Goal: Task Accomplishment & Management: Manage account settings

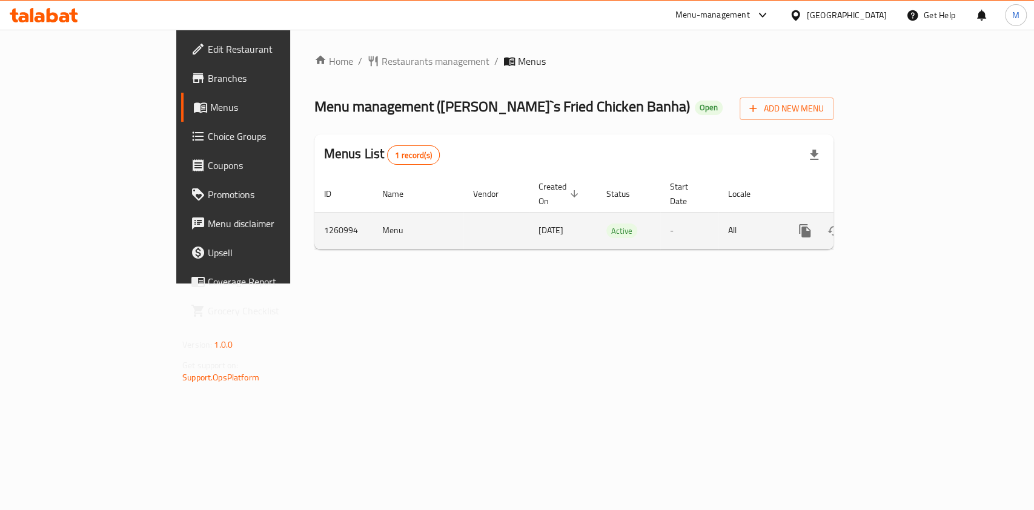
click at [900, 224] on icon "enhanced table" at bounding box center [892, 231] width 15 height 15
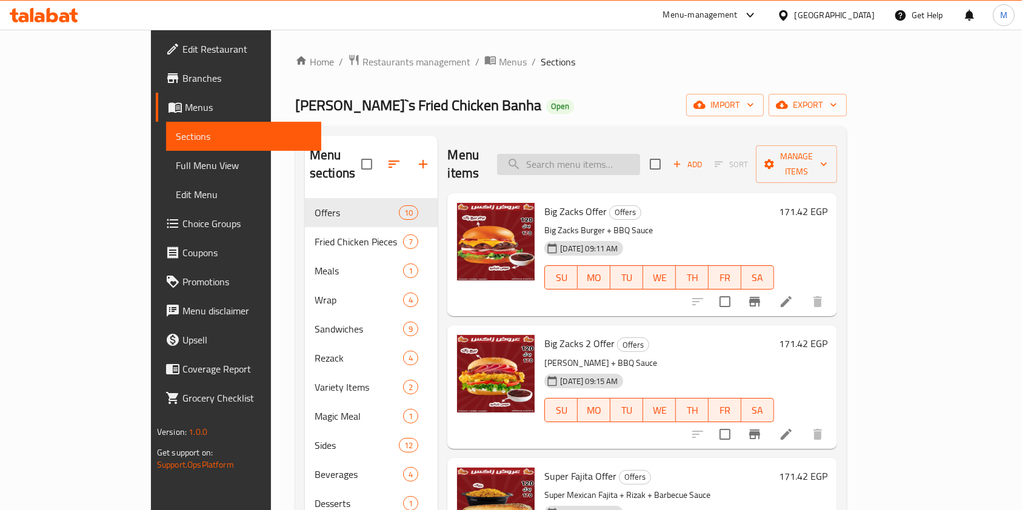
click at [632, 154] on input "search" at bounding box center [568, 164] width 143 height 21
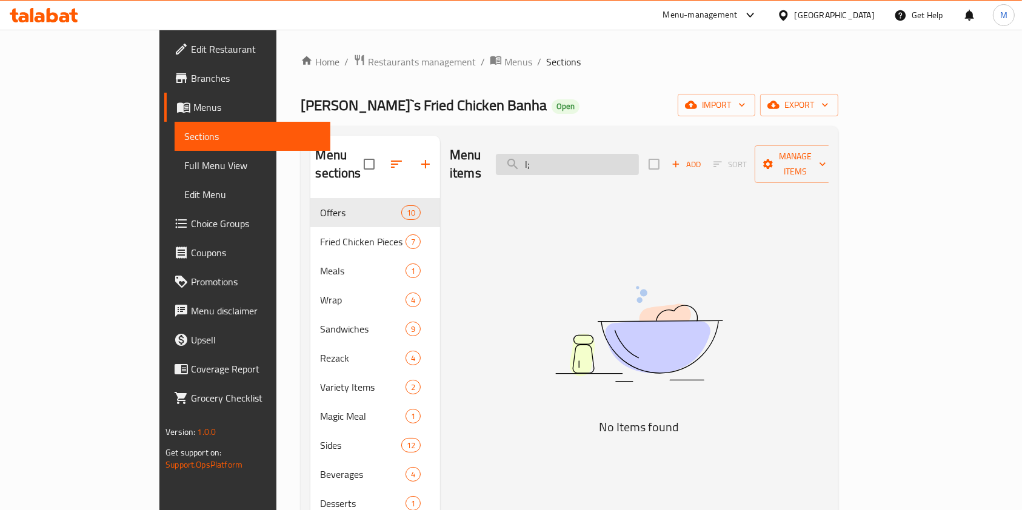
type input "l"
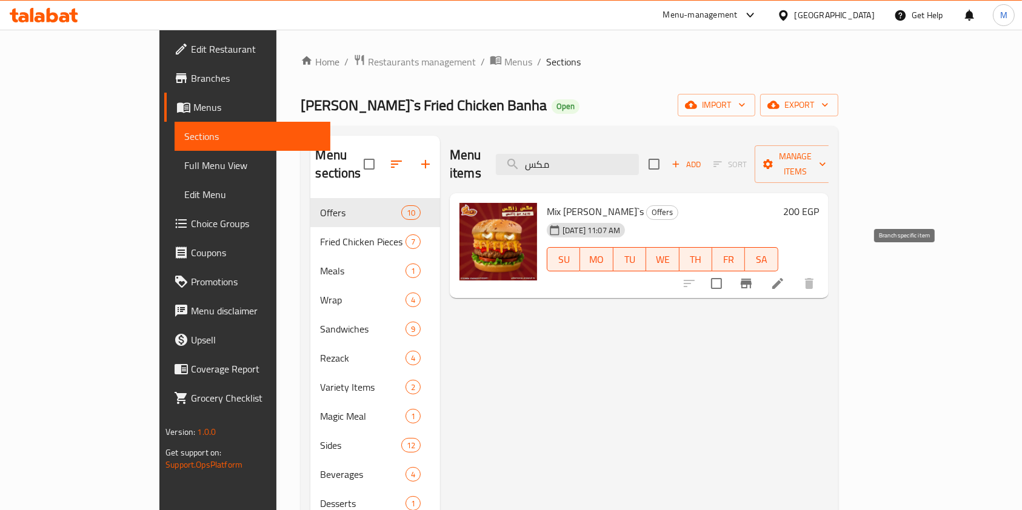
type input "مكس"
click at [751, 279] on icon "Branch-specific-item" at bounding box center [745, 284] width 11 height 10
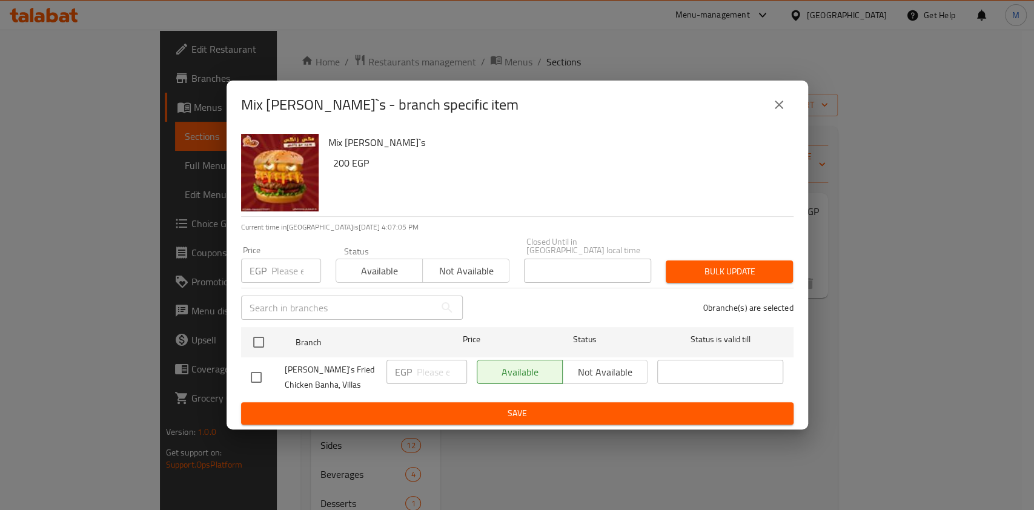
click at [770, 115] on button "close" at bounding box center [779, 104] width 29 height 29
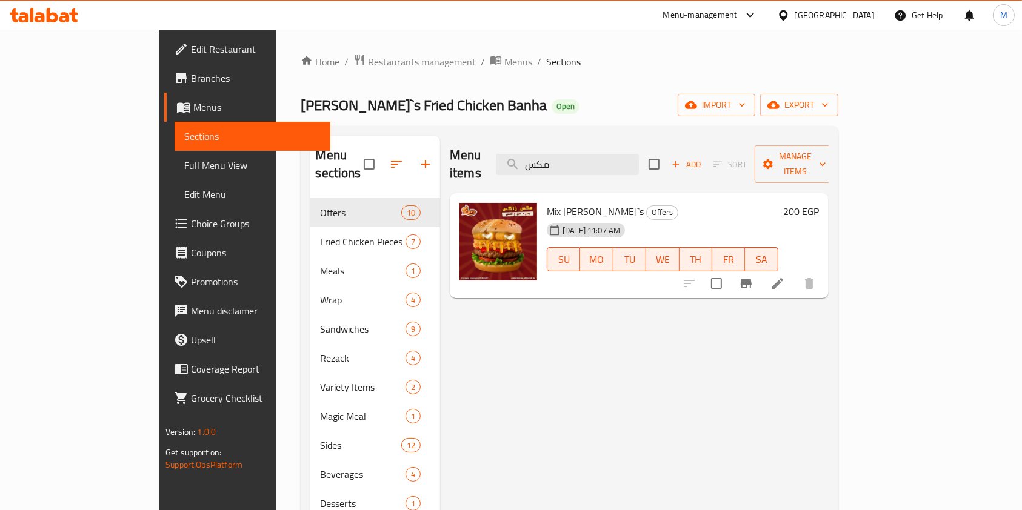
click at [819, 203] on h6 "200 EGP" at bounding box center [801, 211] width 36 height 17
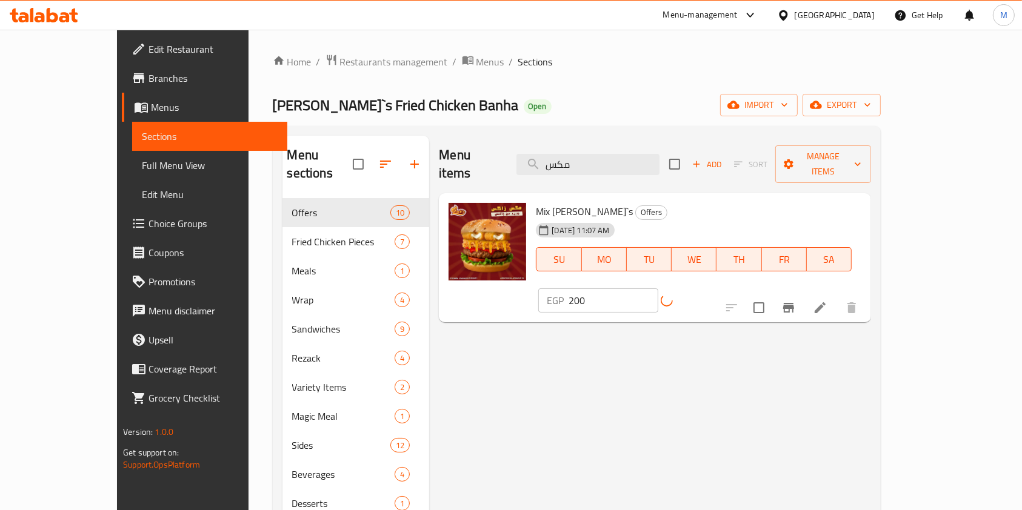
click at [658, 288] on input "200" at bounding box center [613, 300] width 90 height 24
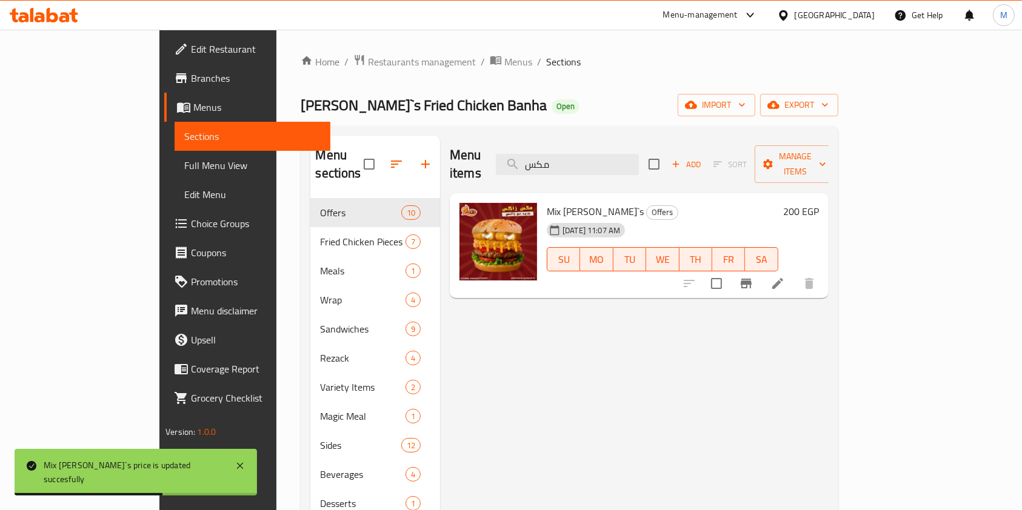
click at [819, 203] on h6 "200 EGP" at bounding box center [801, 211] width 36 height 17
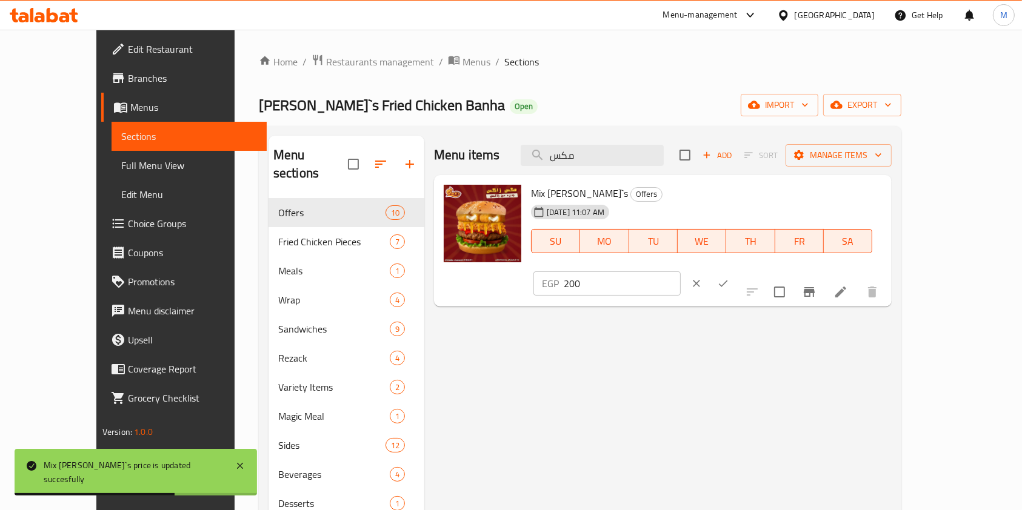
click at [680, 271] on input "200" at bounding box center [622, 283] width 117 height 24
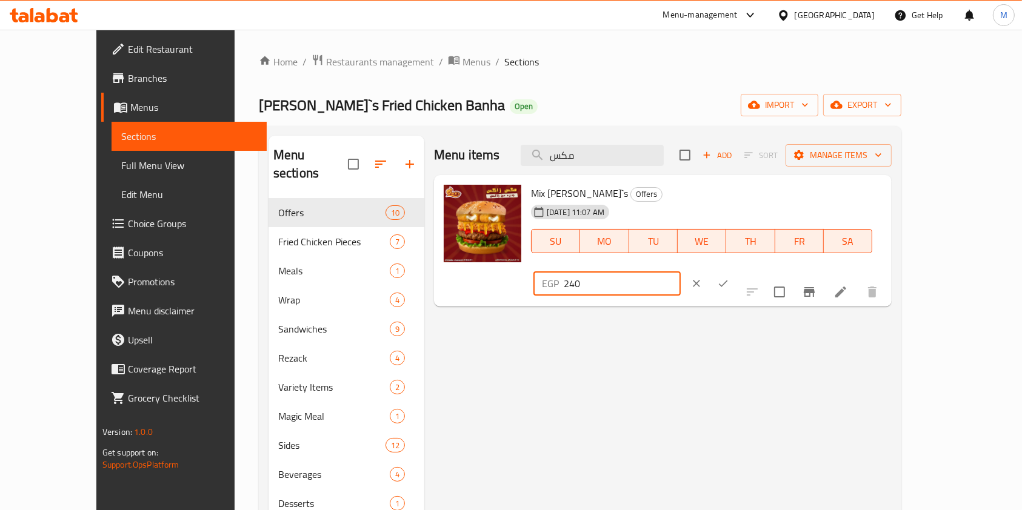
type input "240"
click at [736, 270] on button "ok" at bounding box center [723, 283] width 27 height 27
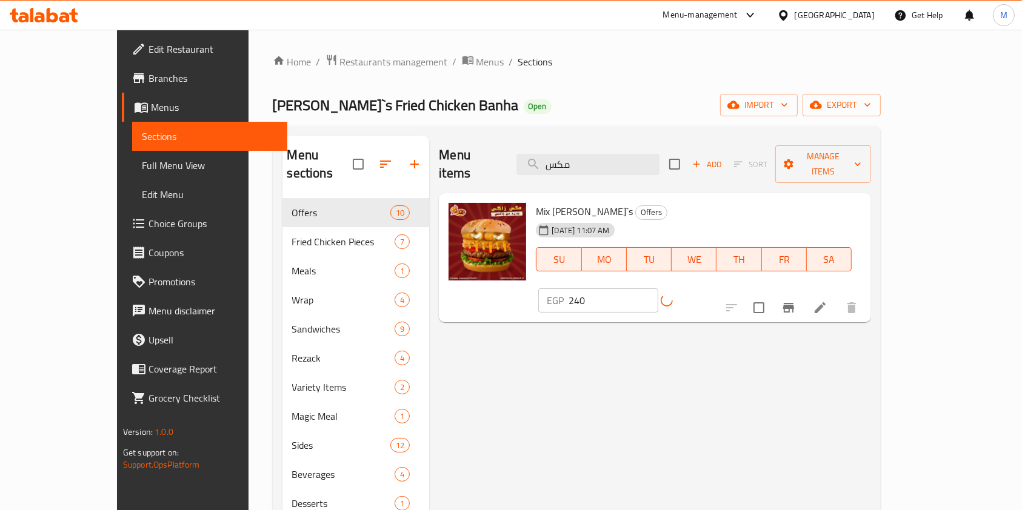
click at [718, 288] on div "EGP 240 ​" at bounding box center [628, 300] width 180 height 24
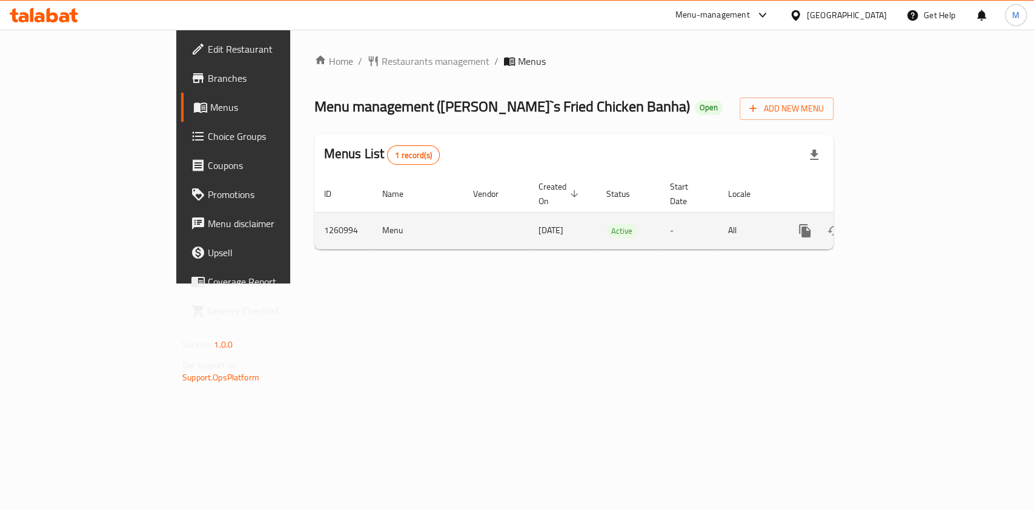
click at [907, 216] on link "enhanced table" at bounding box center [892, 230] width 29 height 29
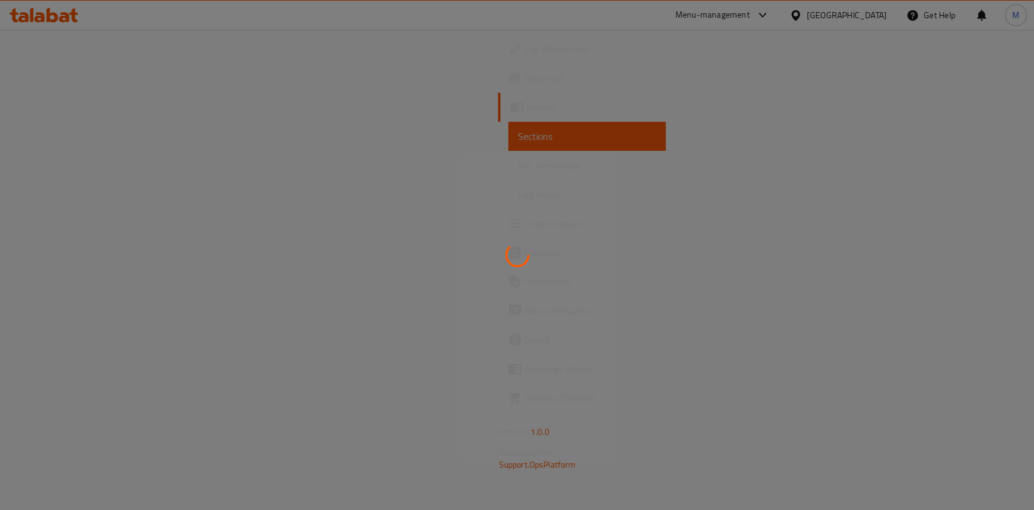
click at [997, 212] on div at bounding box center [517, 255] width 1034 height 510
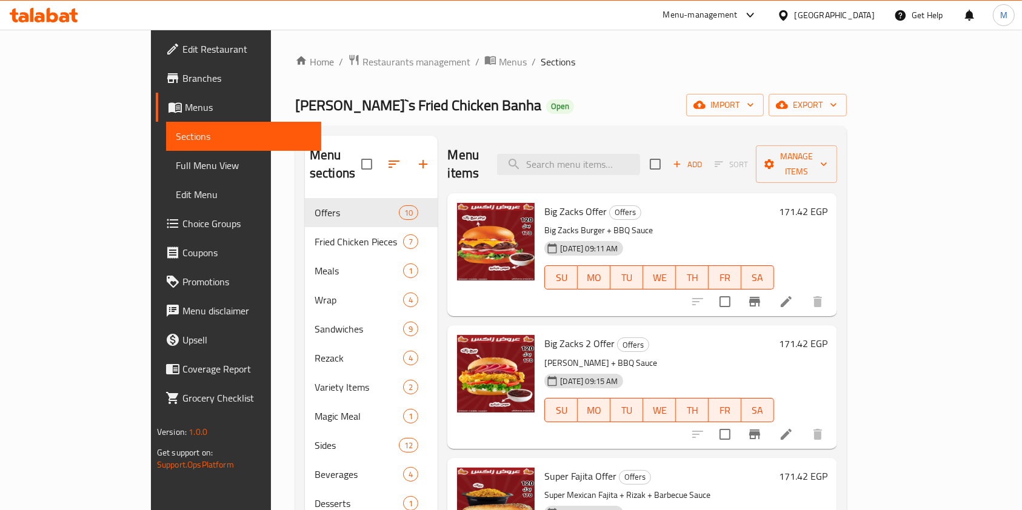
click at [703, 161] on span "Add" at bounding box center [687, 165] width 33 height 14
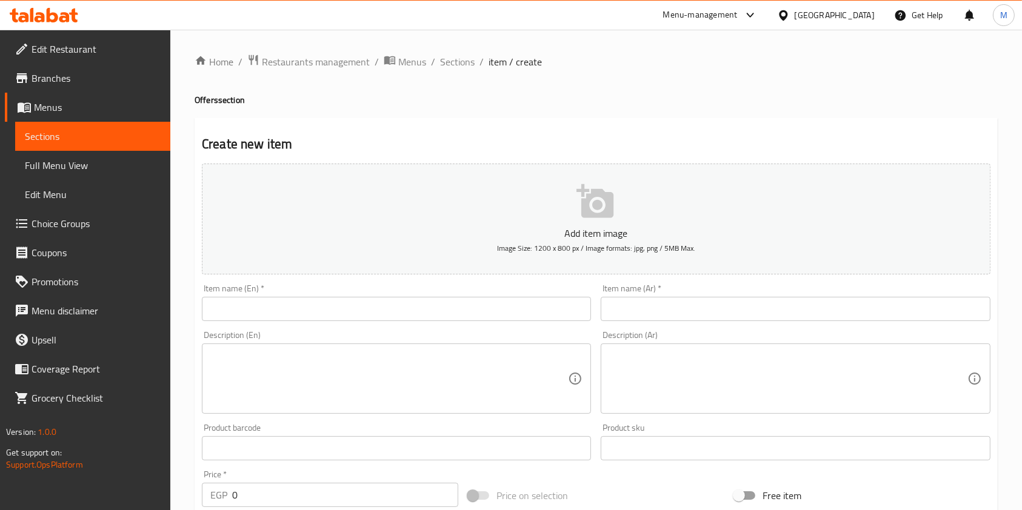
click at [656, 310] on input "text" at bounding box center [794, 309] width 389 height 24
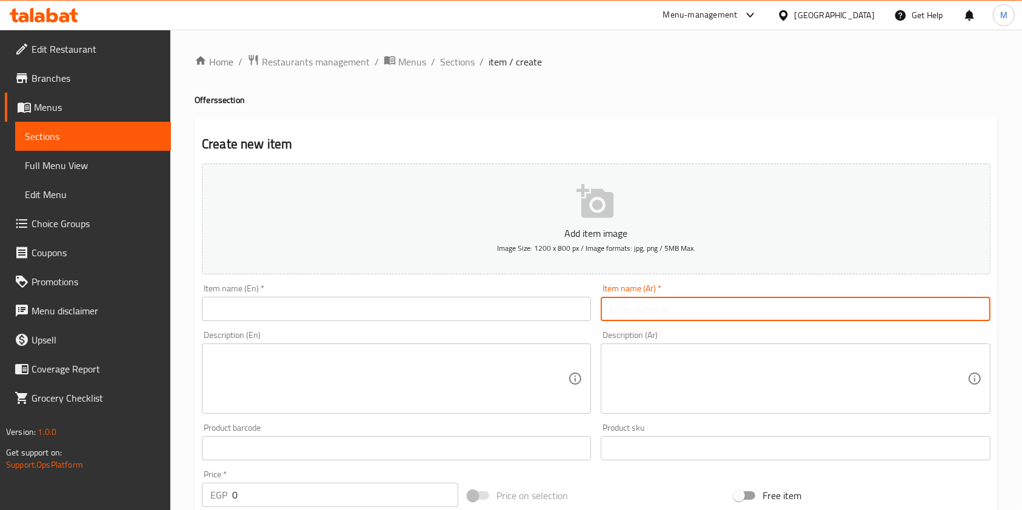
paste input "عرض الراب"
type input "عرض الراب"
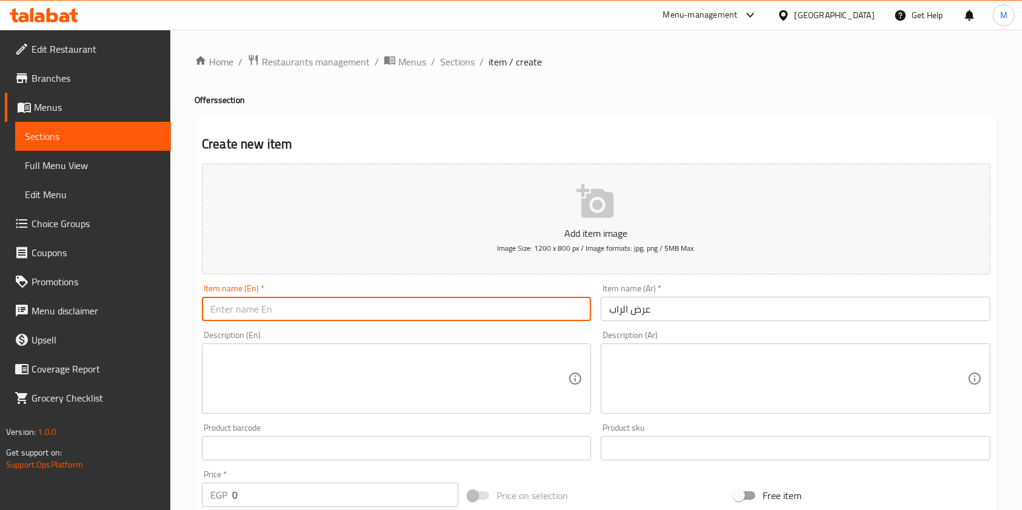
click at [411, 313] on input "text" at bounding box center [396, 309] width 389 height 24
paste input "Wrap Offer"
type input "Wrap Offer"
click at [221, 372] on textarea at bounding box center [388, 379] width 357 height 58
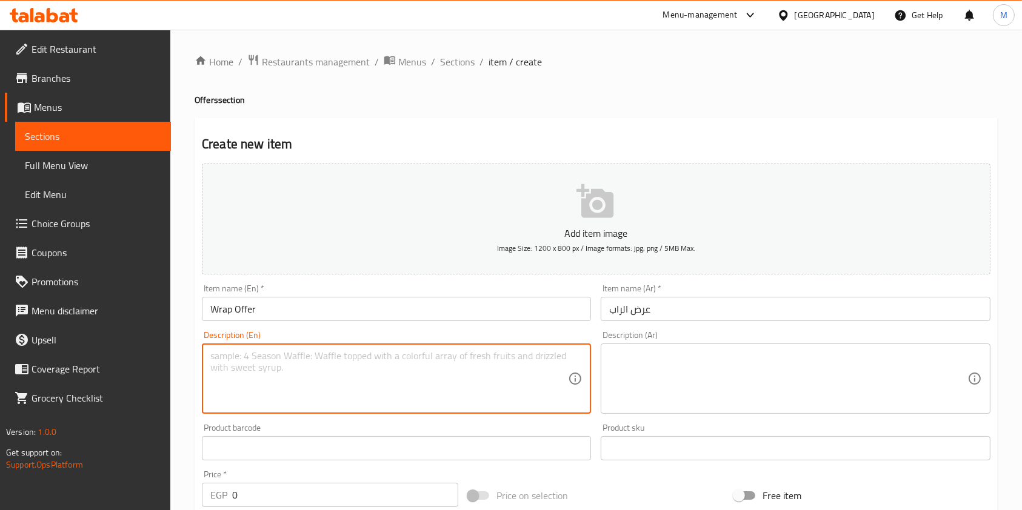
paste textarea "Large Chicken Wrap Sandwich + 2 Strips + BBQ Sauce"
type textarea "Large Chicken Wrap Sandwich + 2 Strips + BBQ Sauce"
click at [654, 377] on textarea at bounding box center [787, 379] width 357 height 58
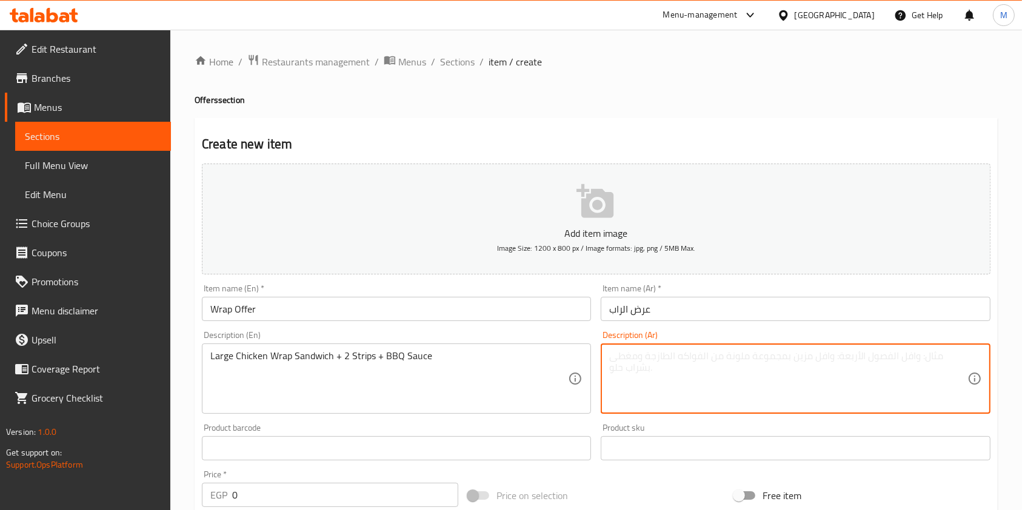
paste textarea "سندوتش راب تشيكن كبير +2 ستربس + صوص باربكيو"
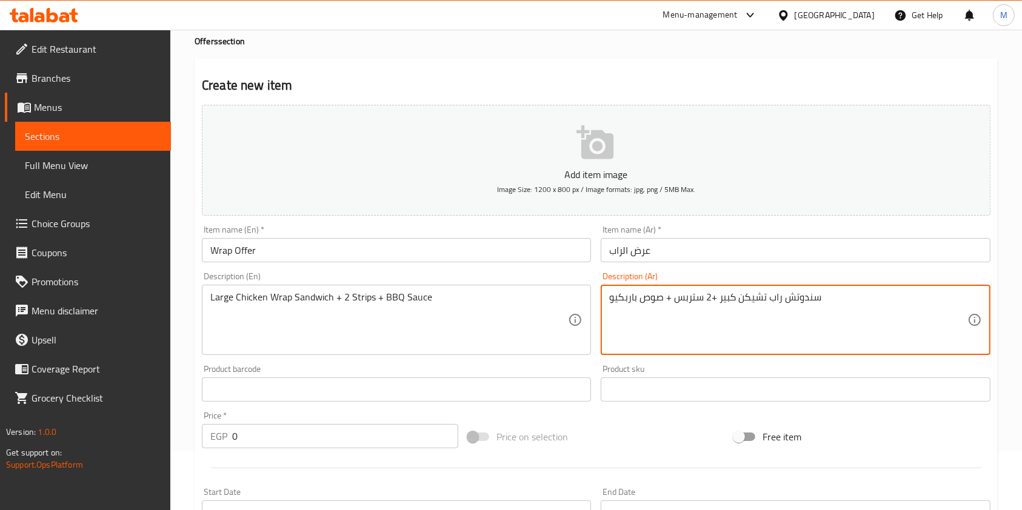
scroll to position [161, 0]
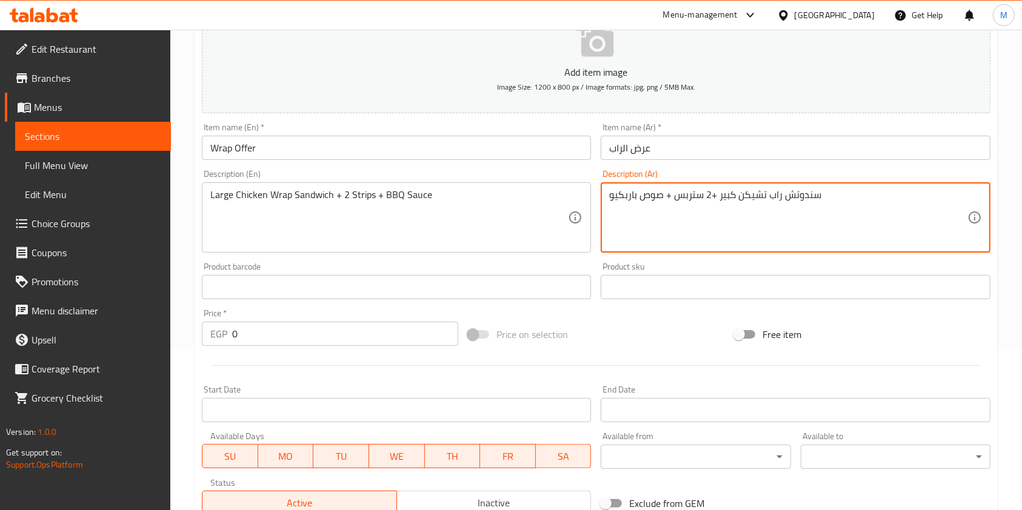
type textarea "سندوتش راب تشيكن كبير +2 ستربس + صوص باربكيو"
click at [271, 331] on input "0" at bounding box center [345, 334] width 226 height 24
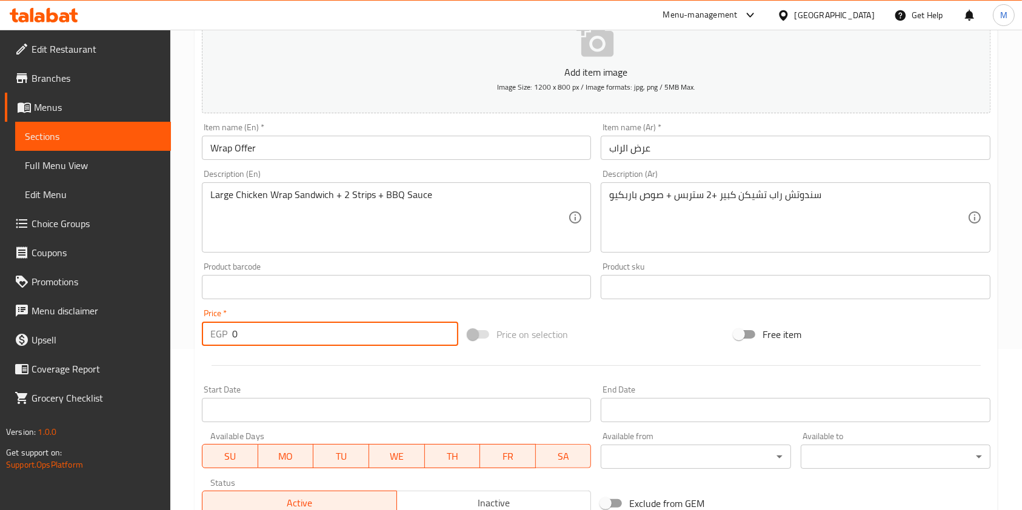
click at [271, 331] on input "0" at bounding box center [345, 334] width 226 height 24
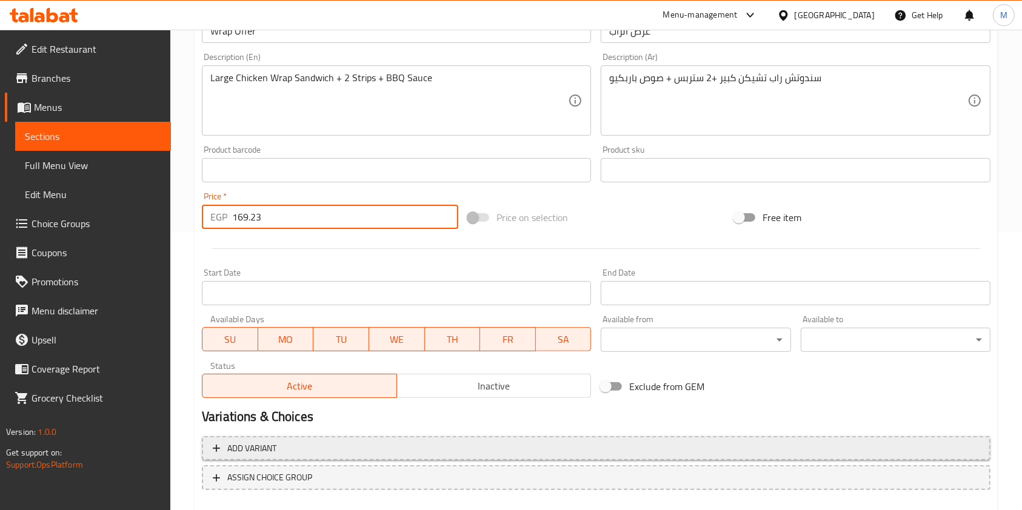
scroll to position [346, 0]
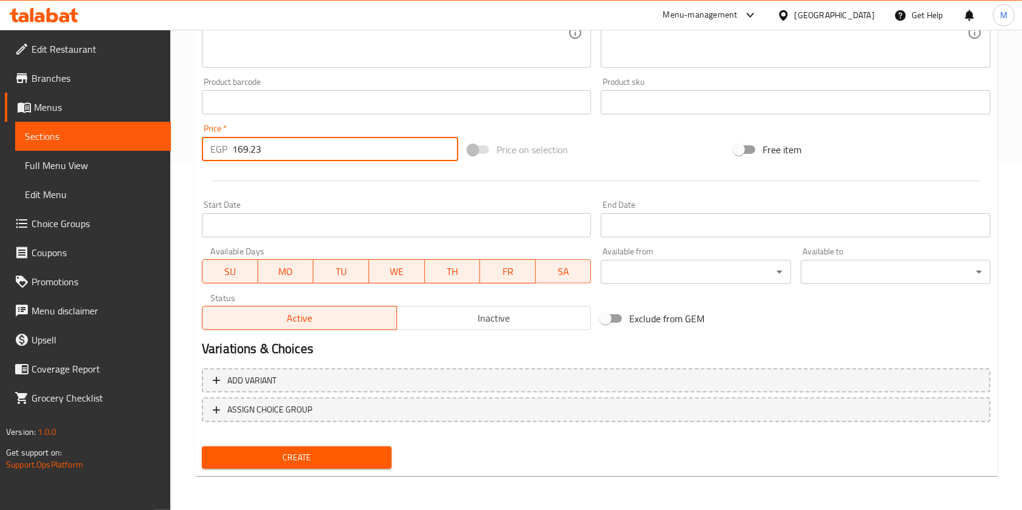
type input "169.23"
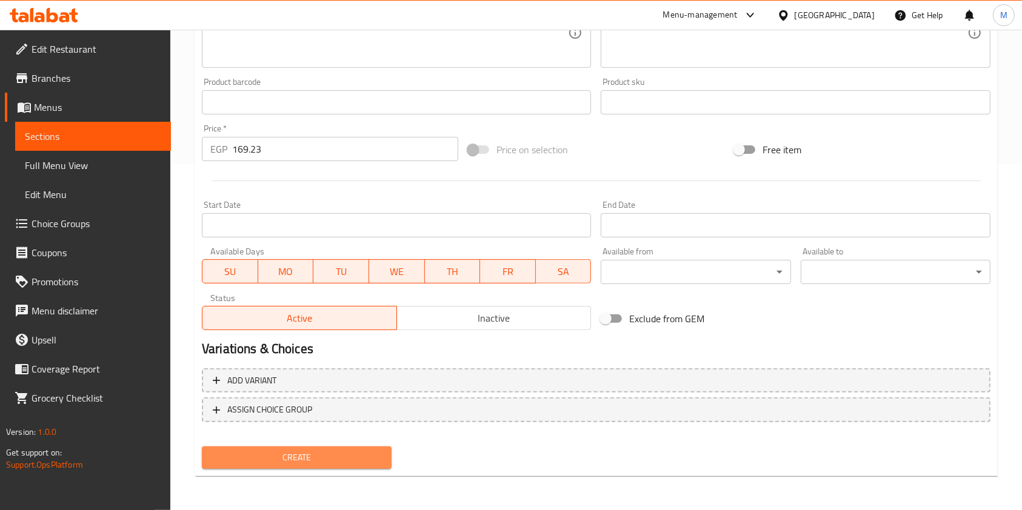
click at [377, 448] on button "Create" at bounding box center [297, 458] width 190 height 22
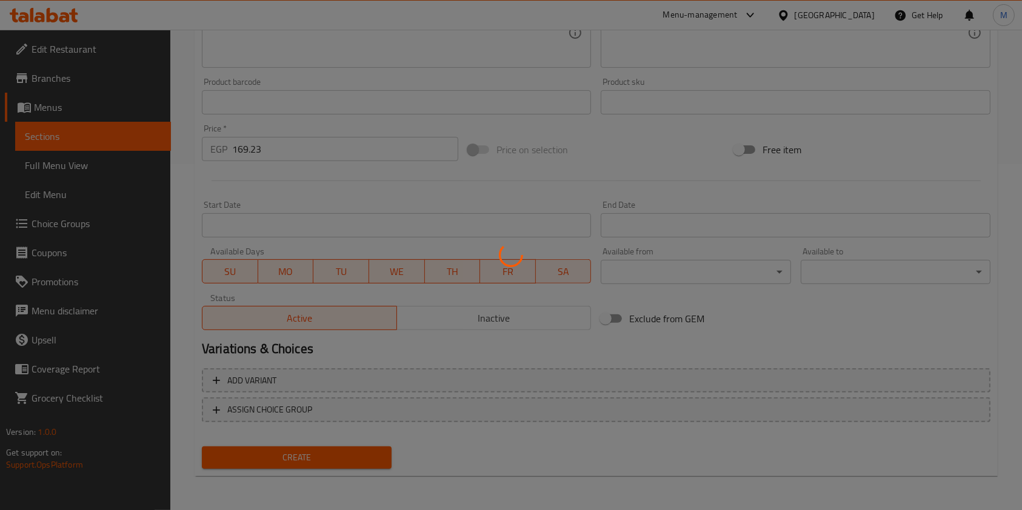
type input "0"
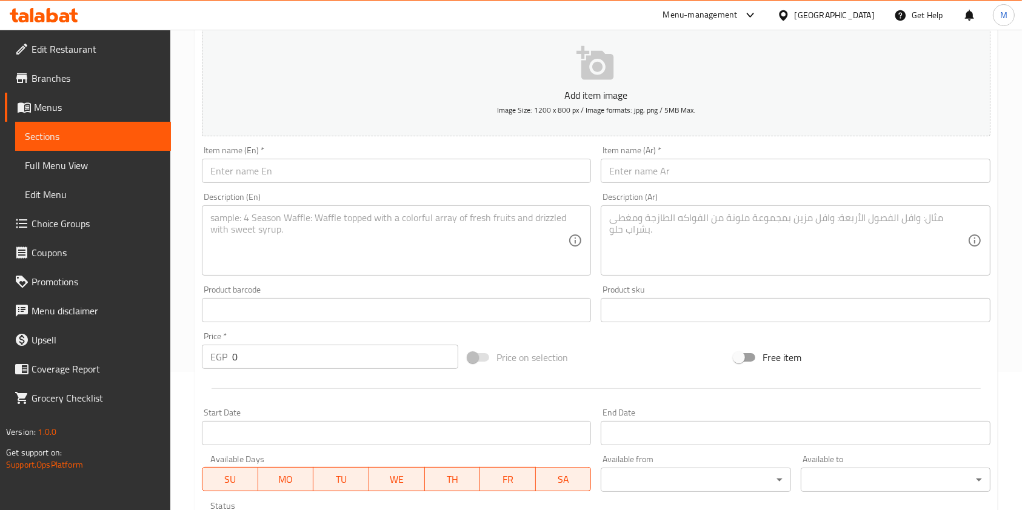
scroll to position [104, 0]
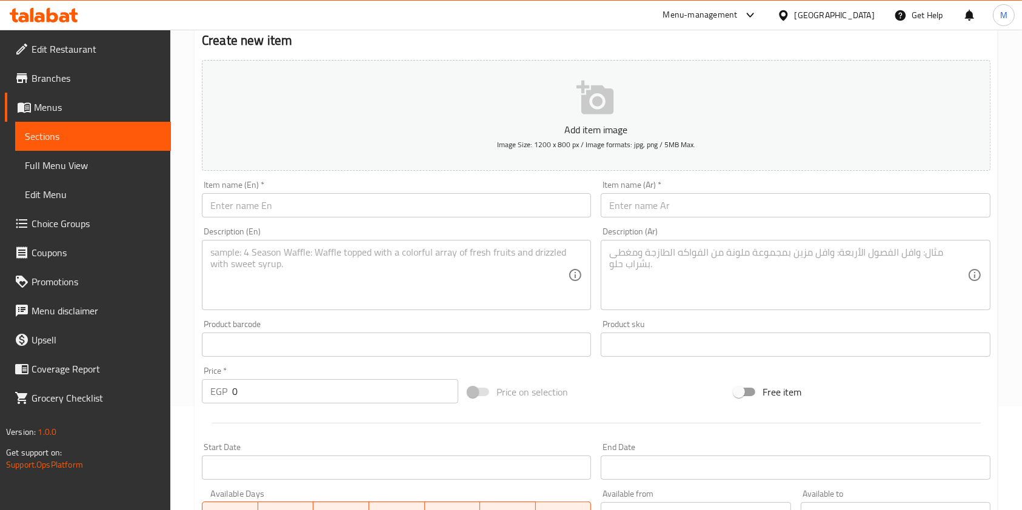
click at [676, 213] on input "text" at bounding box center [794, 205] width 389 height 24
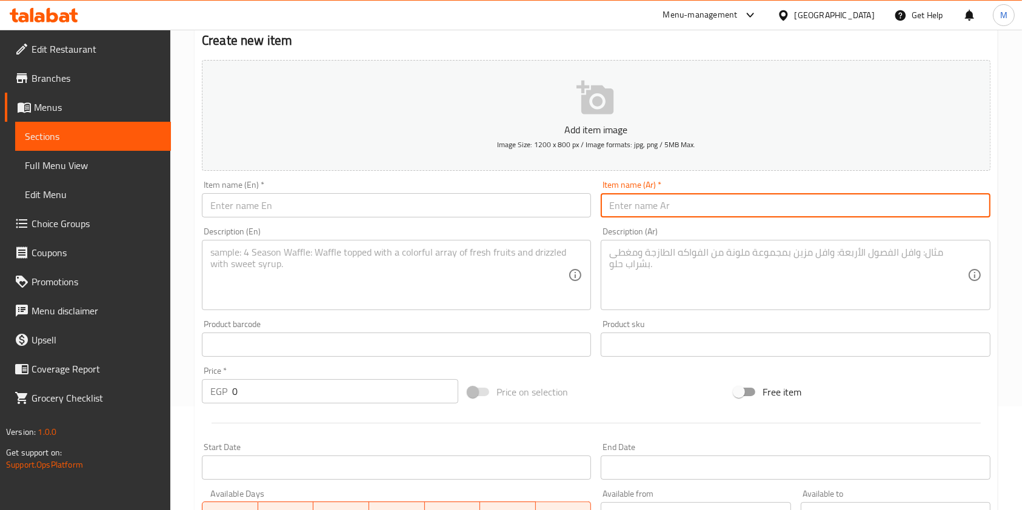
paste input "عرض ساندوتش البطاطس"
type input "عرض ساندوتش البطاطس"
click at [631, 302] on textarea at bounding box center [787, 276] width 357 height 58
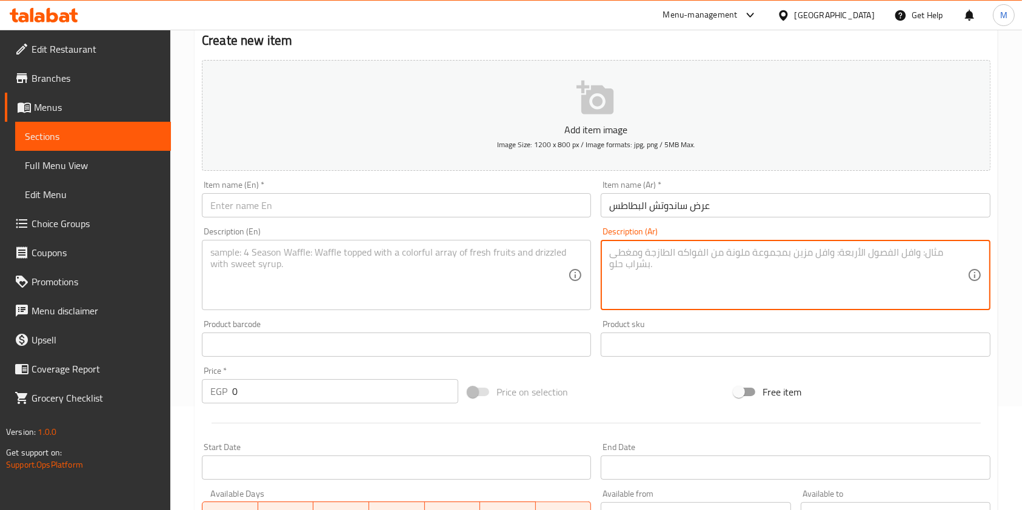
paste textarea "ساندوتش بطاطس كبير + سويت تشيلى + صوص باربكيو"
type textarea "ساندوتش بطاطس كبير + سويت تشيلى + صوص باربكيو"
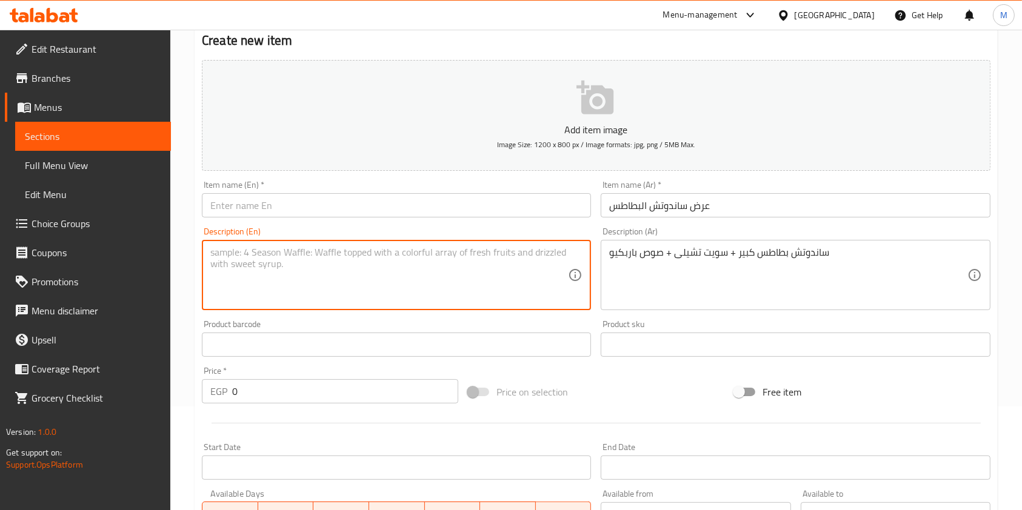
click at [470, 278] on textarea at bounding box center [388, 276] width 357 height 58
paste textarea "Large Potato Sandwich + Sweet Chili + BBQ Sauce"
type textarea "Large Potato Sandwich + Sweet Chili + BBQ Sauce"
click at [324, 193] on input "text" at bounding box center [396, 205] width 389 height 24
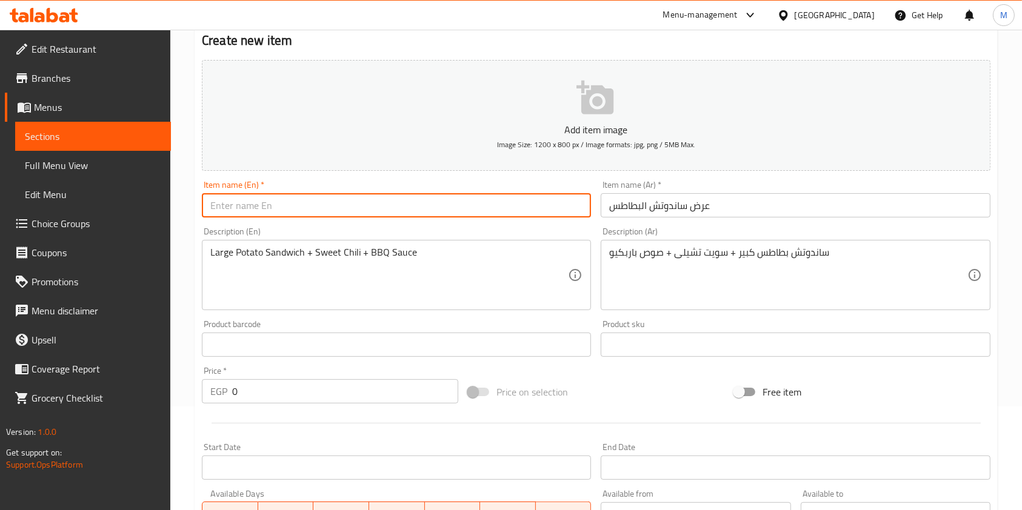
paste input "ساندوتش بطاطس كبير + سويت تشيلى + صوص باربكيو"
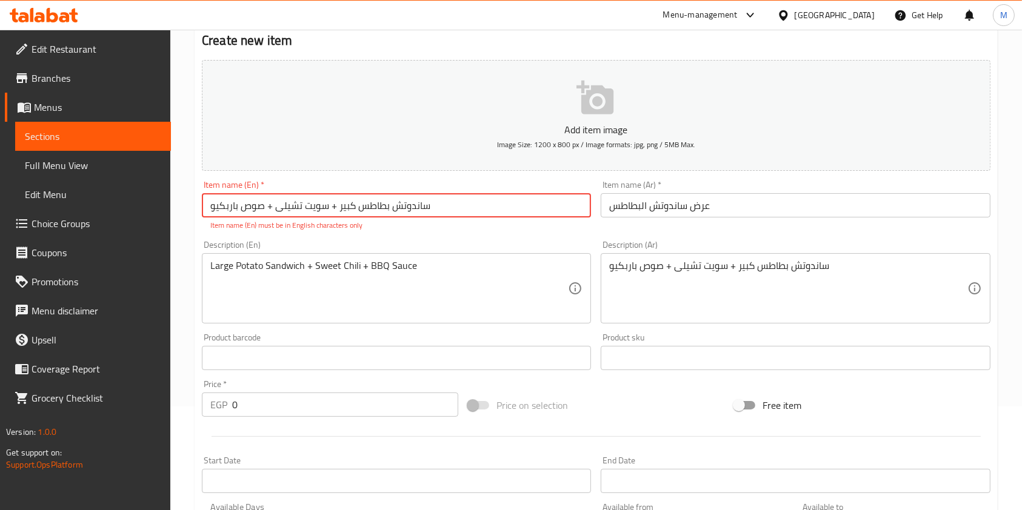
click at [437, 206] on input "ساندوتش بطاطس كبير + سويت تشيلى + صوص باربكيو" at bounding box center [396, 205] width 389 height 24
paste input "رض ساندوتش البطاطس"
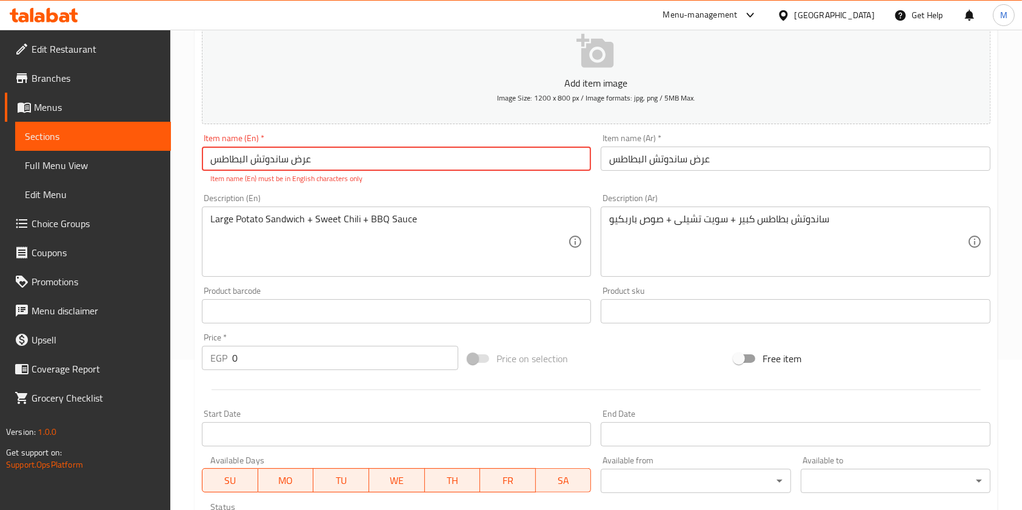
scroll to position [184, 0]
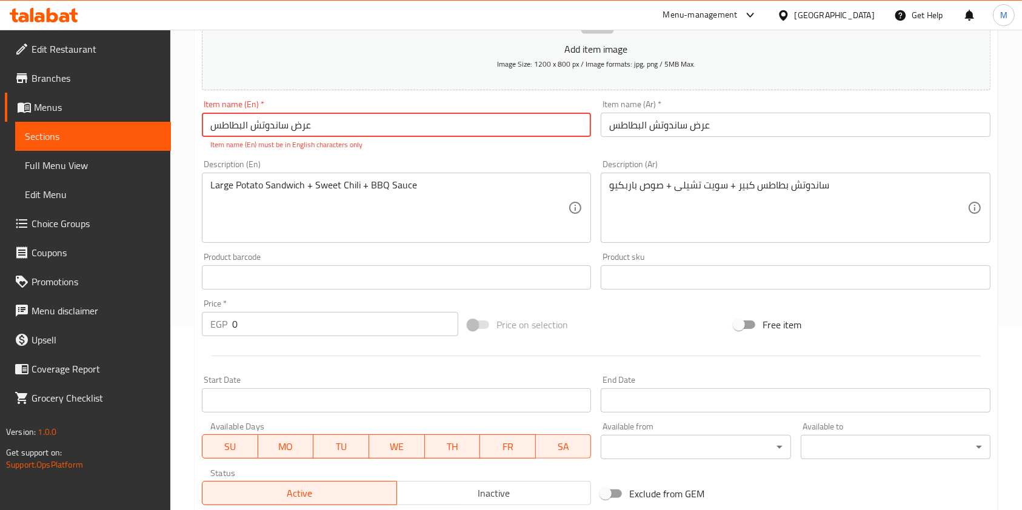
type input "عرض ساندوتش البطاطس"
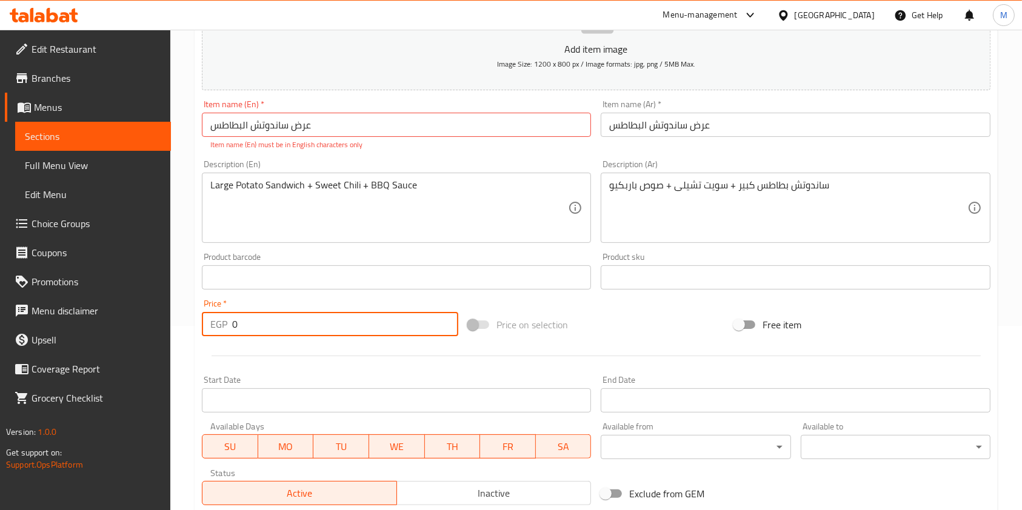
click at [272, 329] on input "0" at bounding box center [345, 324] width 226 height 24
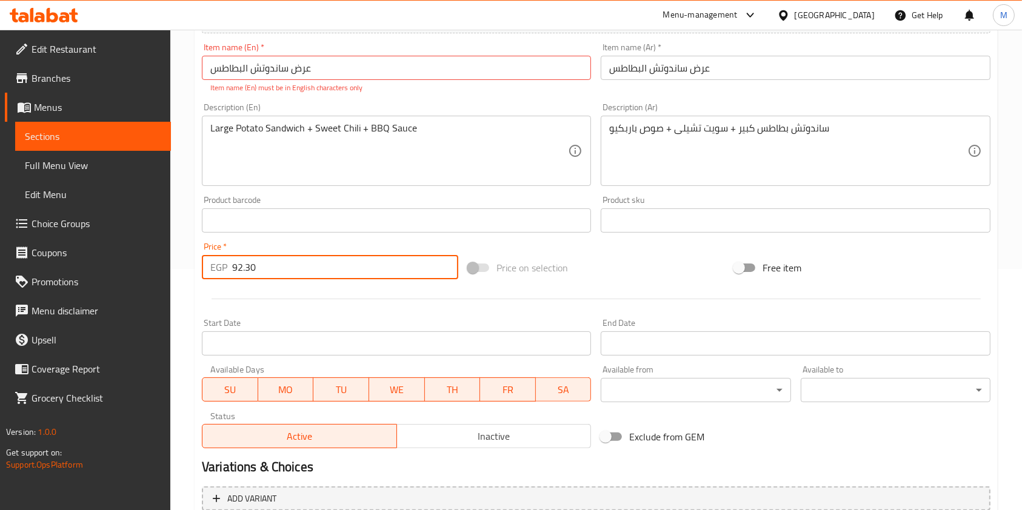
scroll to position [359, 0]
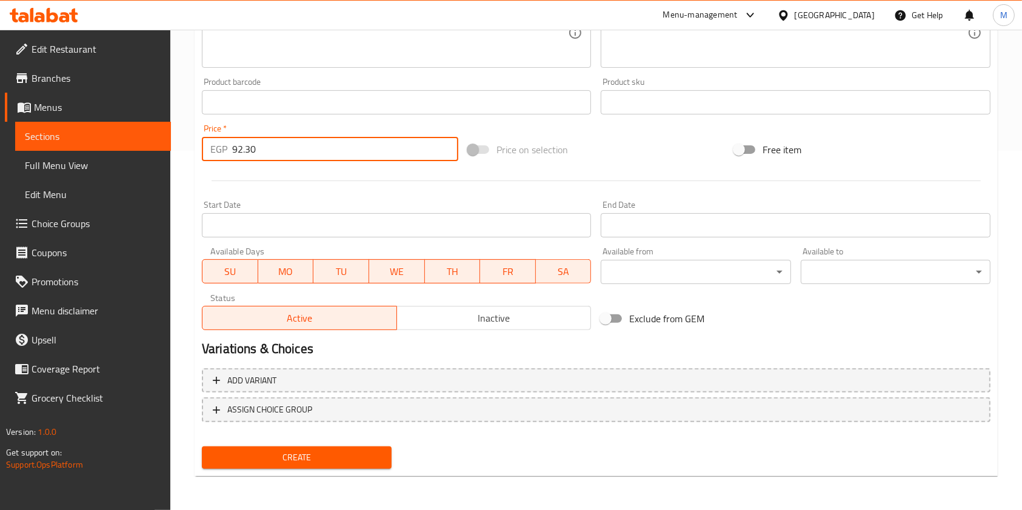
type input "92.30"
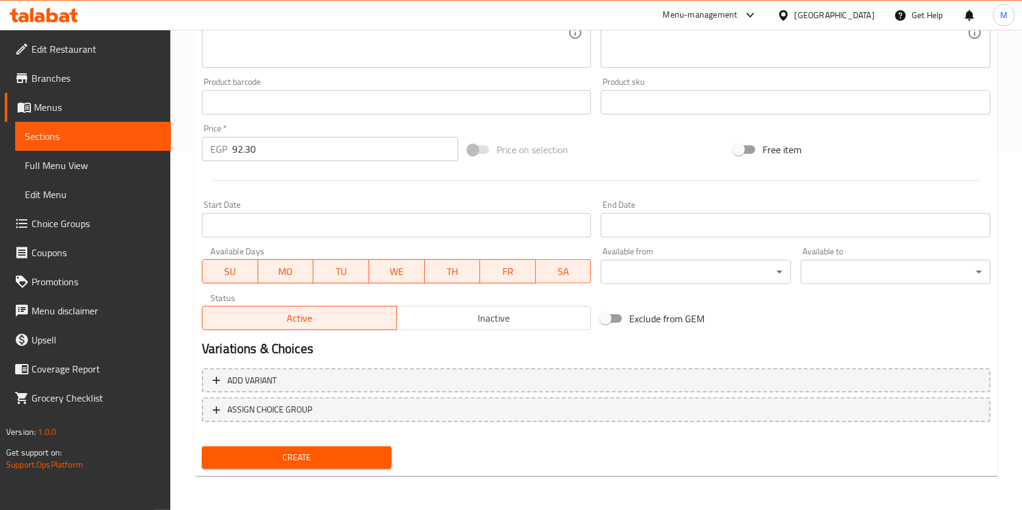
click at [333, 471] on div "Create" at bounding box center [296, 458] width 199 height 32
click at [336, 468] on button "Create" at bounding box center [297, 458] width 190 height 22
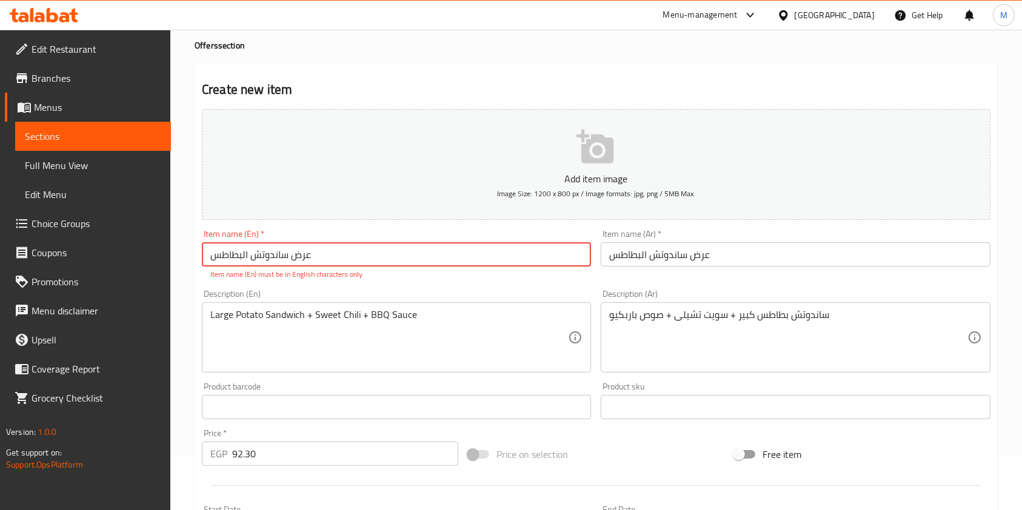
click at [363, 262] on input "عرض ساندوتش البطاطس" at bounding box center [396, 254] width 389 height 24
paste input "Potato Sandwich Offer"
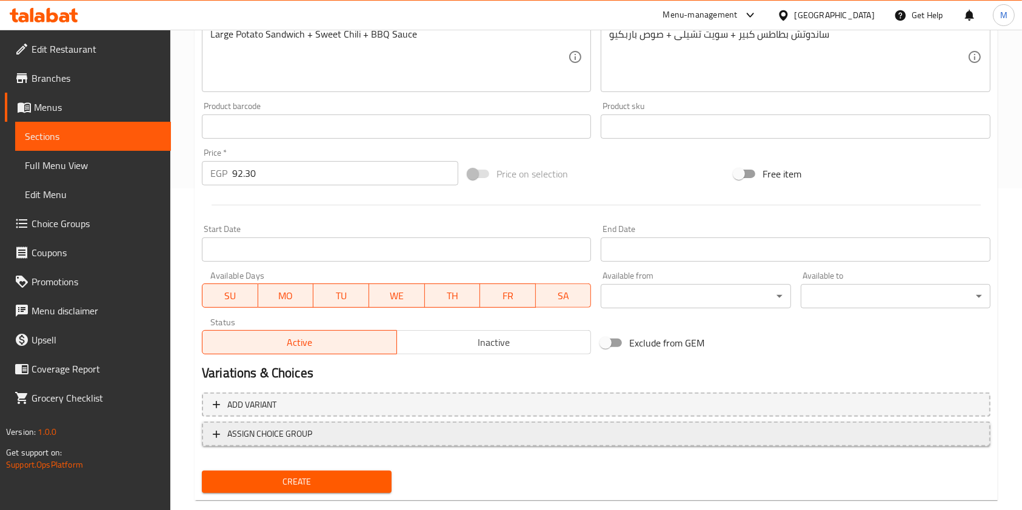
scroll to position [346, 0]
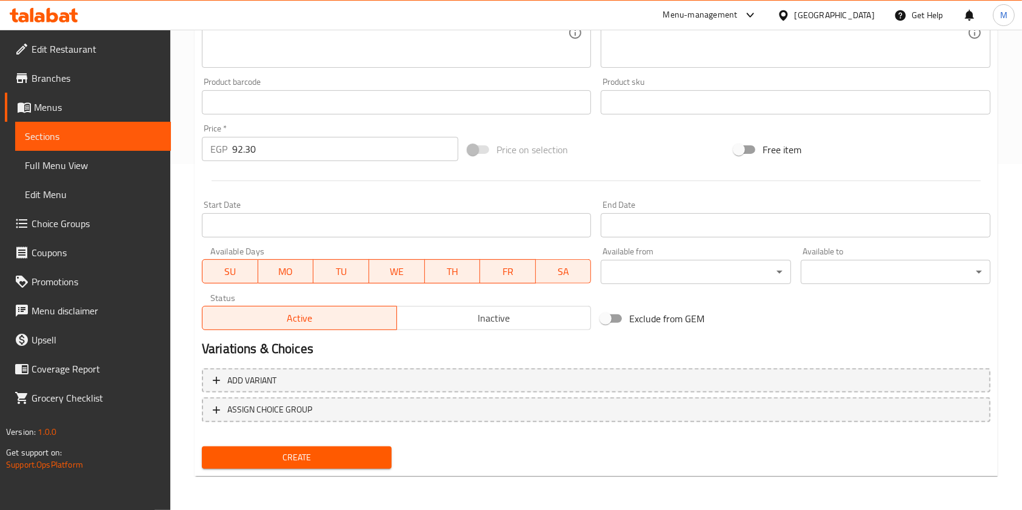
type input "Potato Sandwich Offer"
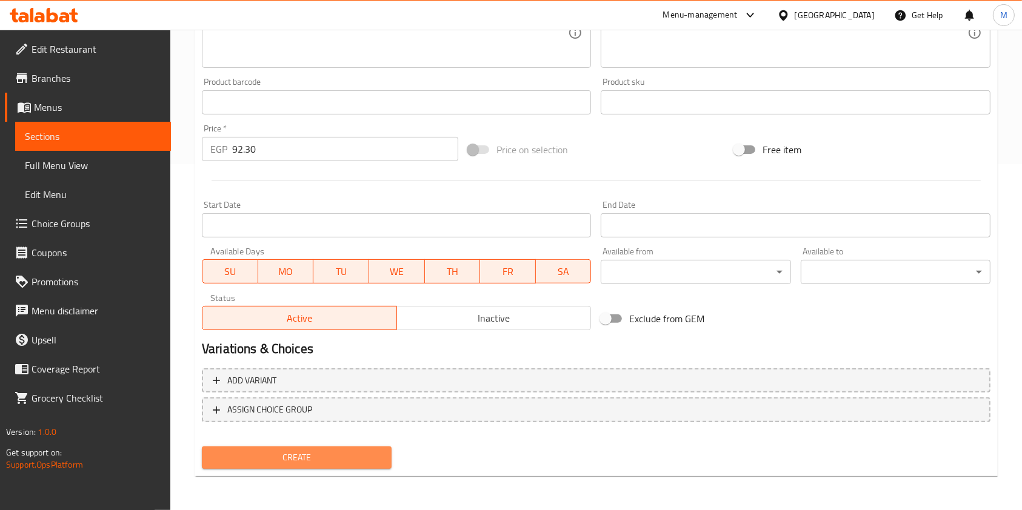
click at [310, 456] on span "Create" at bounding box center [296, 457] width 170 height 15
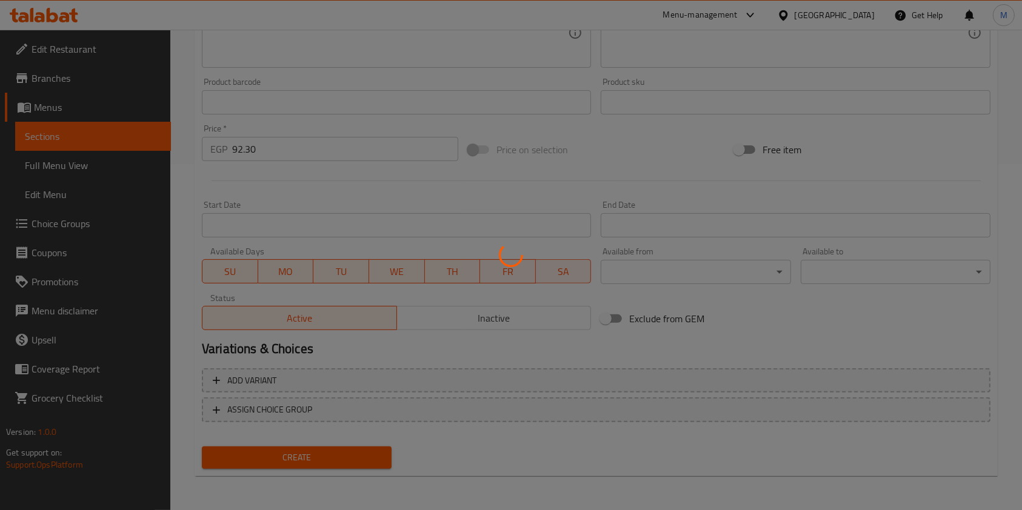
type input "0"
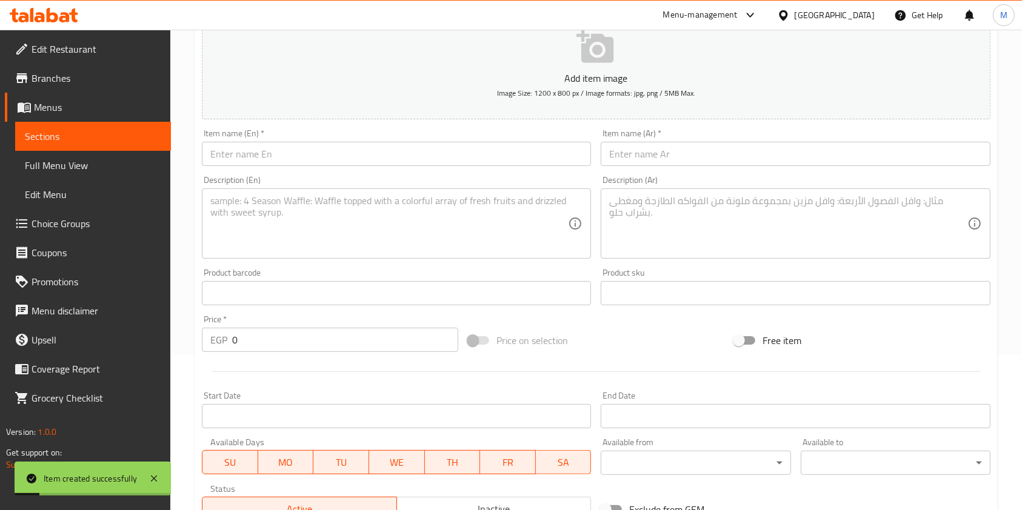
scroll to position [0, 0]
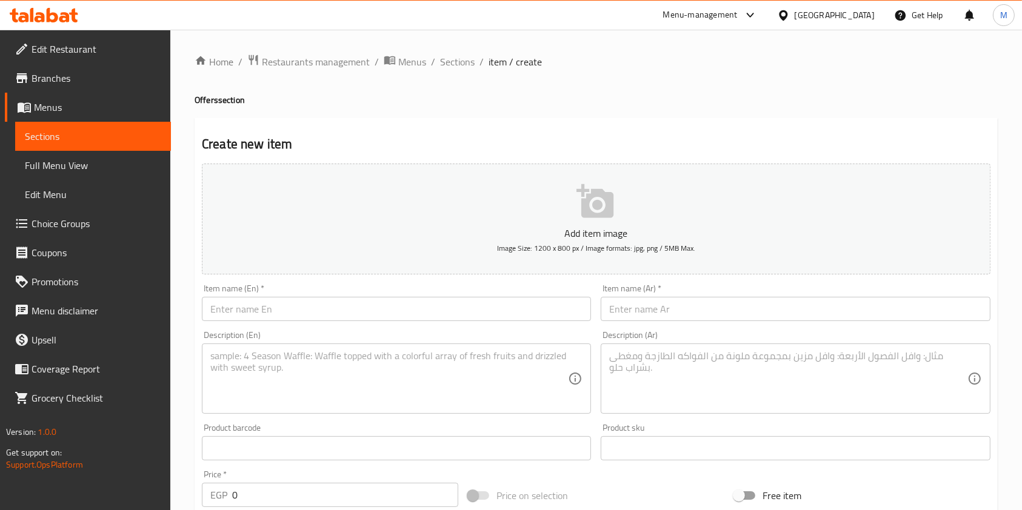
click at [699, 299] on input "text" at bounding box center [794, 309] width 389 height 24
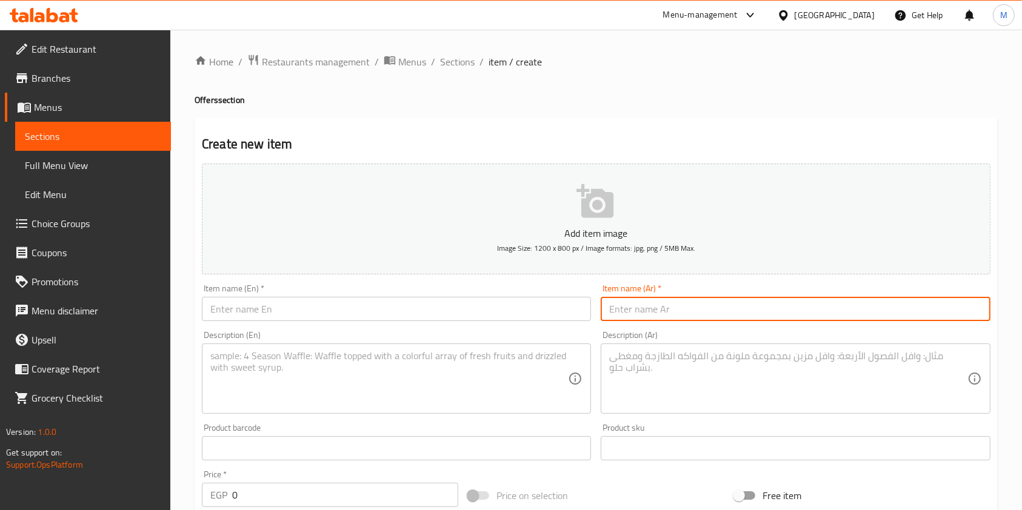
paste input "عرض ساندوتش البطاطس2"
type input "عرض ساندوتش البطاطس2"
click at [470, 304] on input "text" at bounding box center [396, 309] width 389 height 24
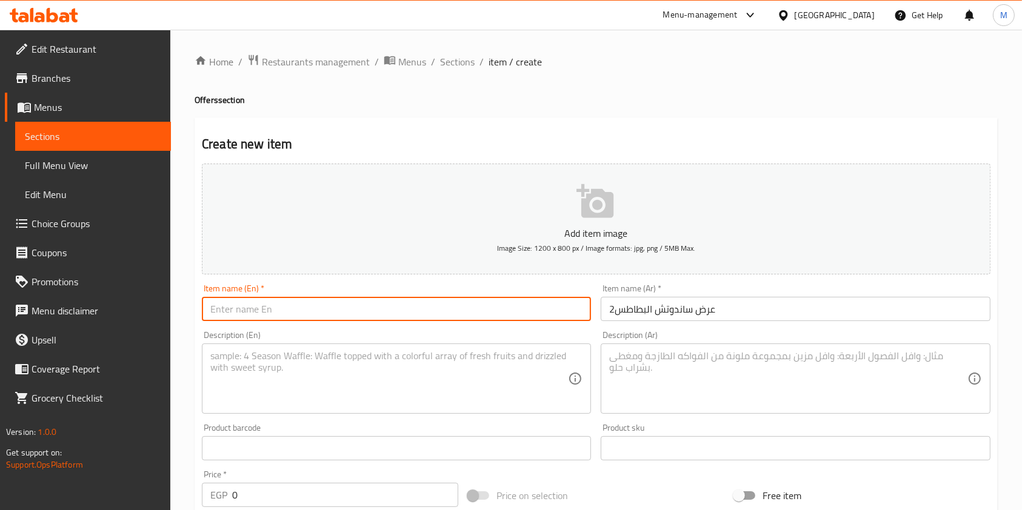
paste input "Potato Sandwich Offer 2"
type input "Potato Sandwich Offer 2"
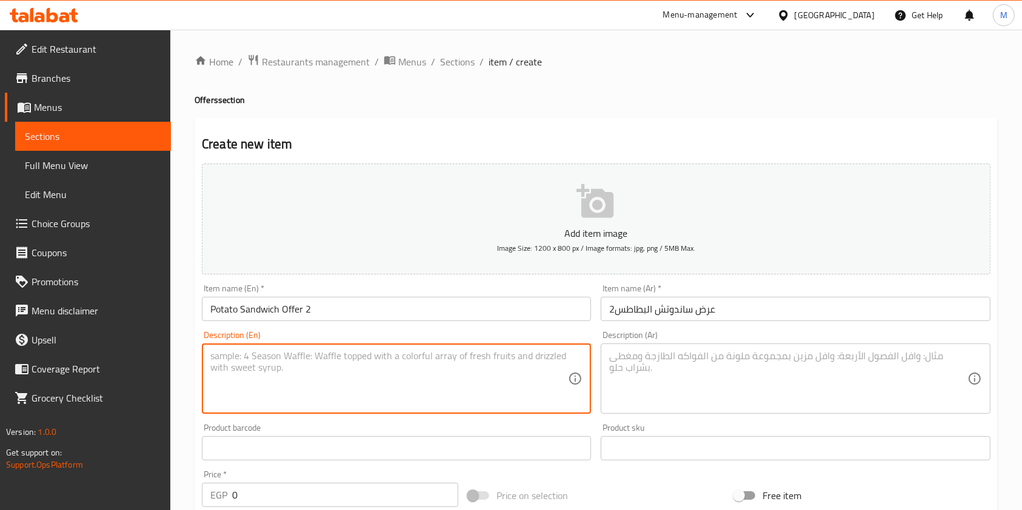
click at [241, 375] on textarea at bounding box center [388, 379] width 357 height 58
paste textarea "Large potato sandwich + broasted breast + sweet chili + barbecue sauce"
type textarea "Large potato sandwich + broasted breast + sweet chili + barbecue sauce"
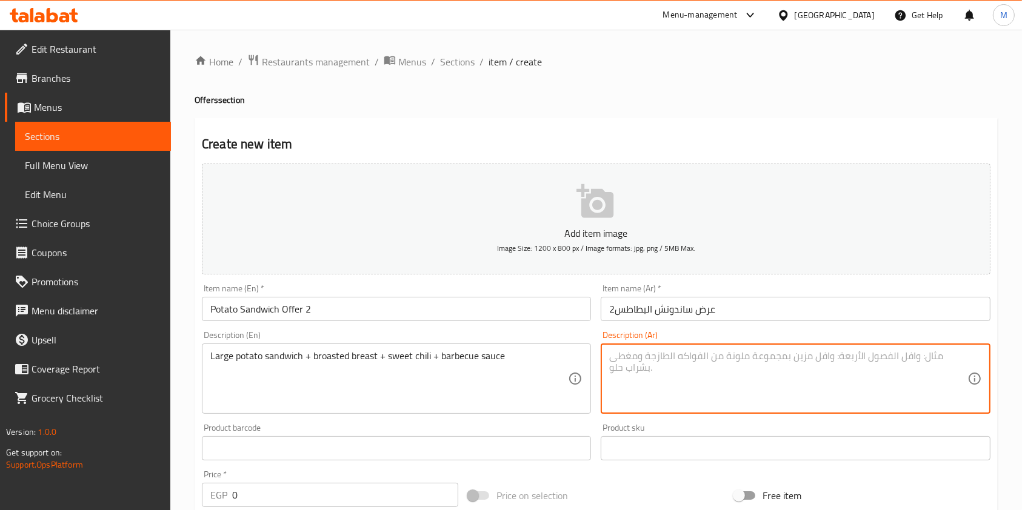
click at [679, 383] on textarea at bounding box center [787, 379] width 357 height 58
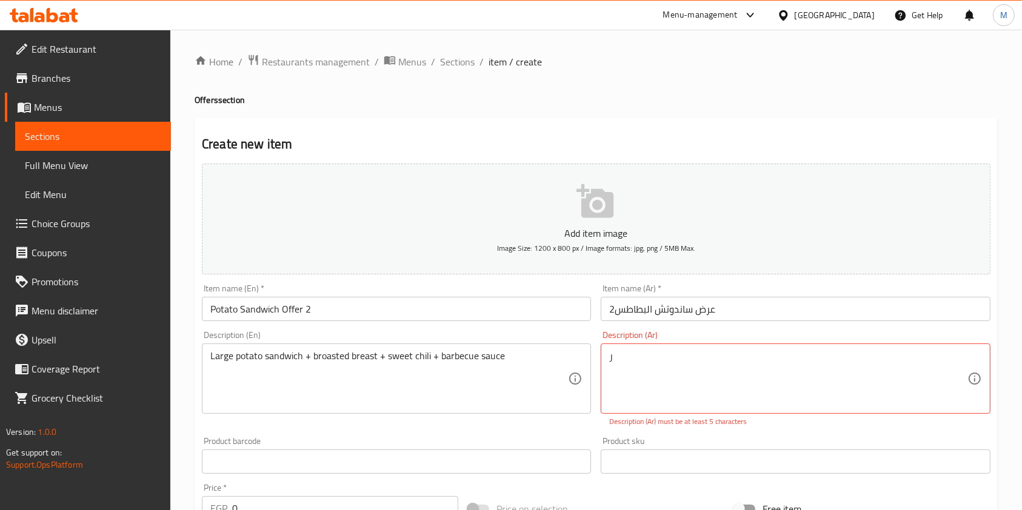
click at [877, 381] on textarea "ر" at bounding box center [787, 379] width 357 height 58
paste textarea "اندوتش بطاطس كبير + بروست صدر + سويت تشيلى + صوص باربكيو"
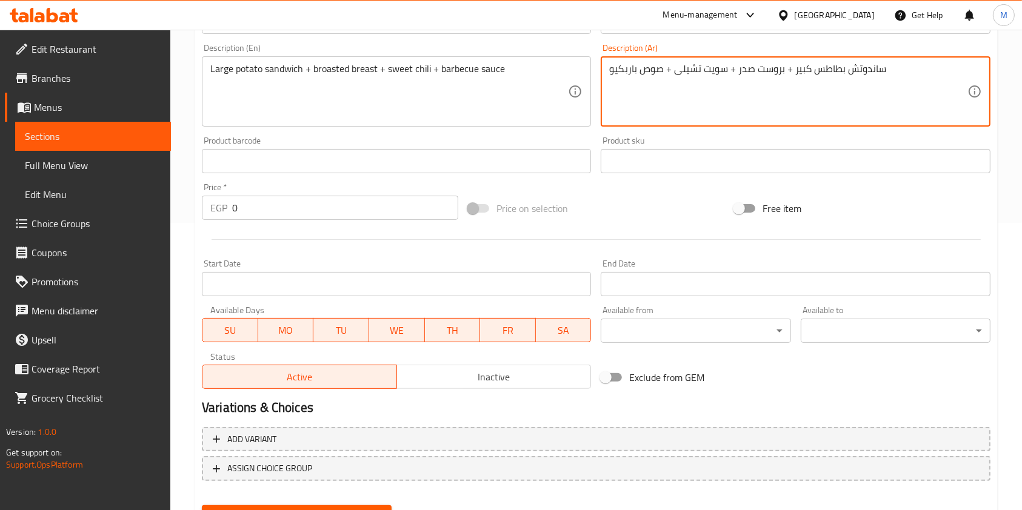
scroll to position [323, 0]
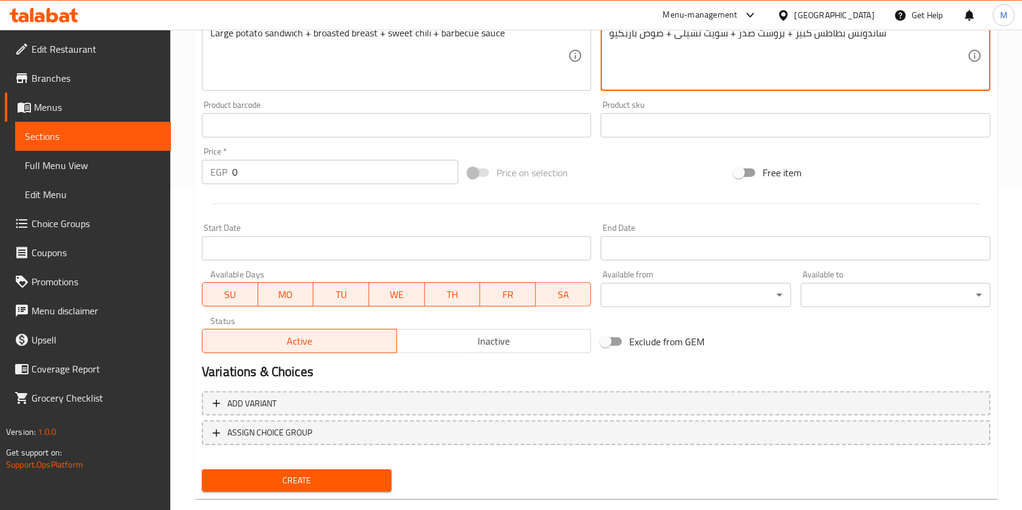
type textarea "ساندوتش بطاطس كبير + بروست صدر + سويت تشيلى + صوص باربكيو"
click at [253, 180] on input "0" at bounding box center [345, 172] width 226 height 24
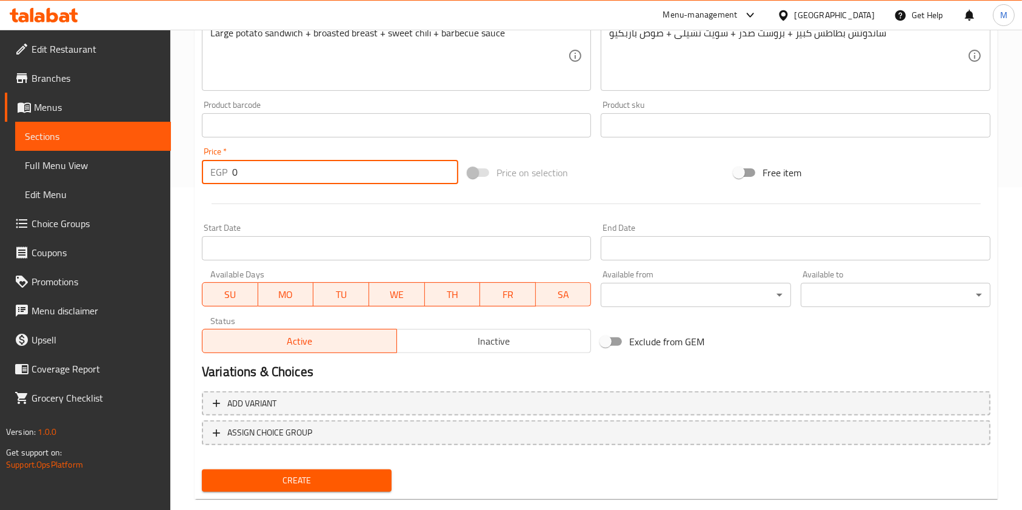
click at [253, 180] on input "0" at bounding box center [345, 172] width 226 height 24
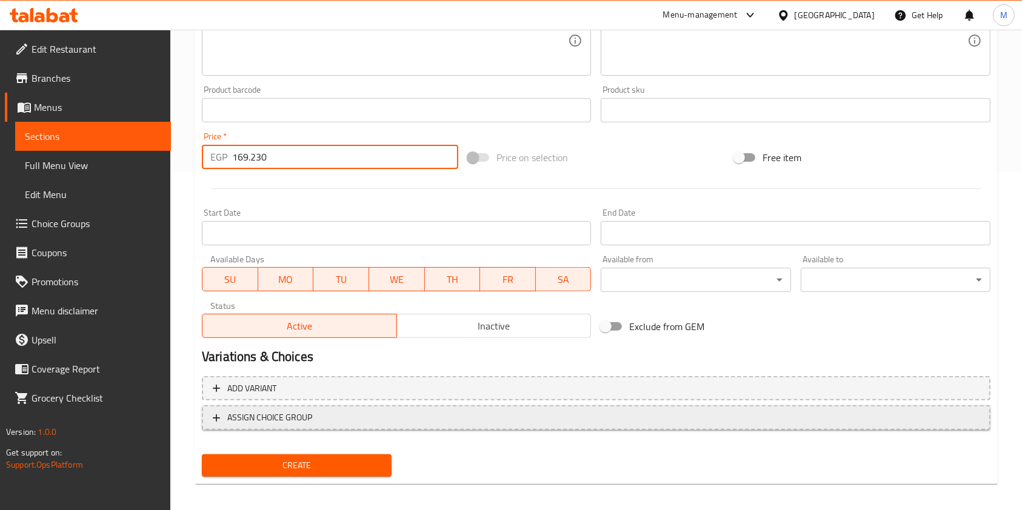
scroll to position [346, 0]
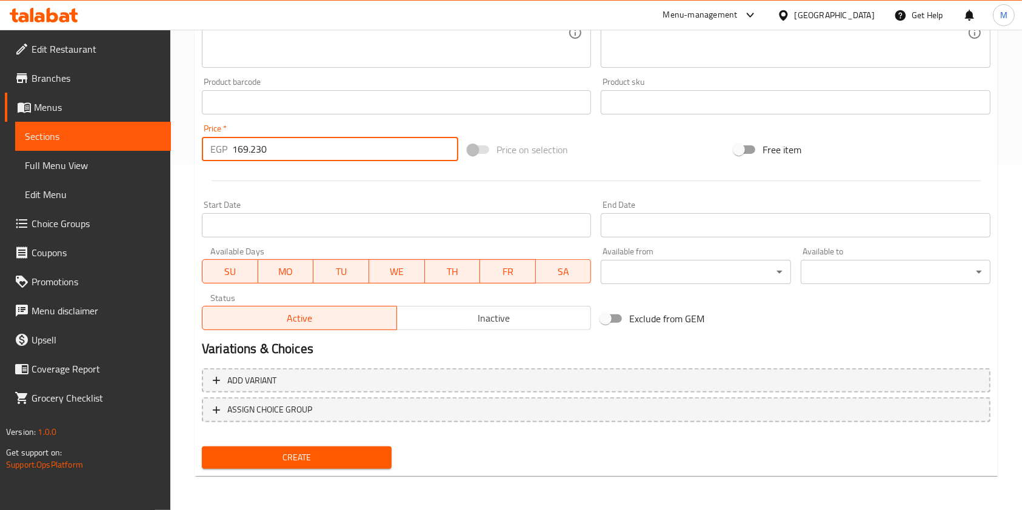
type input "169.230"
click at [320, 453] on span "Create" at bounding box center [296, 457] width 170 height 15
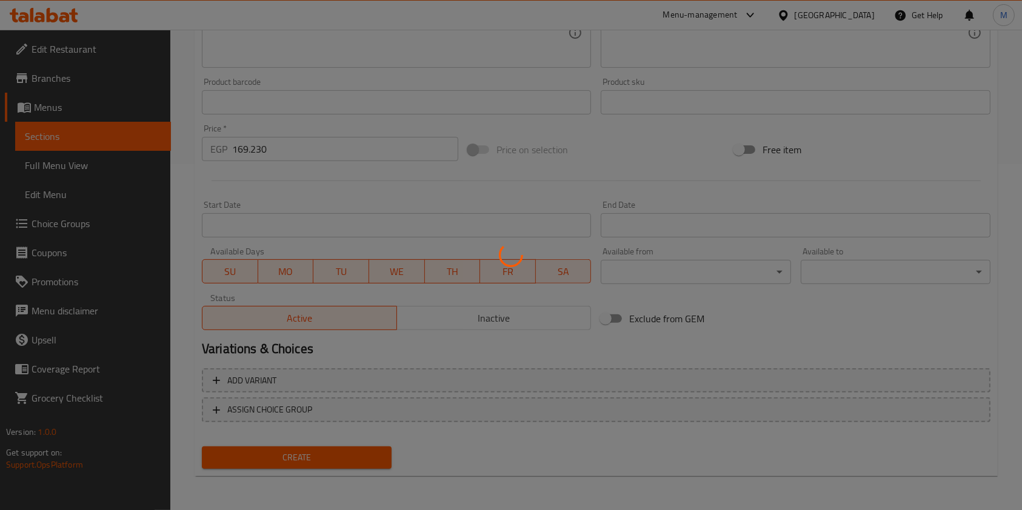
type input "0"
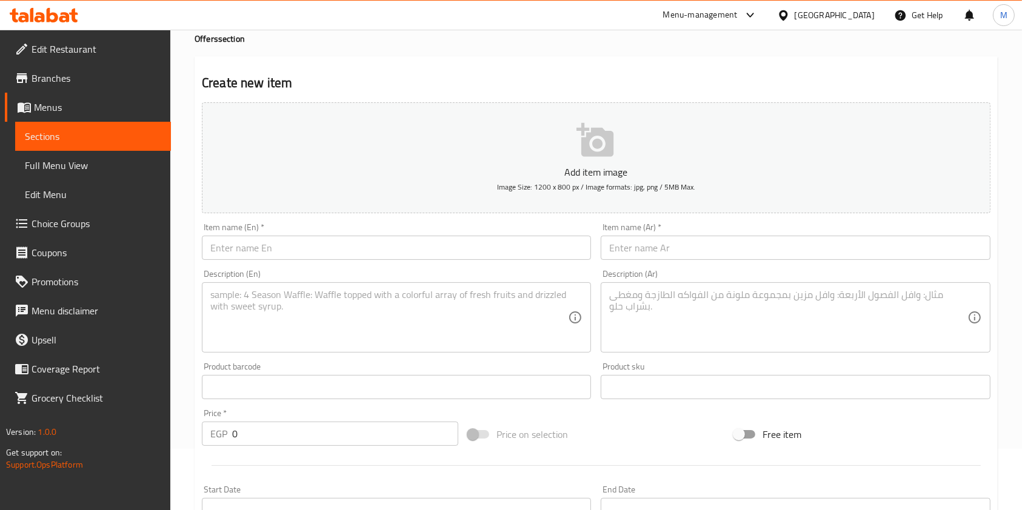
scroll to position [0, 0]
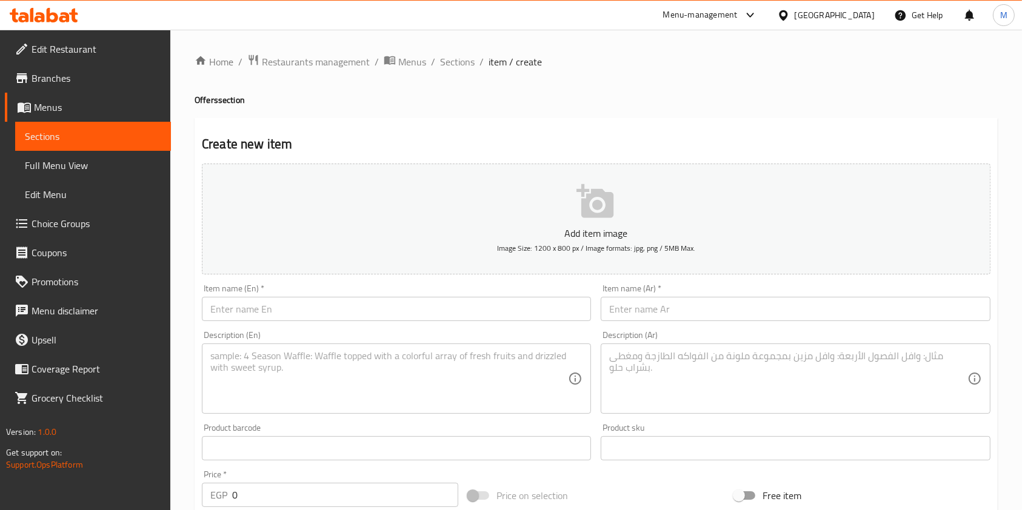
click at [635, 312] on input "text" at bounding box center [794, 309] width 389 height 24
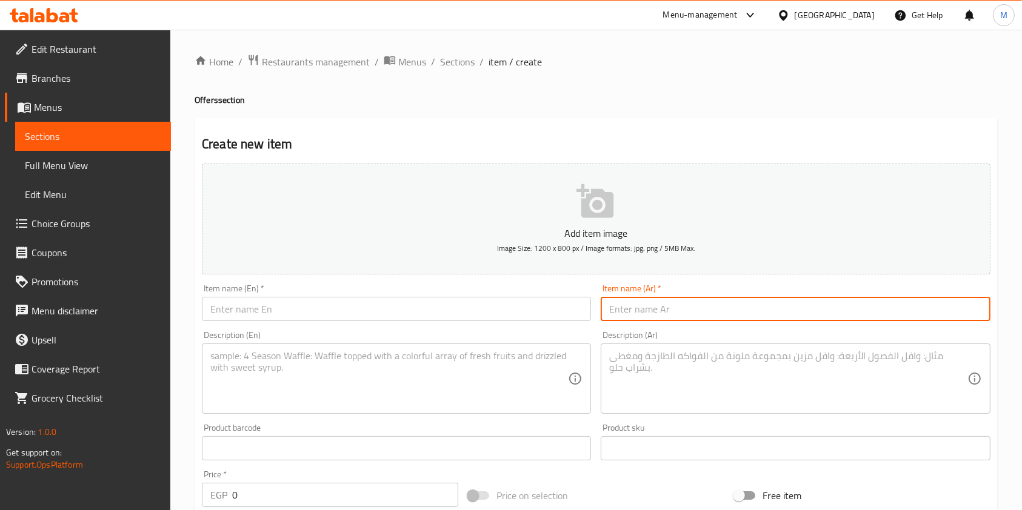
paste input "عرض الراب 2"
type input "عرض الراب 2"
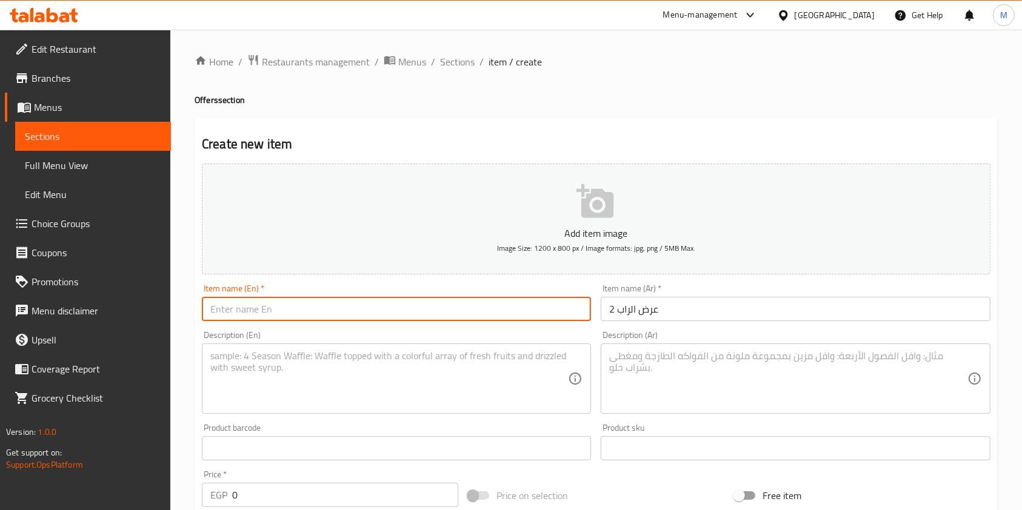
click at [468, 313] on input "text" at bounding box center [396, 309] width 389 height 24
paste input "Wrap Offer 2"
drag, startPoint x: 218, startPoint y: 313, endPoint x: 209, endPoint y: 313, distance: 9.1
click at [209, 313] on input "Wrap Offer 2Wrap Offer 2" at bounding box center [396, 309] width 389 height 24
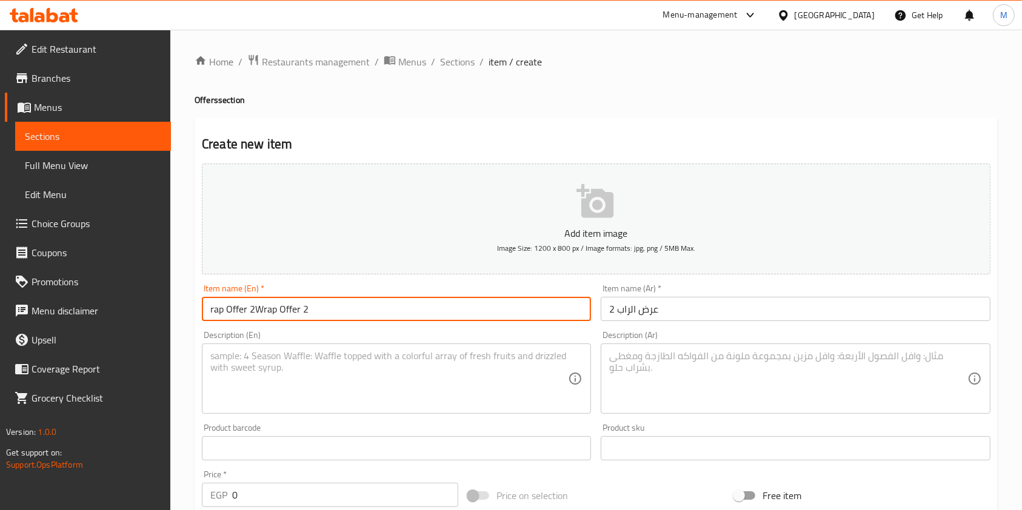
click at [209, 310] on input "rap Offer 2Wrap Offer 2" at bounding box center [396, 309] width 389 height 24
type input "Rap Offer 2Wrap Offer 2"
click at [662, 389] on textarea at bounding box center [787, 379] width 357 height 58
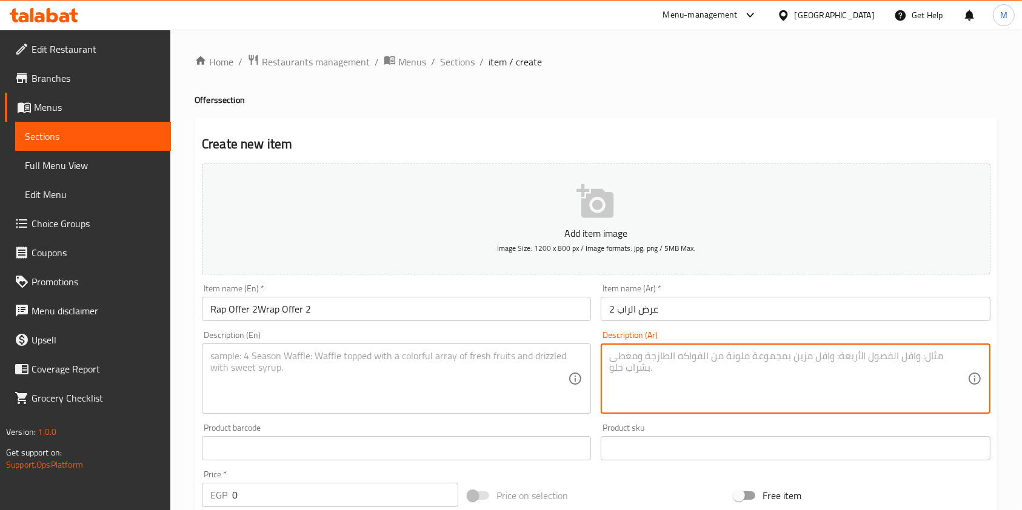
paste textarea "سندوتش راب تشيكن كبير + صوص باربيكيو"
type textarea "سندوتش راب تشيكن كبير + صوص باربيكيو"
click at [446, 361] on textarea at bounding box center [388, 379] width 357 height 58
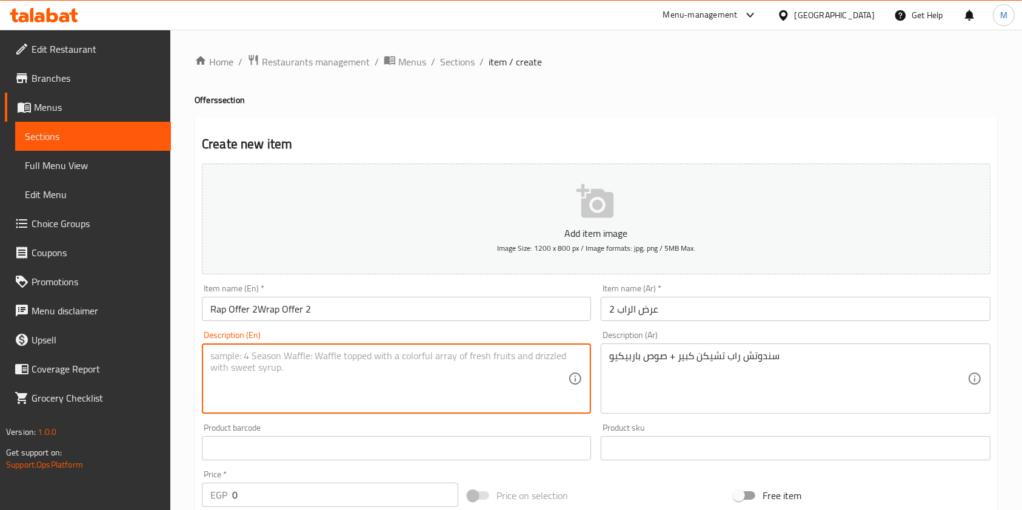
paste textarea "Large Chicken Wrap Sandwich + BBQ Sauce"
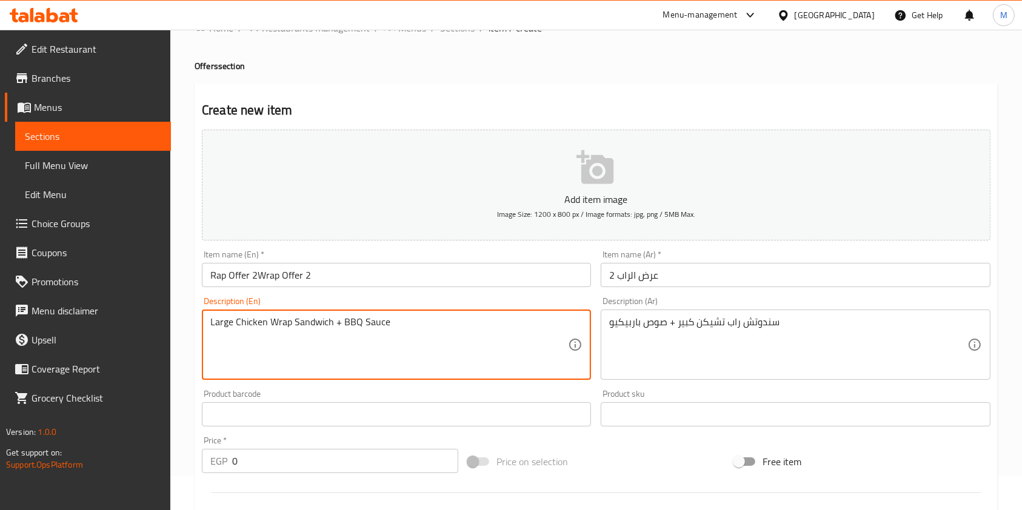
scroll to position [161, 0]
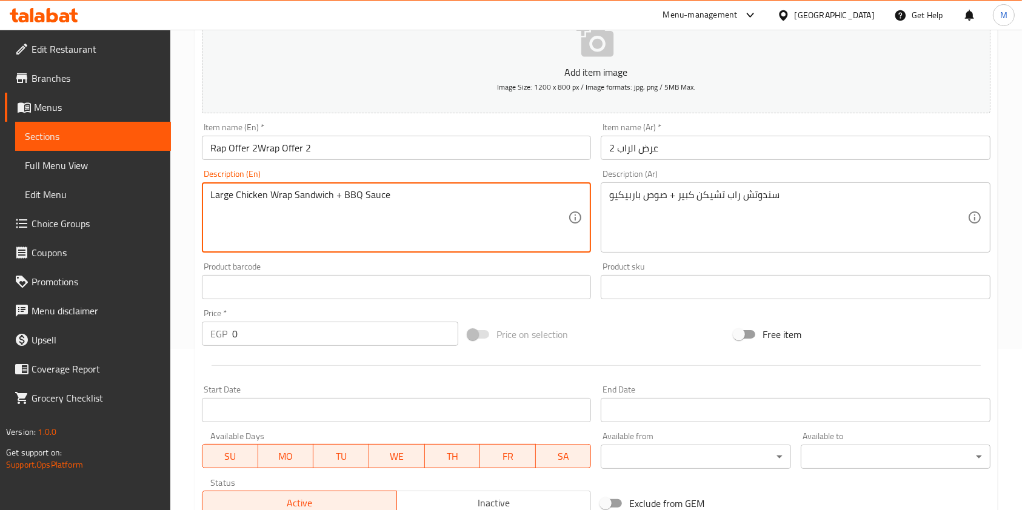
type textarea "Large Chicken Wrap Sandwich + BBQ Sauce"
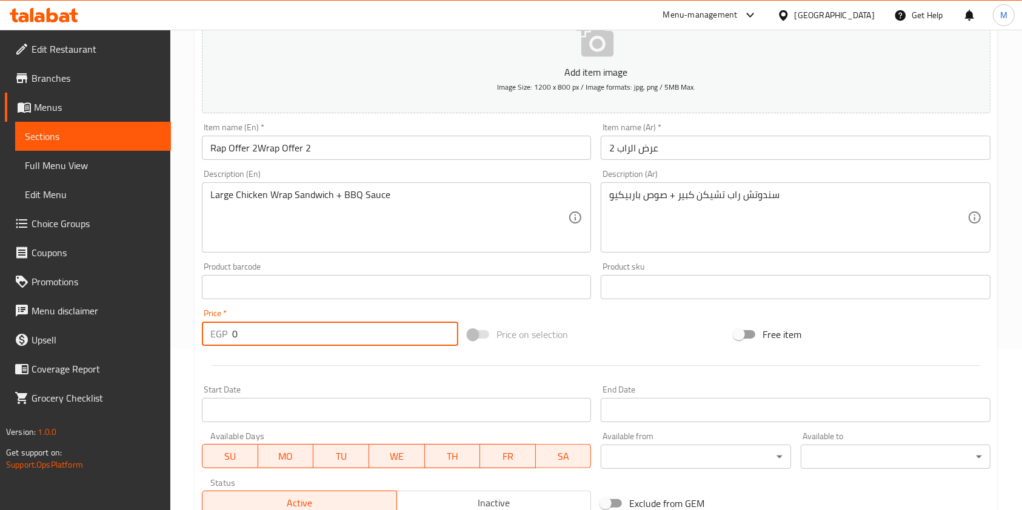
click at [288, 338] on input "0" at bounding box center [345, 334] width 226 height 24
click at [277, 331] on input "0" at bounding box center [345, 334] width 226 height 24
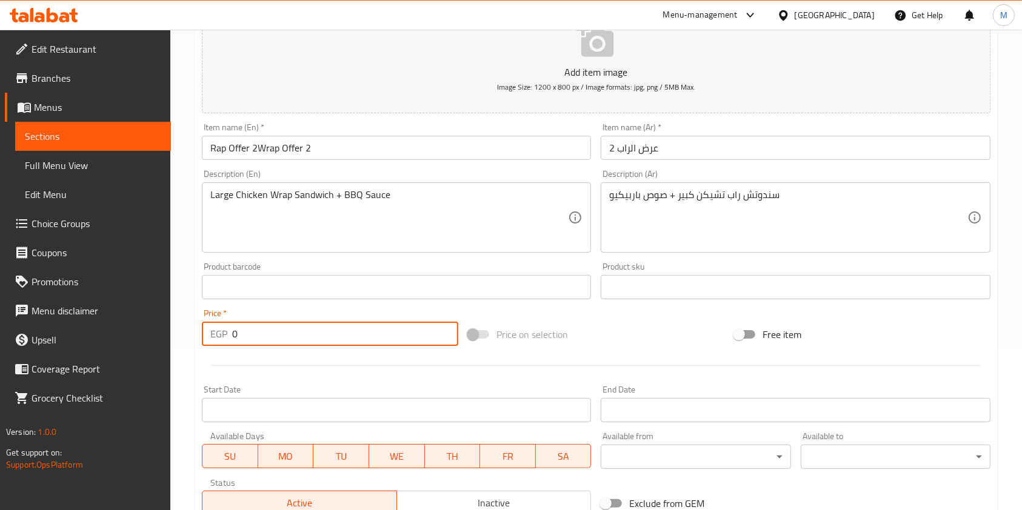
click at [277, 331] on input "0" at bounding box center [345, 334] width 226 height 24
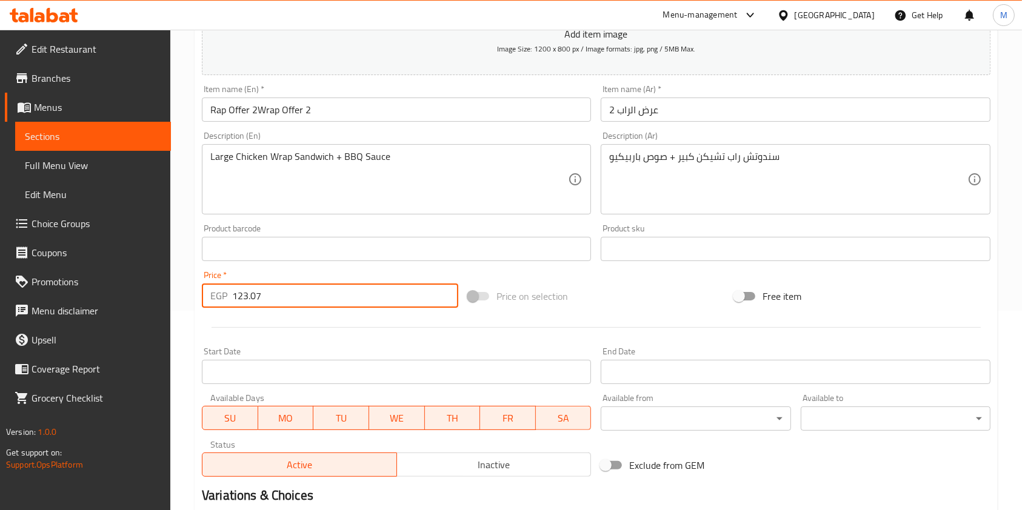
scroll to position [323, 0]
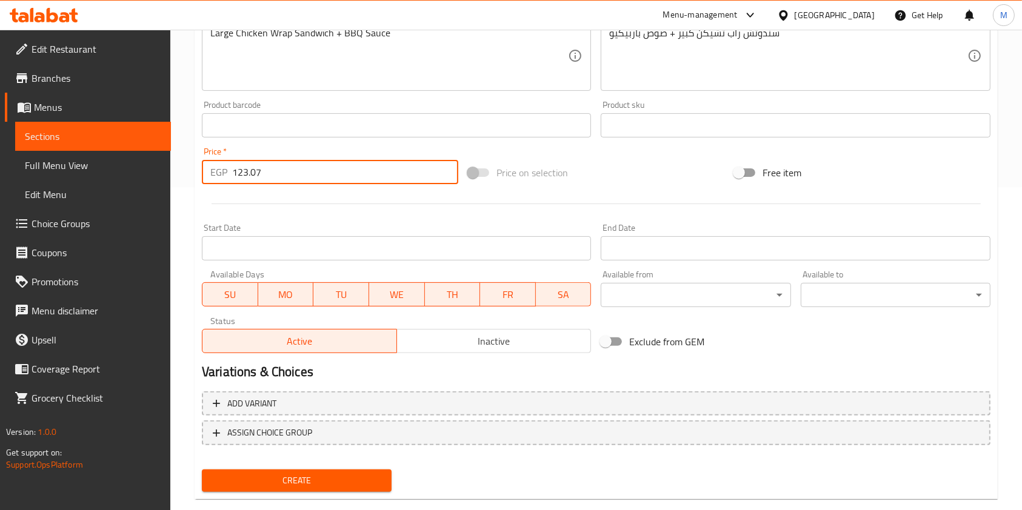
type input "123.07"
click at [370, 477] on span "Create" at bounding box center [296, 480] width 170 height 15
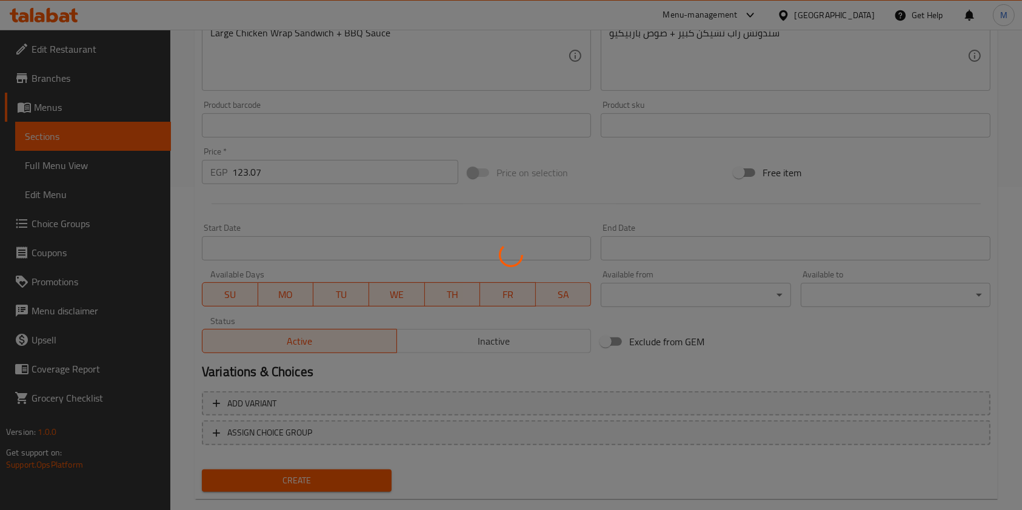
click at [370, 477] on div at bounding box center [511, 255] width 1022 height 510
type input "0"
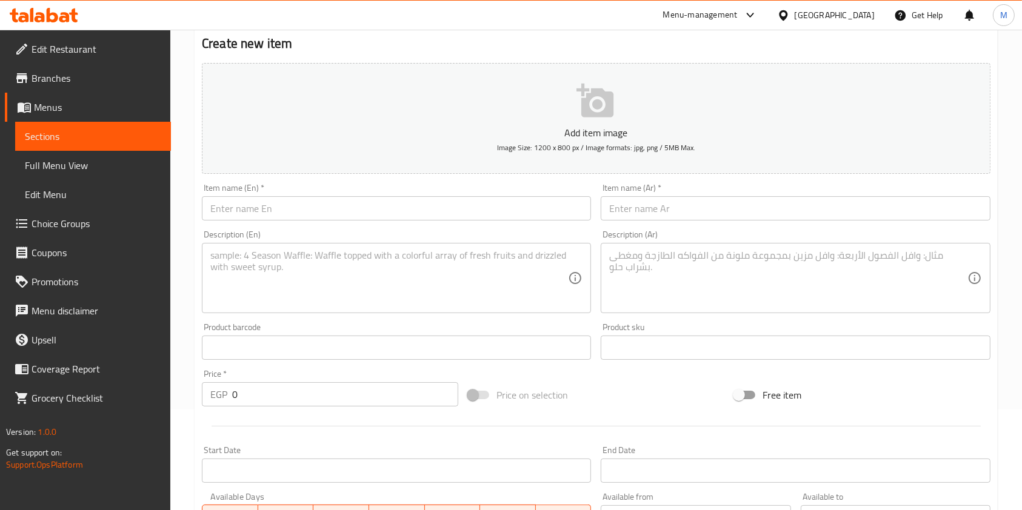
scroll to position [0, 0]
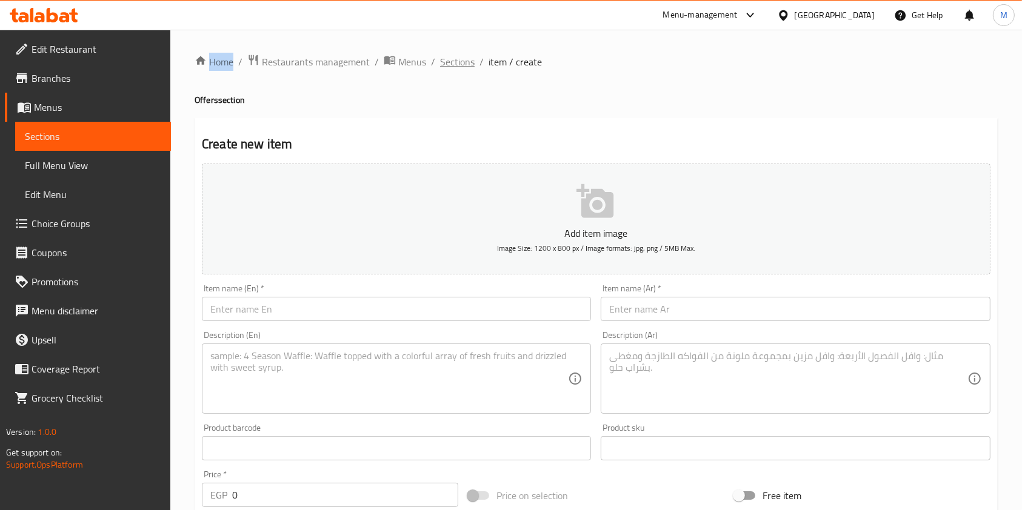
click at [454, 61] on span "Sections" at bounding box center [457, 62] width 35 height 15
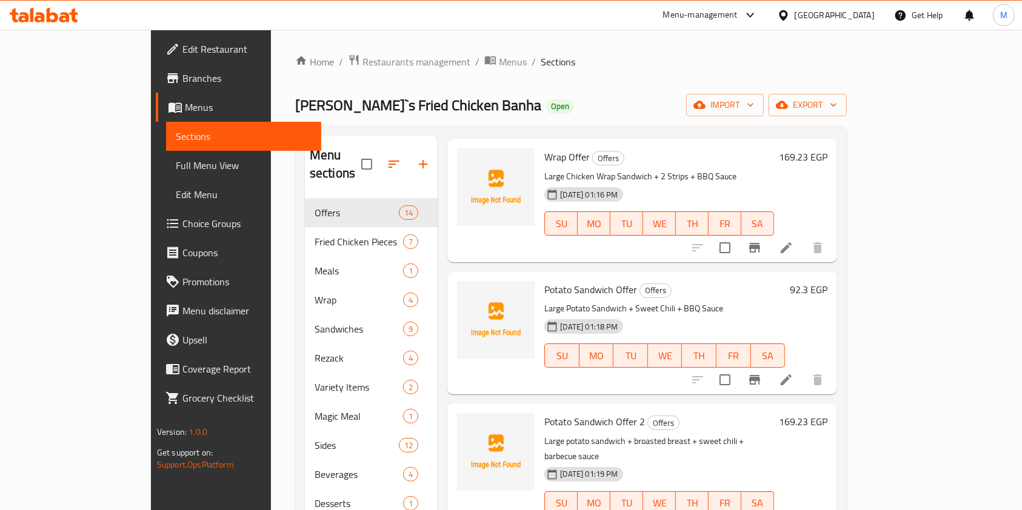
scroll to position [161, 0]
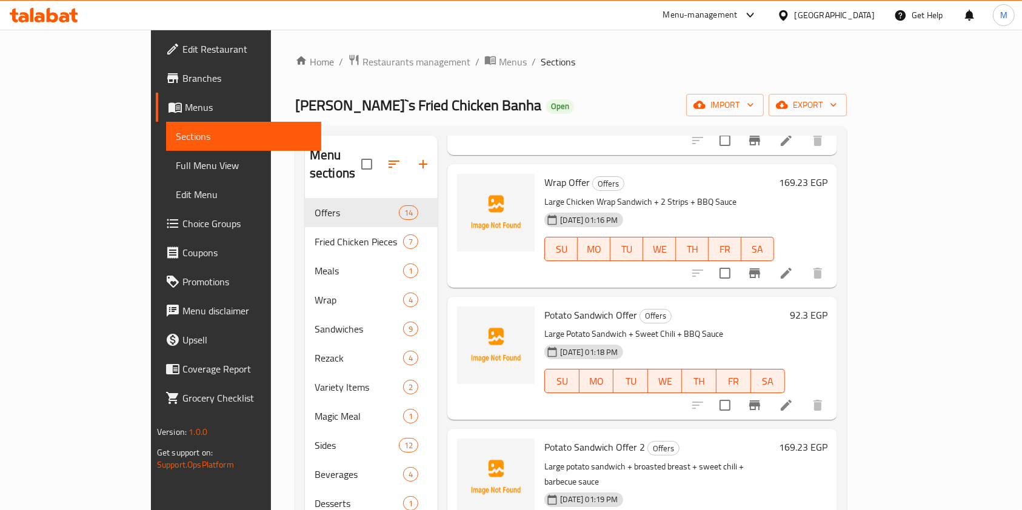
click at [803, 262] on li at bounding box center [786, 273] width 34 height 22
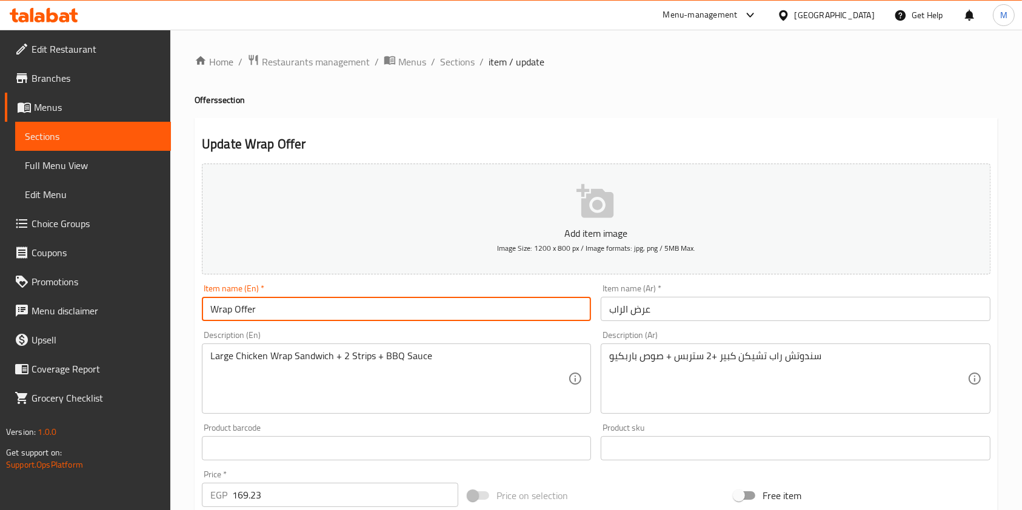
drag, startPoint x: 220, startPoint y: 310, endPoint x: 211, endPoint y: 313, distance: 9.0
click at [211, 313] on input "Wrap Offer" at bounding box center [396, 309] width 389 height 24
click at [220, 313] on input "Wrap Offer" at bounding box center [396, 309] width 389 height 24
drag, startPoint x: 219, startPoint y: 313, endPoint x: 213, endPoint y: 313, distance: 6.7
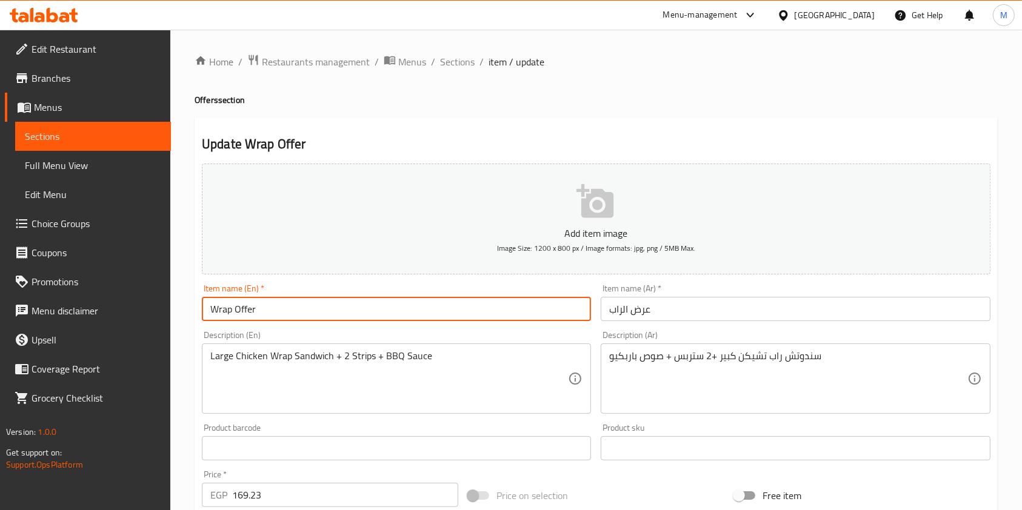
click at [213, 313] on input "Wrap Offer" at bounding box center [396, 309] width 389 height 24
click at [217, 313] on input "Wrap Offer" at bounding box center [396, 309] width 389 height 24
click at [219, 312] on input "Wrap Offer" at bounding box center [396, 309] width 389 height 24
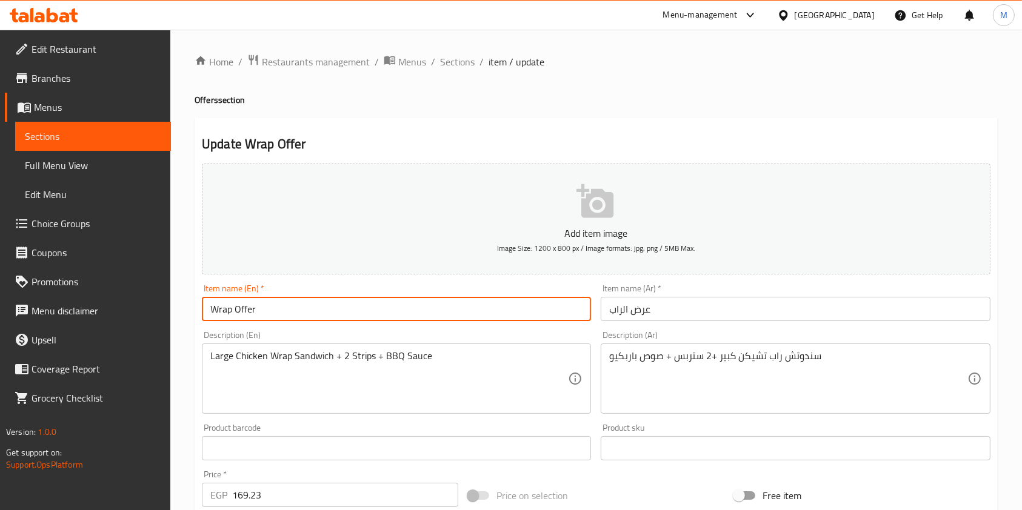
click at [219, 312] on input "Wrap Offer" at bounding box center [396, 309] width 389 height 24
click at [220, 304] on input "Wrap Offer" at bounding box center [396, 309] width 389 height 24
click at [219, 306] on input "Wrap Offer" at bounding box center [396, 309] width 389 height 24
click at [215, 311] on input "Wrap Offer" at bounding box center [396, 309] width 389 height 24
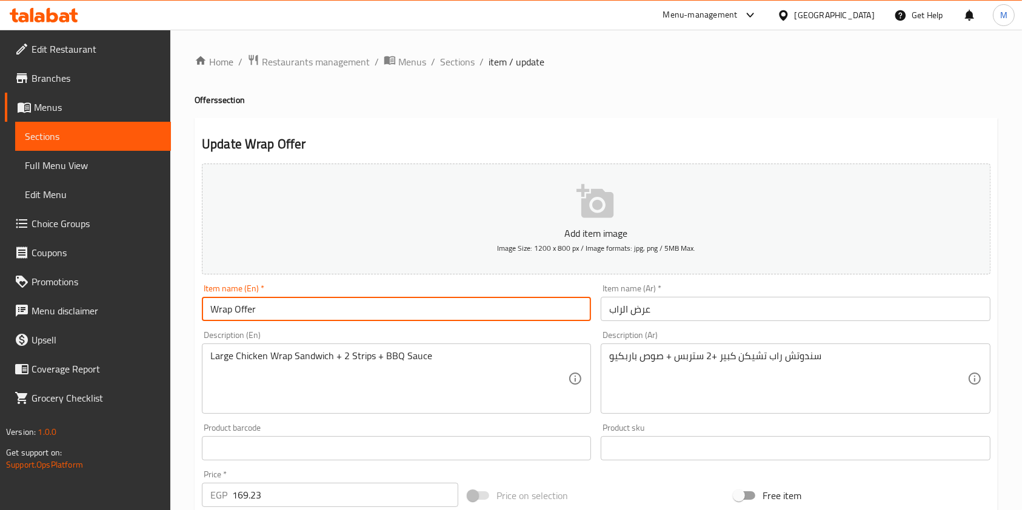
click at [215, 311] on input "Wrap Offer" at bounding box center [396, 309] width 389 height 24
click at [214, 311] on input "Wrap Offer" at bounding box center [396, 309] width 389 height 24
click at [213, 311] on input "Wrap Offer" at bounding box center [396, 309] width 389 height 24
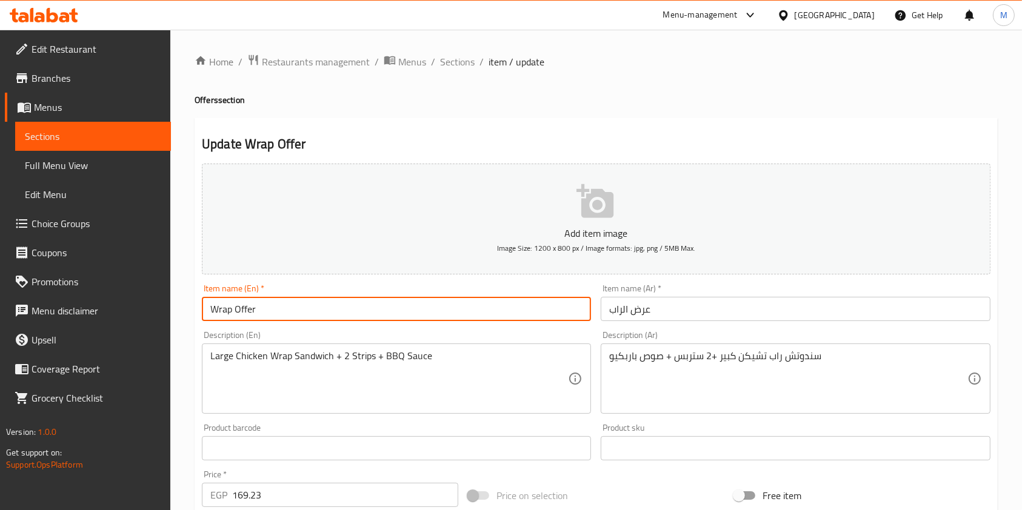
click at [217, 308] on input "Wrap Offer" at bounding box center [396, 309] width 389 height 24
click at [216, 308] on input "Wrap Offer" at bounding box center [396, 309] width 389 height 24
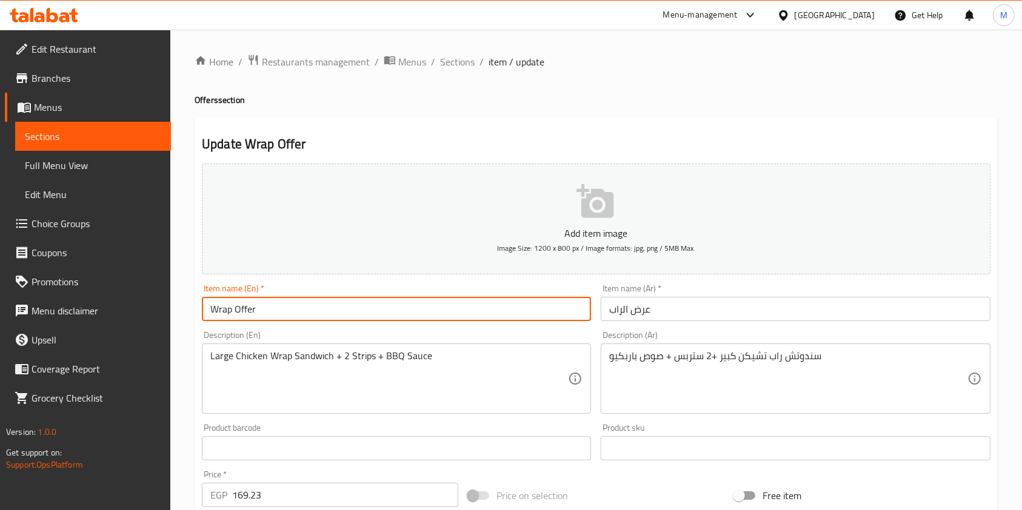
click at [228, 308] on input "Wrap Offer" at bounding box center [396, 309] width 389 height 24
click at [222, 312] on input "Wrap Offer" at bounding box center [396, 309] width 389 height 24
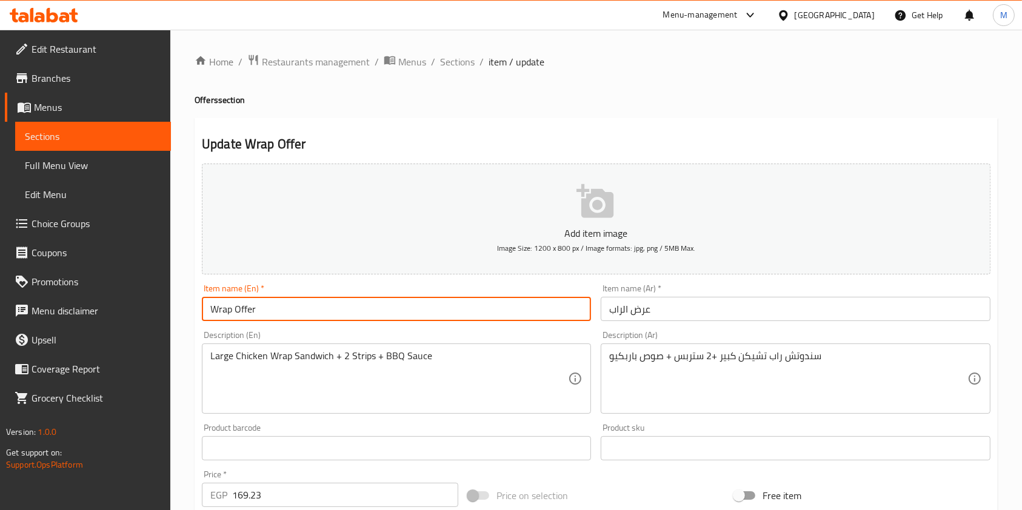
click at [220, 313] on input "Wrap Offer" at bounding box center [396, 309] width 389 height 24
click at [213, 312] on input "rap Offer" at bounding box center [396, 309] width 389 height 24
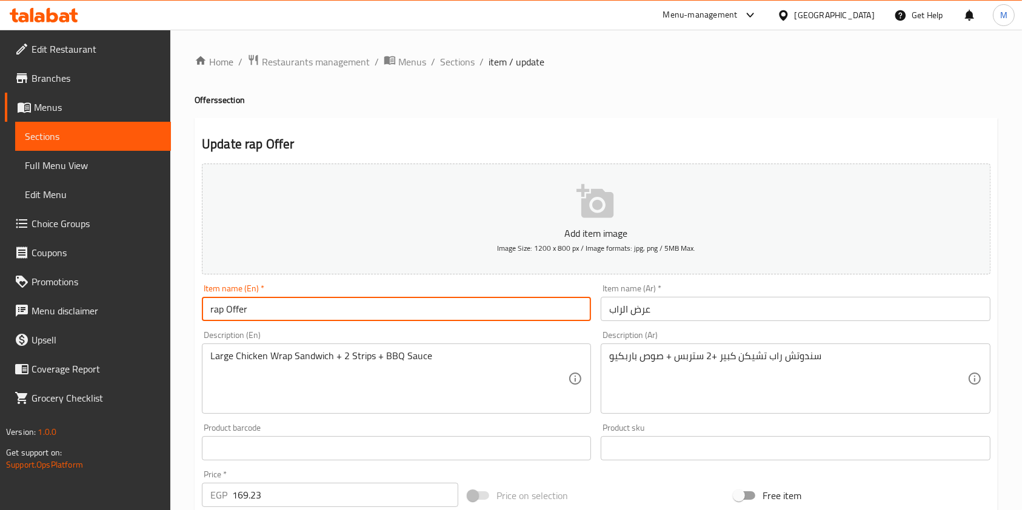
click at [213, 312] on input "rap Offer" at bounding box center [396, 309] width 389 height 24
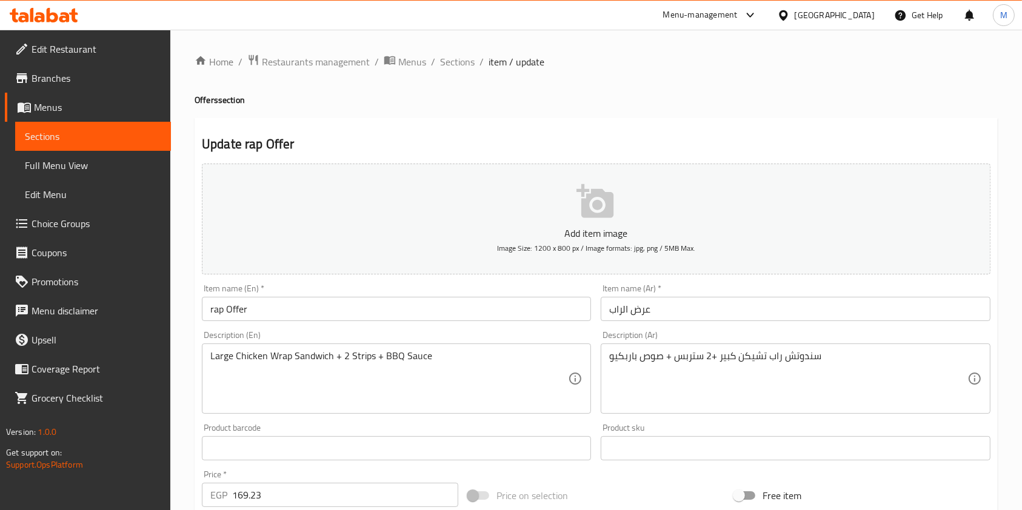
click at [198, 289] on div "Item name (En)   * rap Offer Item name (En) *" at bounding box center [396, 302] width 399 height 47
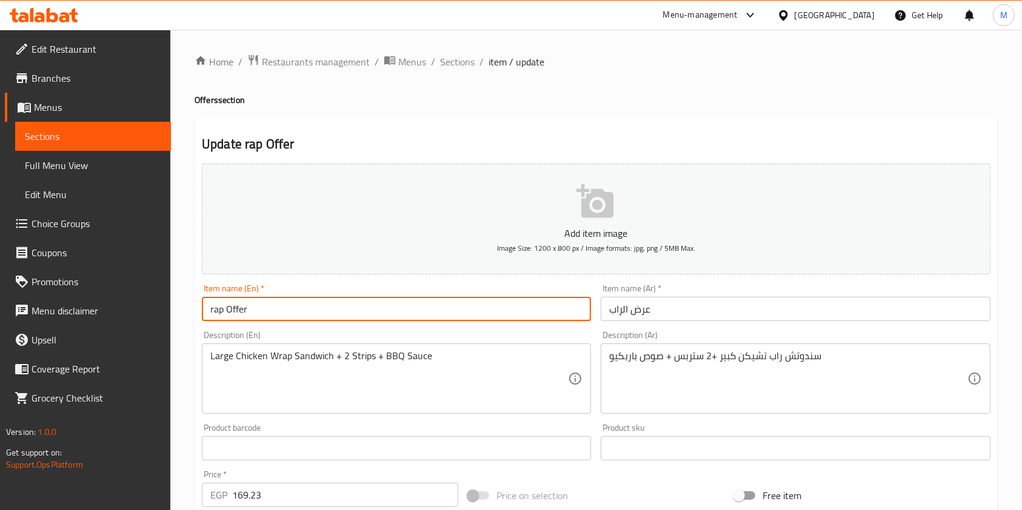
drag, startPoint x: 212, startPoint y: 309, endPoint x: 204, endPoint y: 308, distance: 8.0
click at [204, 308] on input "rap Offer" at bounding box center [396, 309] width 389 height 24
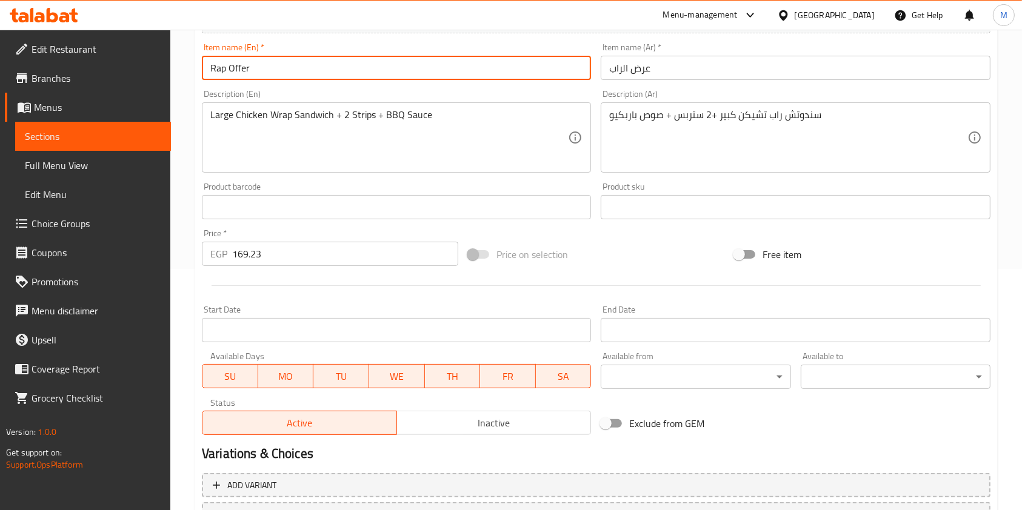
scroll to position [346, 0]
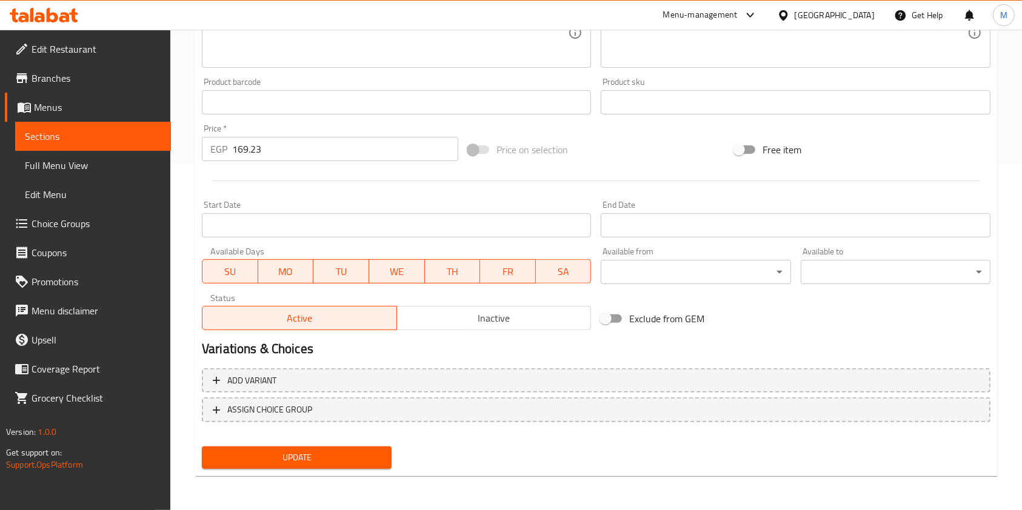
type input "Rap Offer"
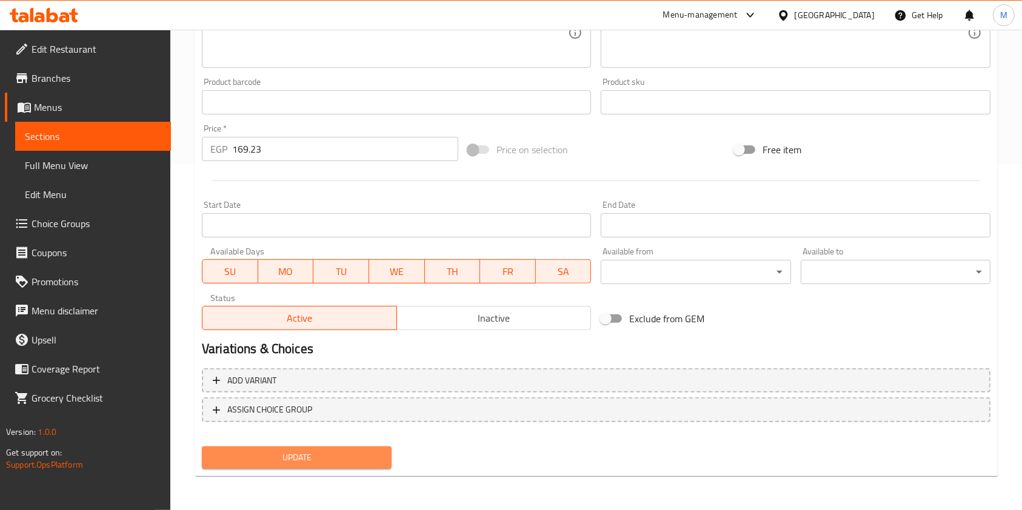
click at [366, 453] on span "Update" at bounding box center [296, 457] width 170 height 15
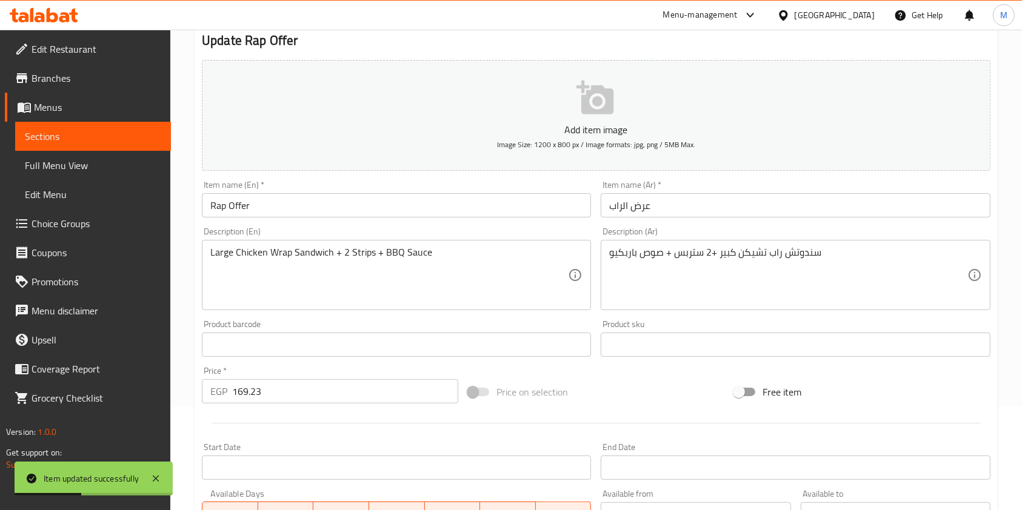
scroll to position [0, 0]
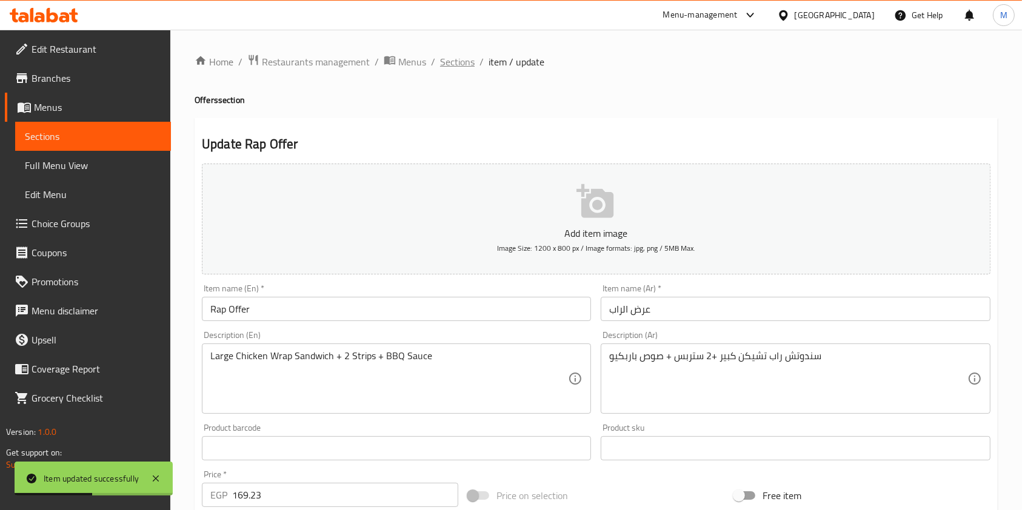
click at [462, 60] on span "Sections" at bounding box center [457, 62] width 35 height 15
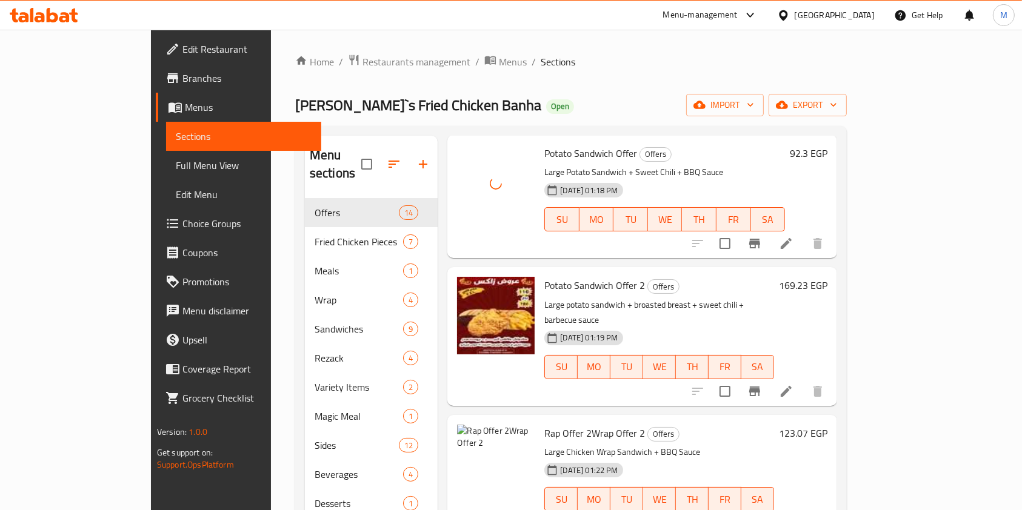
scroll to position [242, 0]
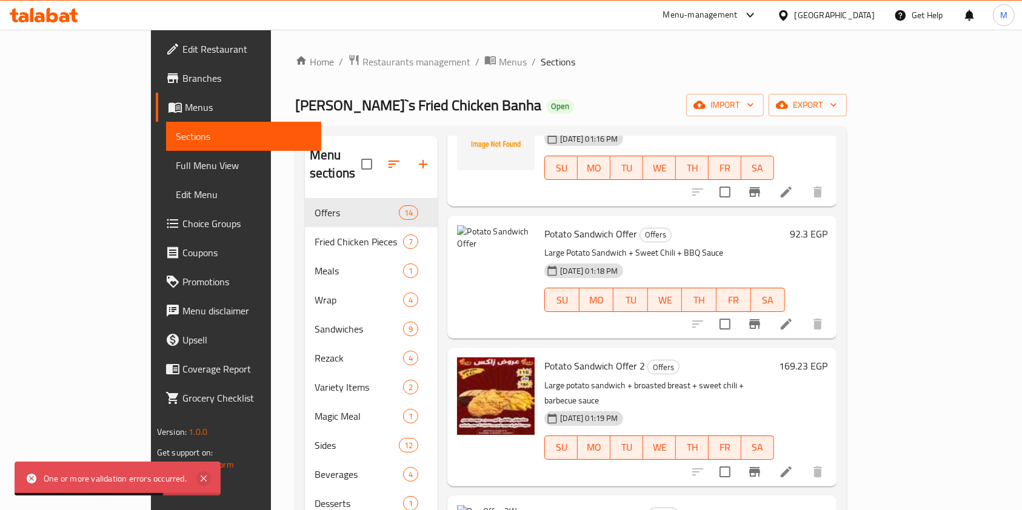
click at [208, 479] on icon at bounding box center [203, 478] width 15 height 15
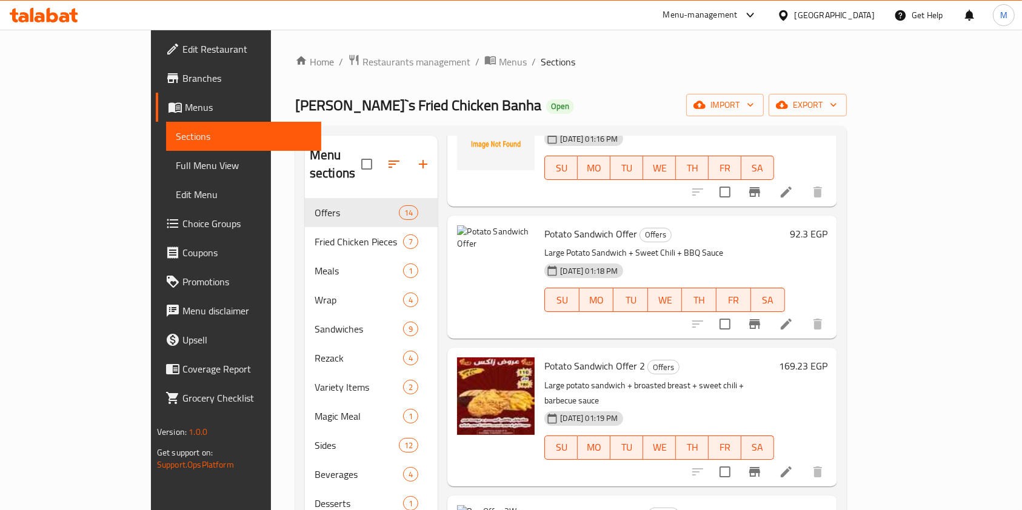
click at [64, 22] on icon at bounding box center [64, 17] width 10 height 10
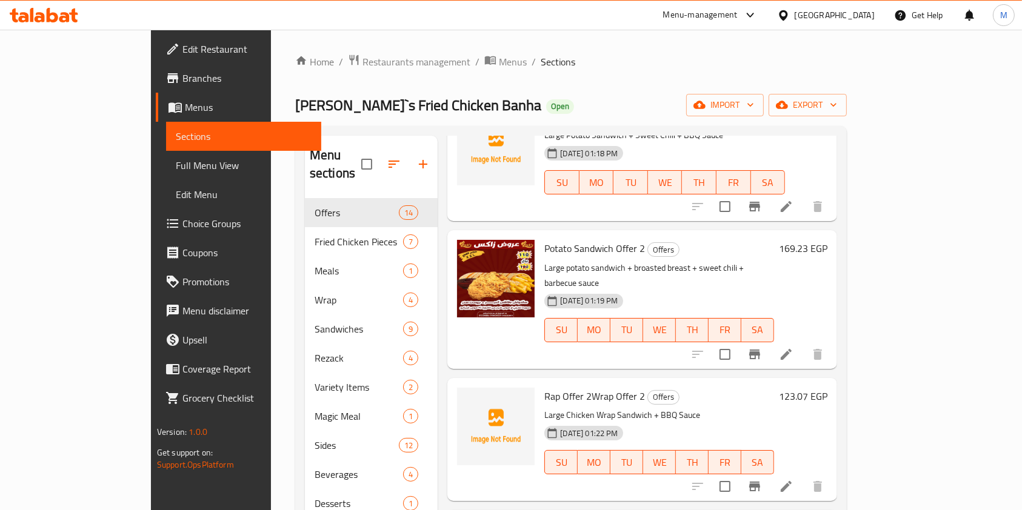
scroll to position [396, 0]
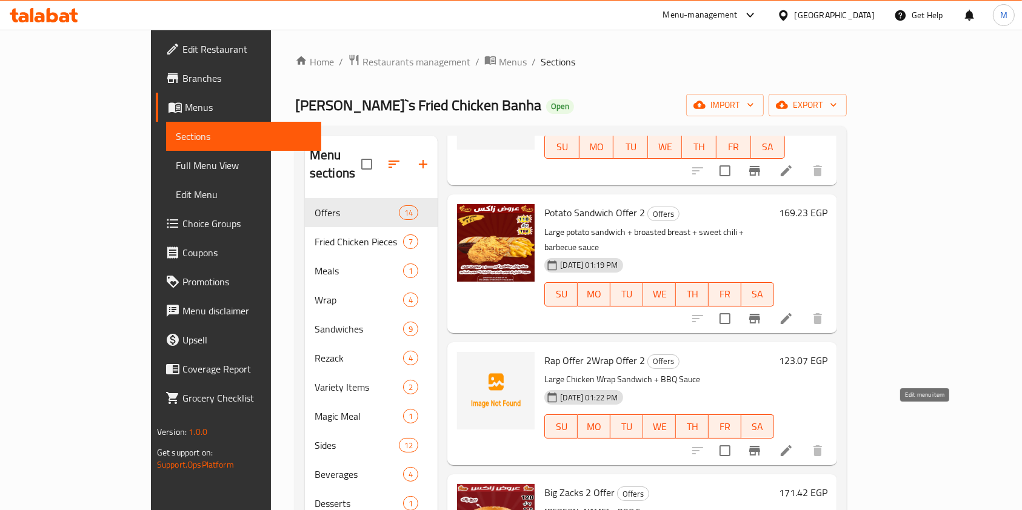
click at [793, 444] on icon at bounding box center [786, 451] width 15 height 15
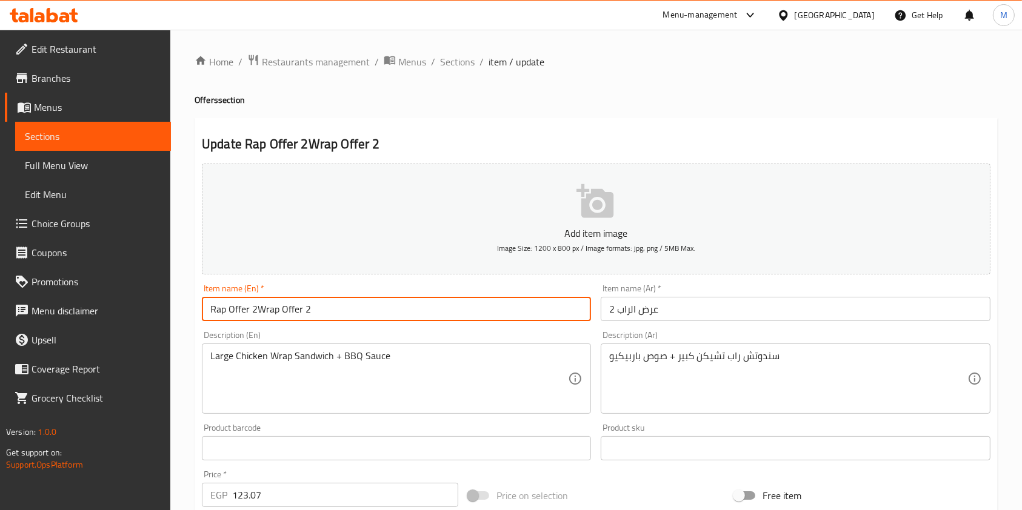
drag, startPoint x: 258, startPoint y: 310, endPoint x: 322, endPoint y: 308, distance: 64.3
click at [322, 308] on input "Rap Offer 2Wrap Offer 2" at bounding box center [396, 309] width 389 height 24
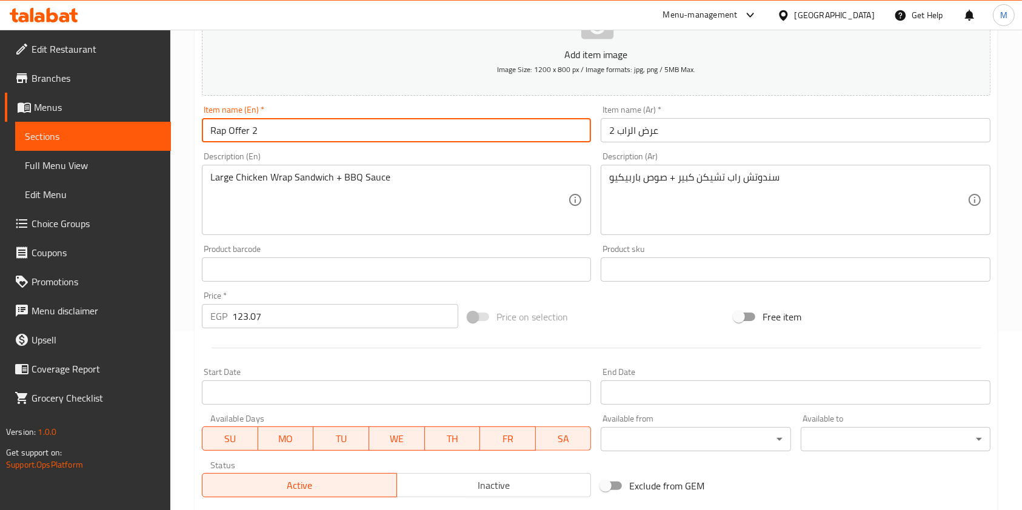
scroll to position [346, 0]
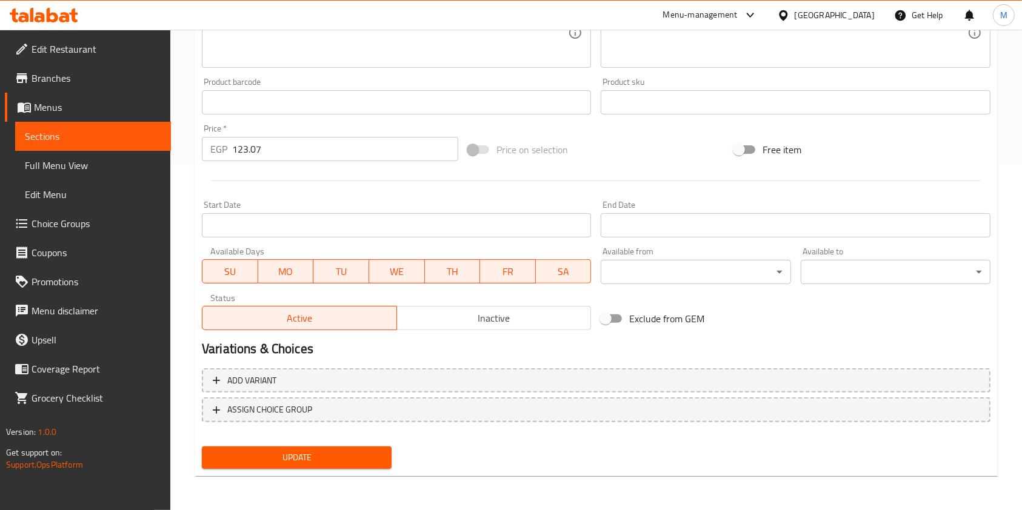
type input "Rap Offer 2"
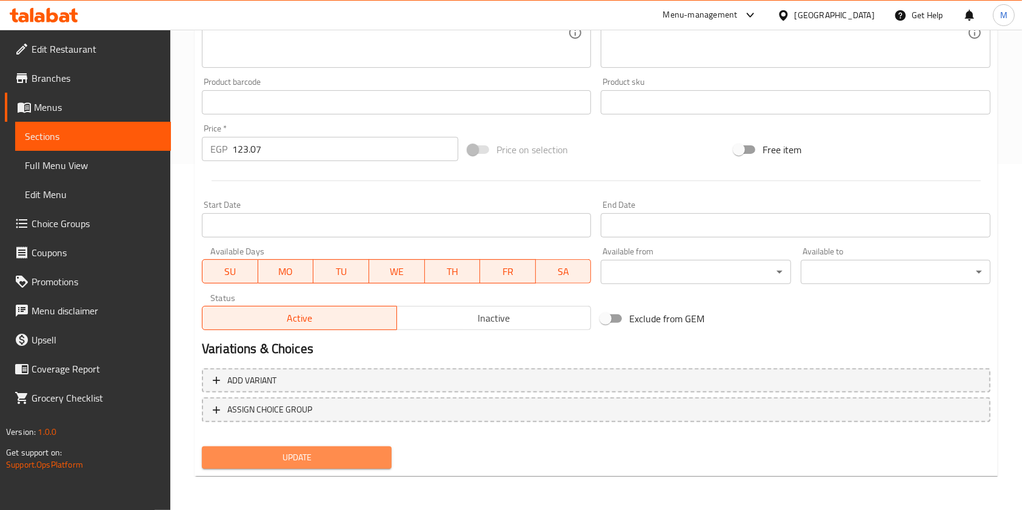
click at [234, 456] on span "Update" at bounding box center [296, 457] width 170 height 15
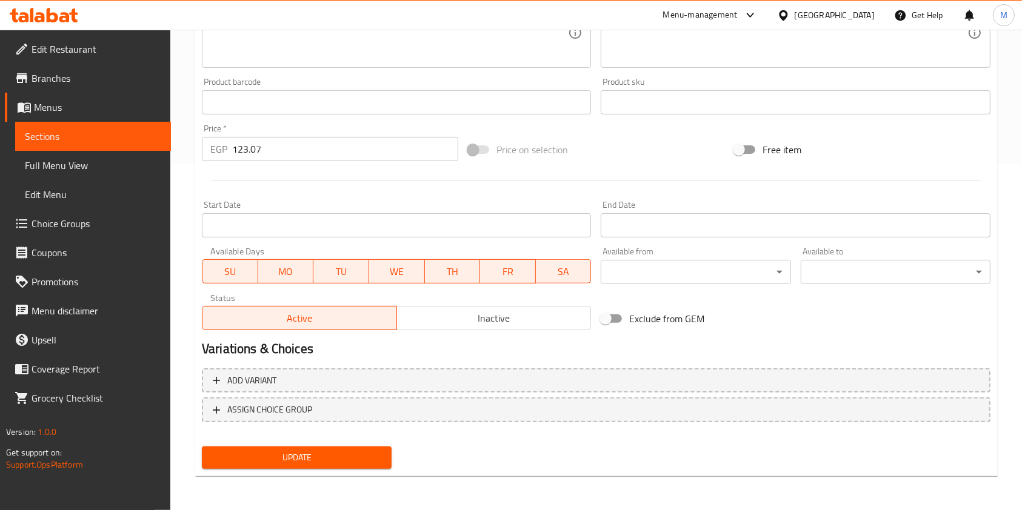
click at [79, 17] on div at bounding box center [44, 15] width 88 height 24
click at [71, 16] on icon at bounding box center [44, 15] width 68 height 15
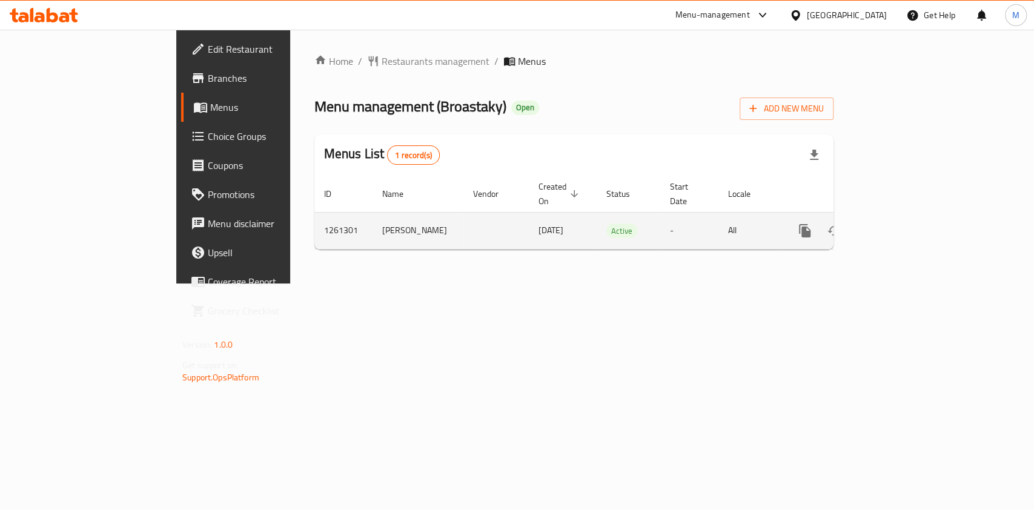
click at [907, 216] on link "enhanced table" at bounding box center [892, 230] width 29 height 29
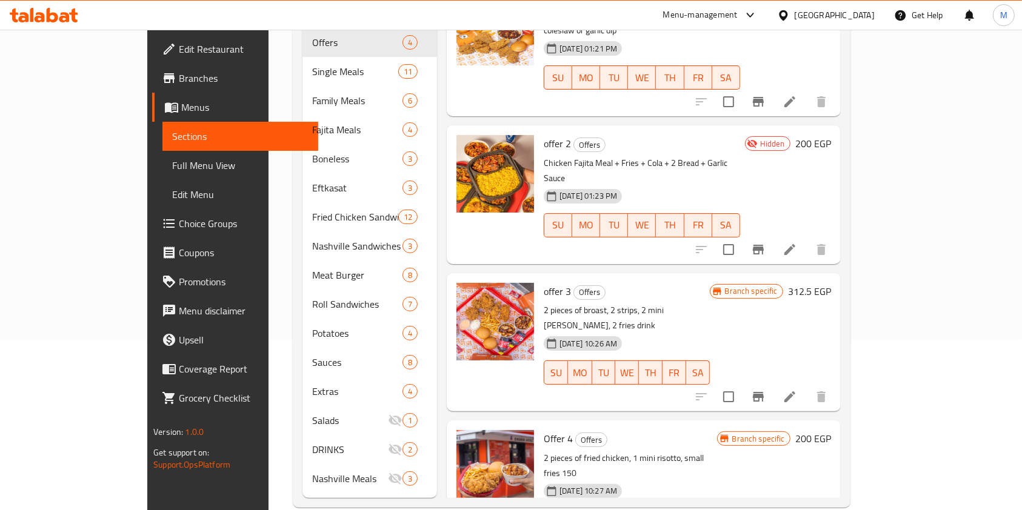
scroll to position [174, 0]
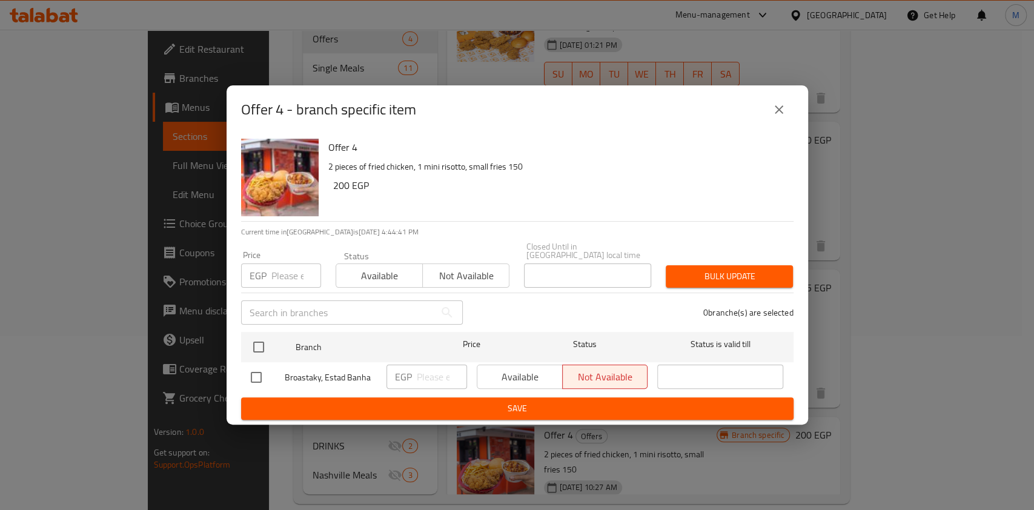
click at [794, 115] on div "Offer 4 - branch specific item" at bounding box center [518, 109] width 582 height 48
click at [790, 114] on button "close" at bounding box center [779, 109] width 29 height 29
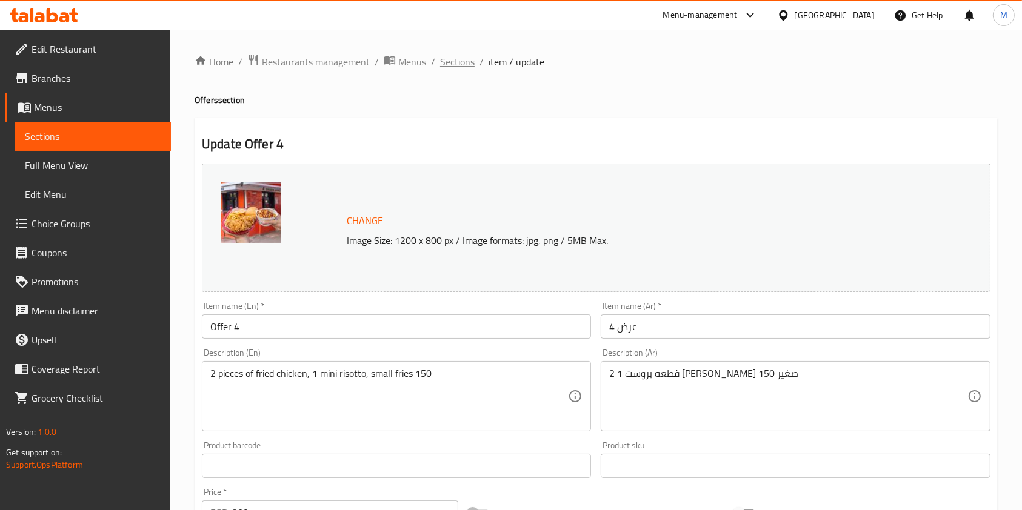
click at [457, 68] on span "Sections" at bounding box center [457, 62] width 35 height 15
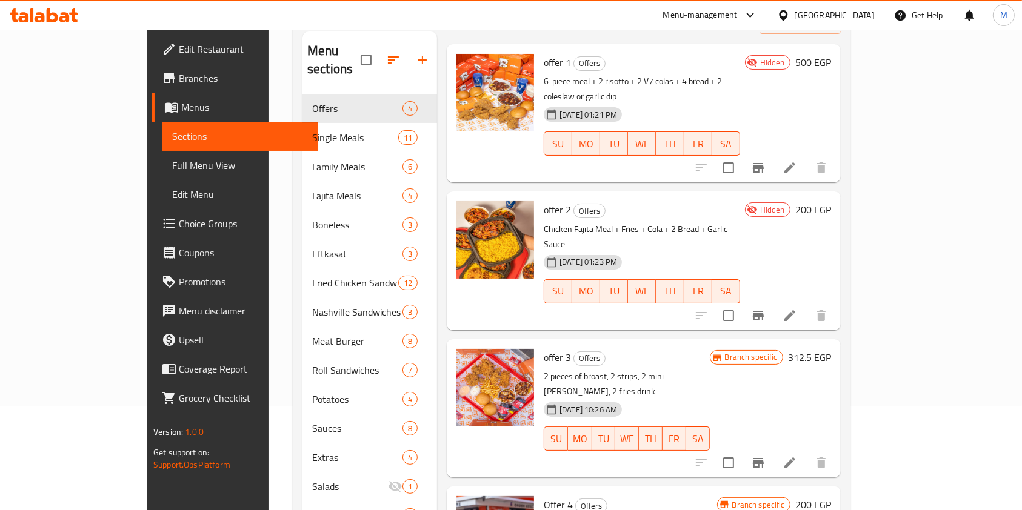
scroll to position [174, 0]
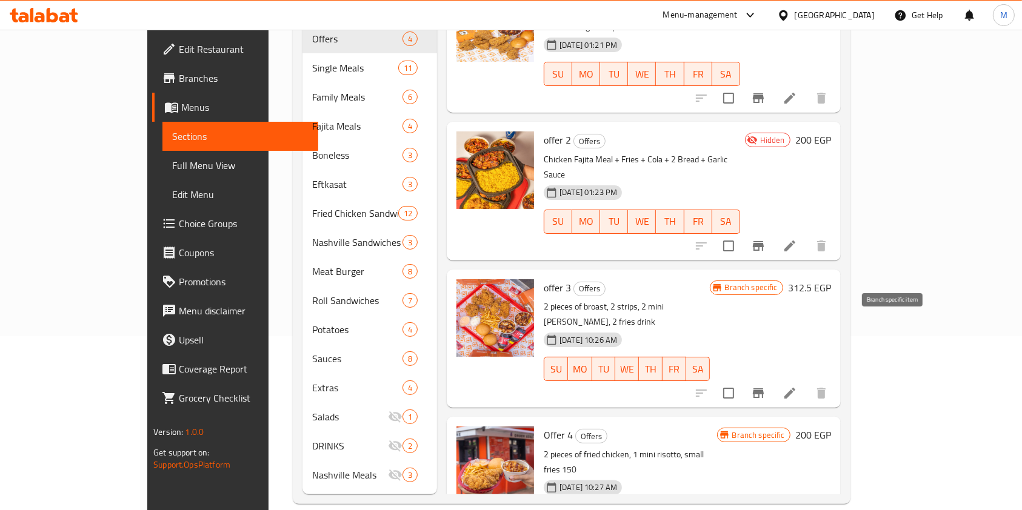
click at [773, 379] on button "Branch-specific-item" at bounding box center [757, 393] width 29 height 29
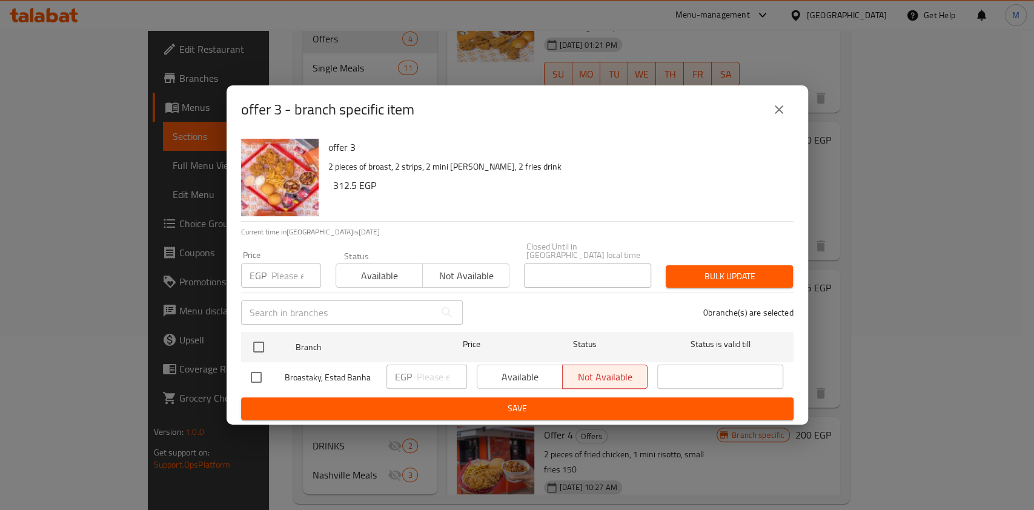
click at [785, 117] on icon "close" at bounding box center [779, 109] width 15 height 15
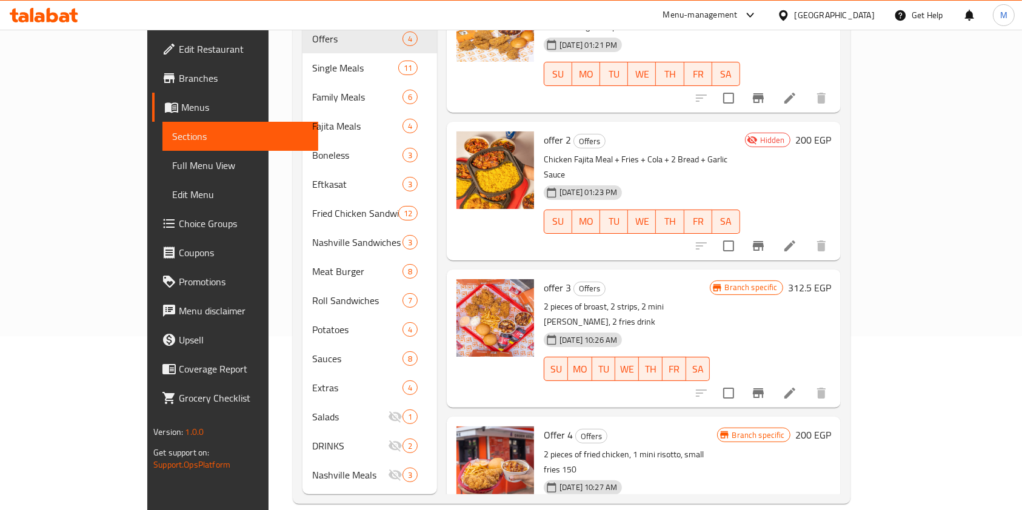
click at [806, 382] on li at bounding box center [790, 393] width 34 height 22
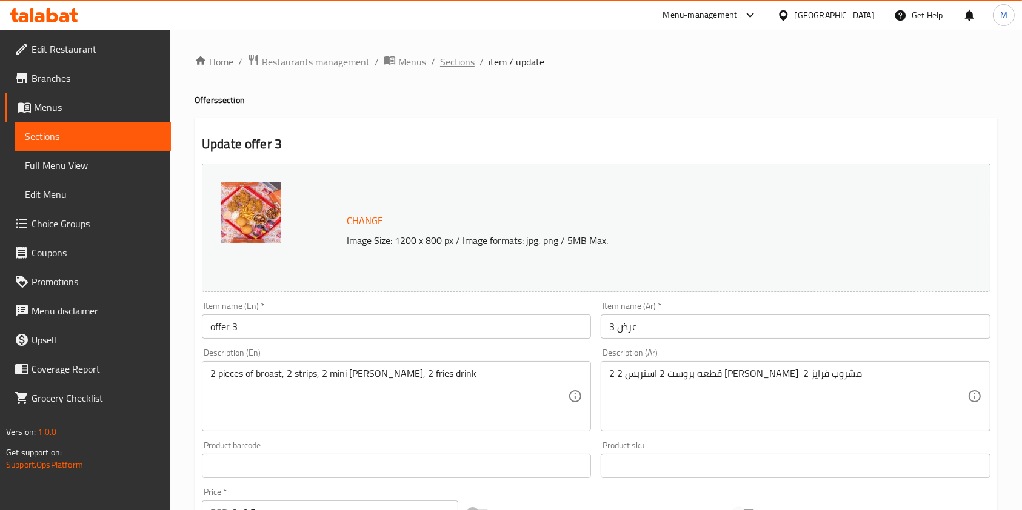
click at [456, 58] on span "Sections" at bounding box center [457, 62] width 35 height 15
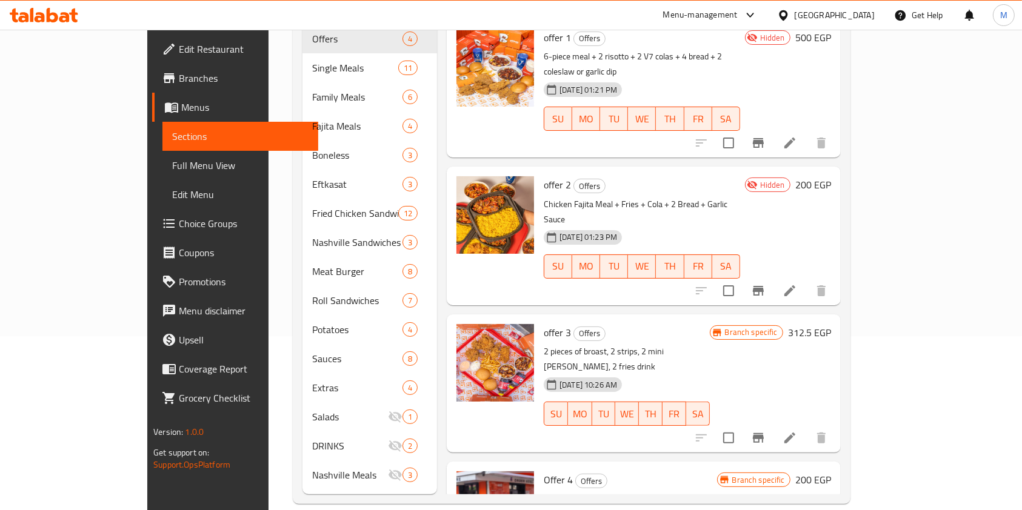
click at [773, 276] on button "Branch-specific-item" at bounding box center [757, 290] width 29 height 29
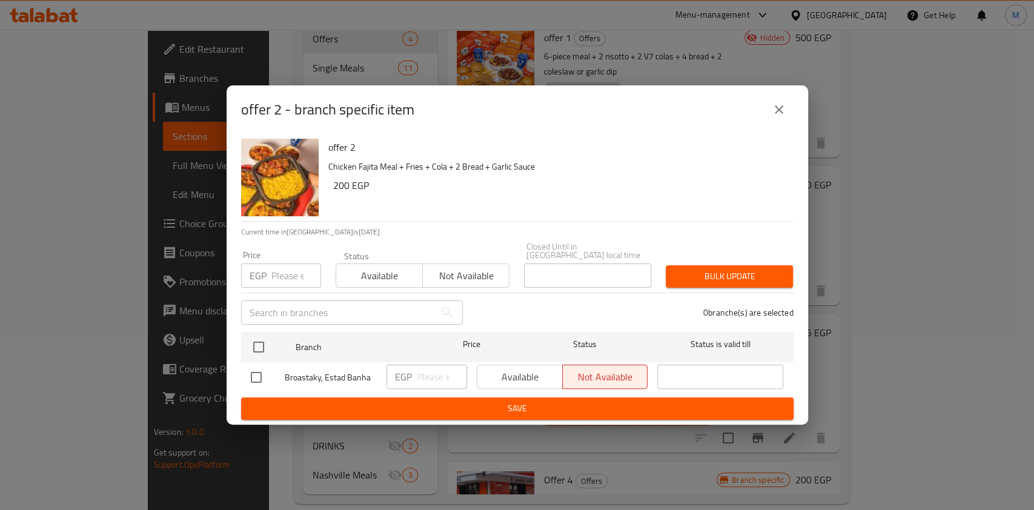
click at [768, 118] on button "close" at bounding box center [779, 109] width 29 height 29
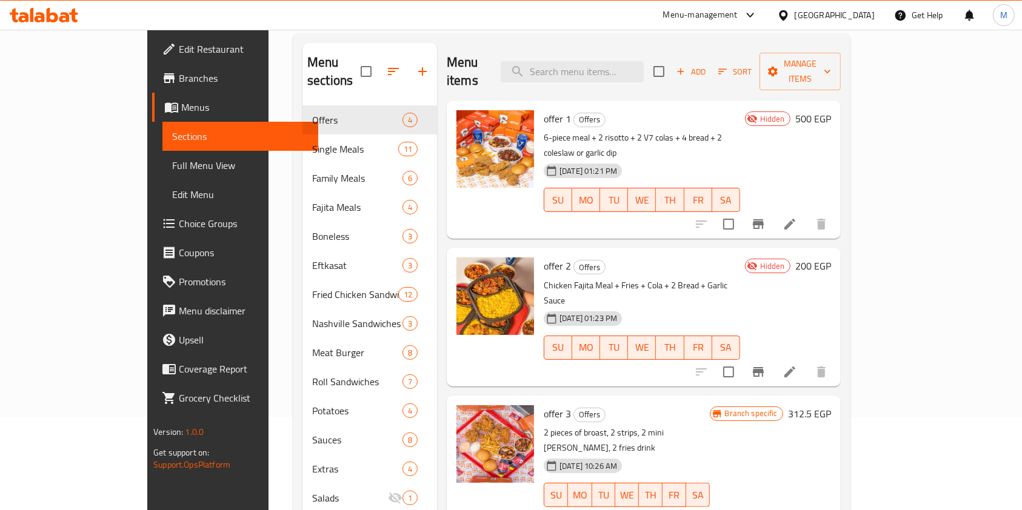
scroll to position [12, 0]
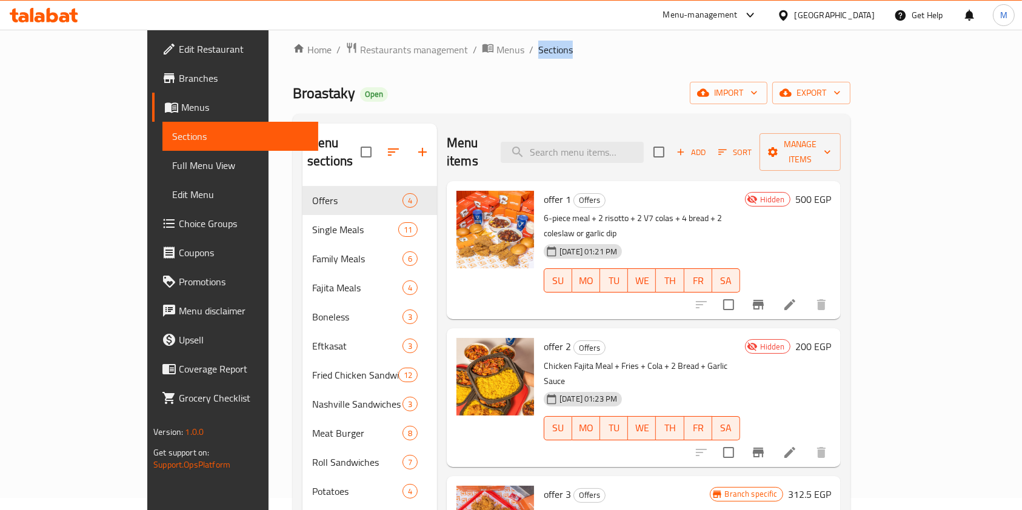
click at [773, 290] on button "Branch-specific-item" at bounding box center [757, 304] width 29 height 29
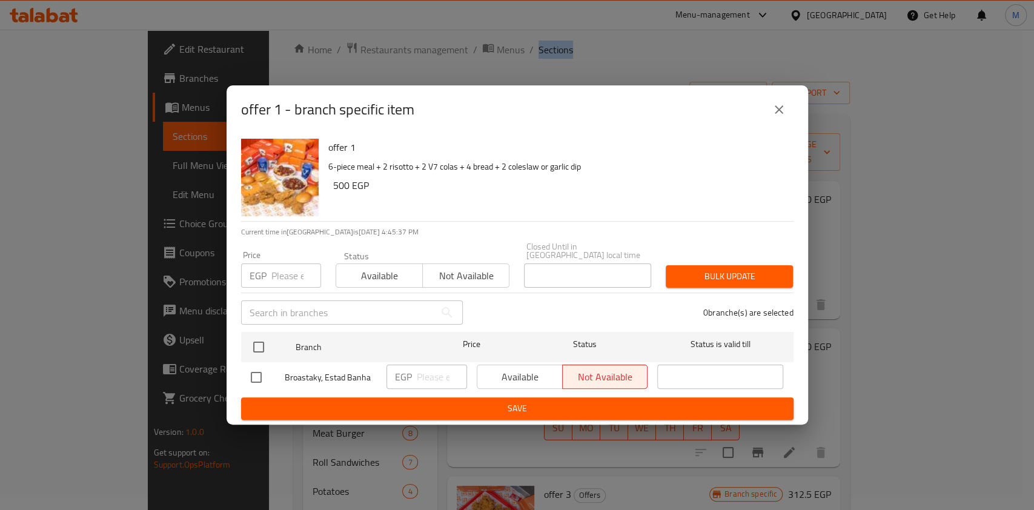
click at [768, 112] on button "close" at bounding box center [779, 109] width 29 height 29
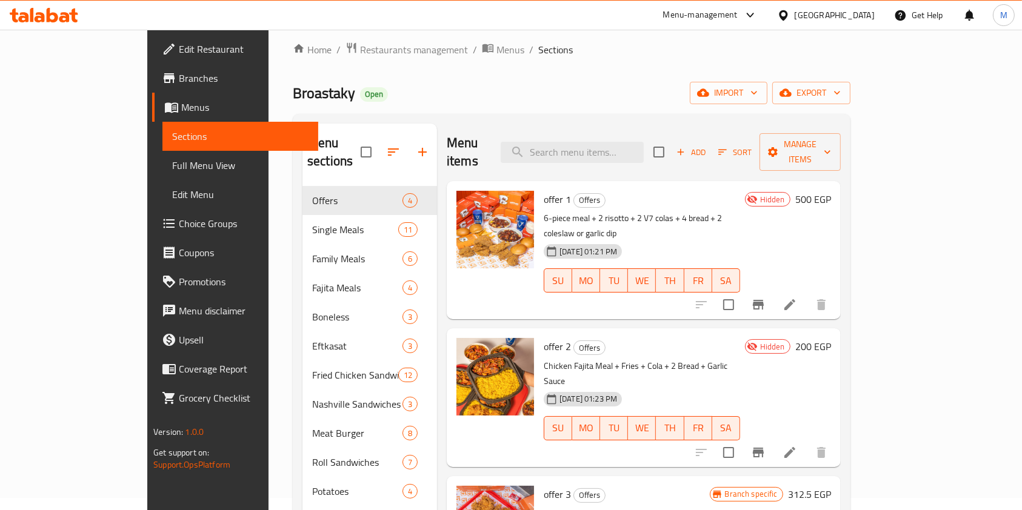
click at [533, 61] on div "Home / Restaurants management / Menus / Sections Broastaky Open import export M…" at bounding box center [571, 354] width 557 height 624
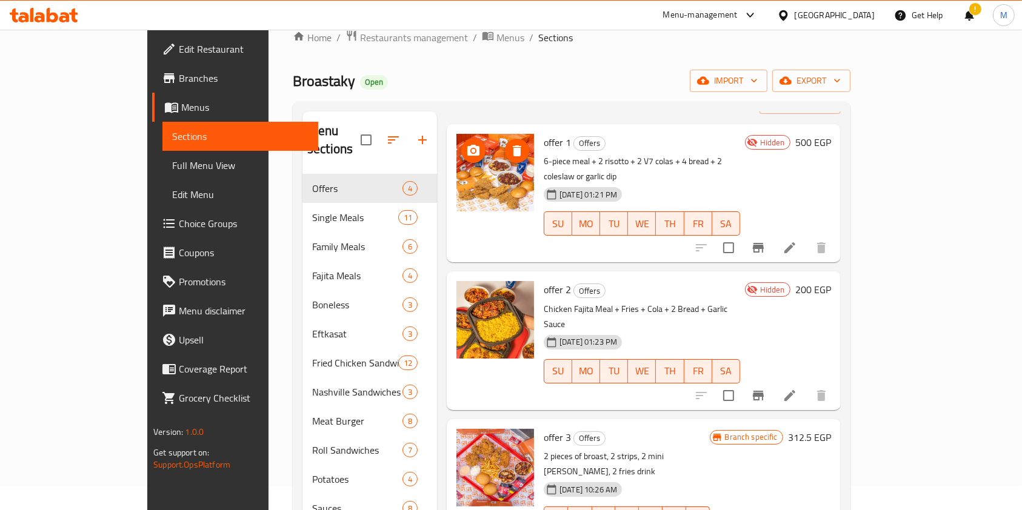
scroll to position [174, 0]
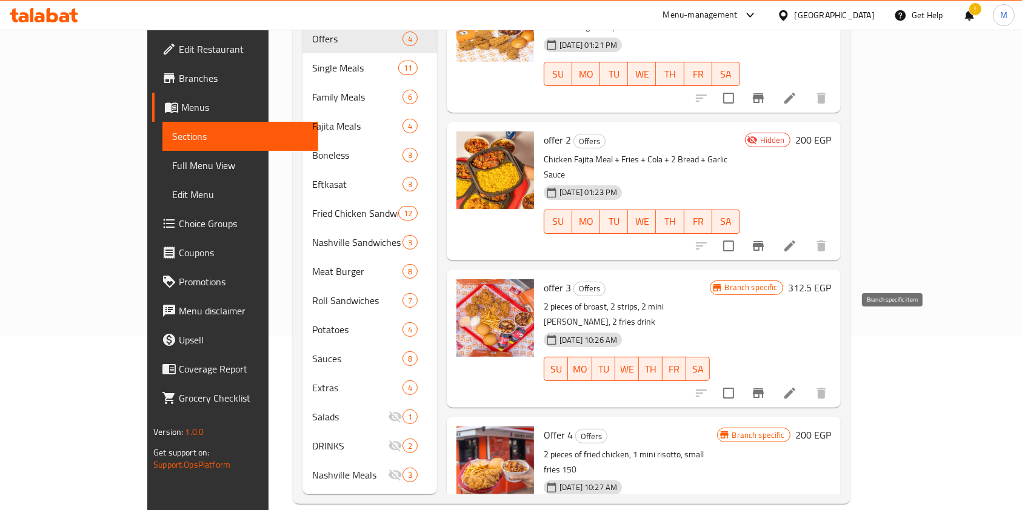
click at [763, 388] on icon "Branch-specific-item" at bounding box center [758, 393] width 11 height 10
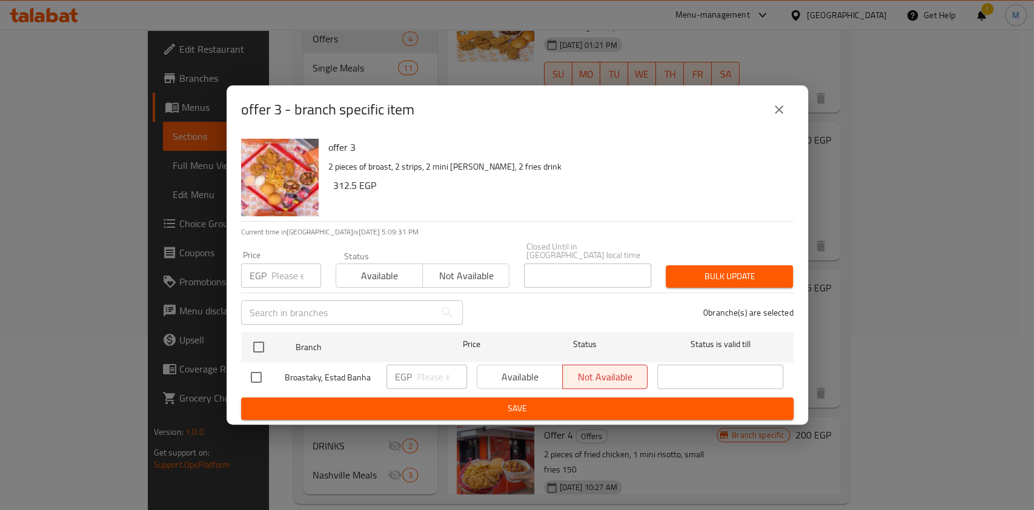
click at [254, 372] on input "checkbox" at bounding box center [256, 377] width 25 height 25
checkbox input "true"
click at [477, 376] on button "Available" at bounding box center [520, 377] width 86 height 24
click at [499, 391] on ul "Branch Price Status Status is valid till Broastaky, Estad Banha EGP ​ Available…" at bounding box center [517, 362] width 553 height 70
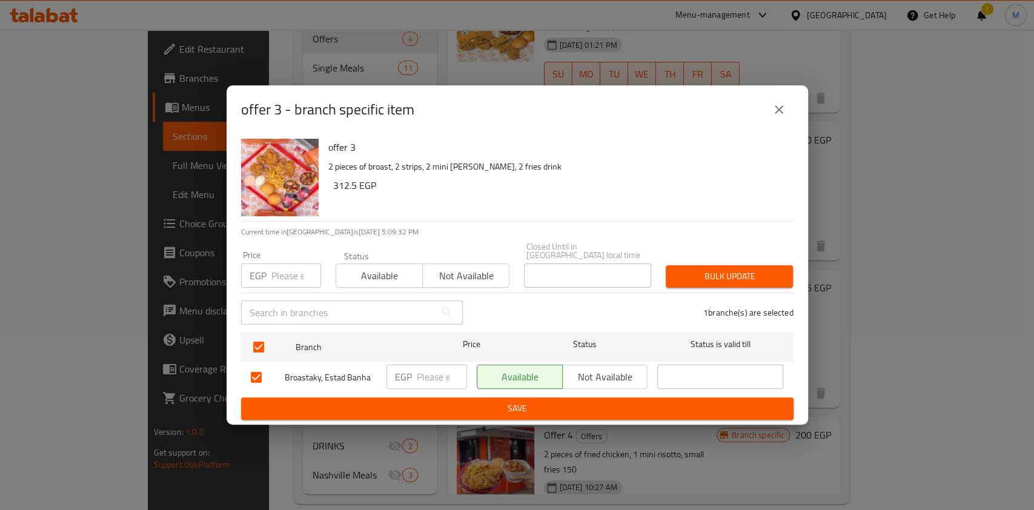
click at [499, 391] on ul "Branch Price Status Status is valid till Broastaky, Estad Banha EGP ​ Available…" at bounding box center [517, 362] width 553 height 70
click at [504, 401] on span "Save" at bounding box center [517, 408] width 533 height 15
click at [504, 399] on div at bounding box center [517, 255] width 1034 height 510
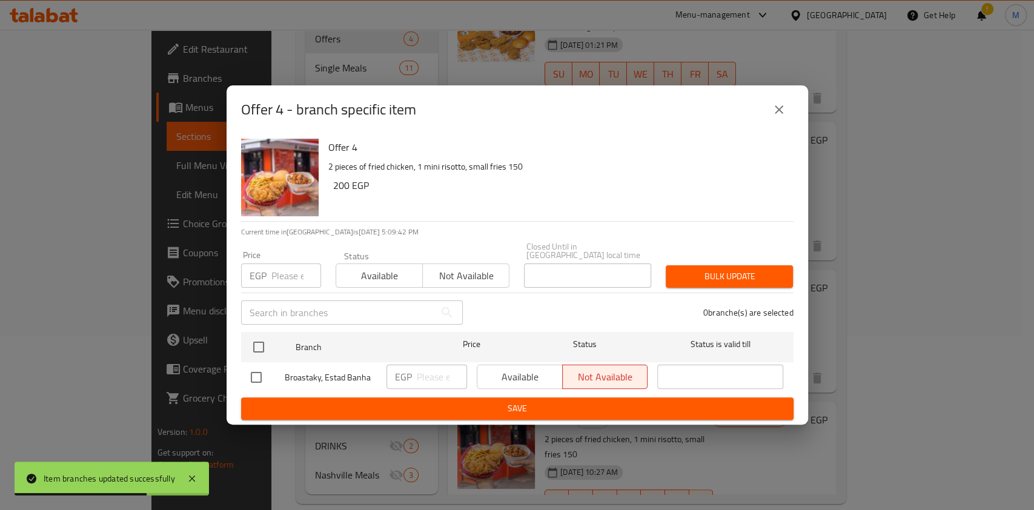
click at [252, 381] on input "checkbox" at bounding box center [256, 377] width 25 height 25
checkbox input "true"
click at [252, 381] on input "checkbox" at bounding box center [256, 377] width 25 height 25
checkbox input "false"
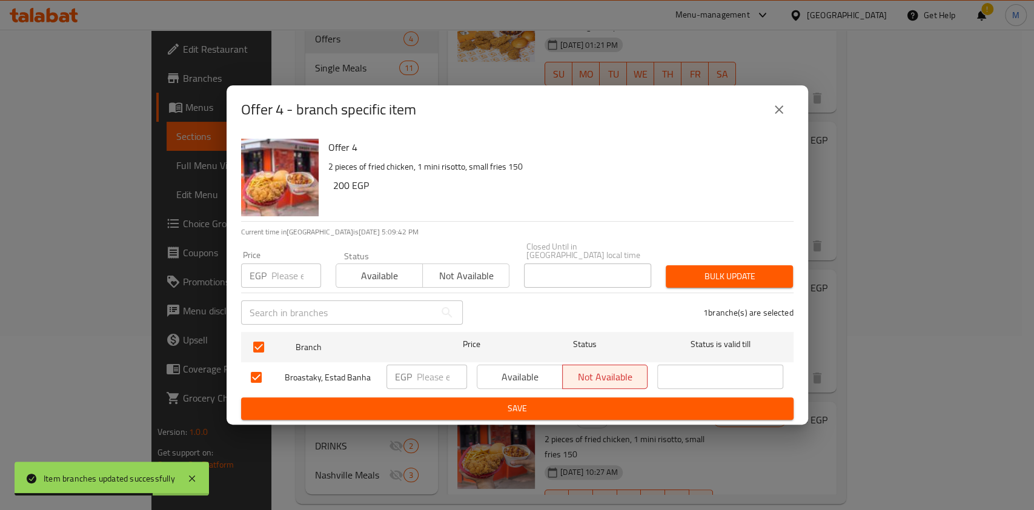
checkbox input "false"
click at [252, 381] on input "checkbox" at bounding box center [256, 377] width 25 height 25
checkbox input "true"
click at [436, 381] on input "number" at bounding box center [442, 377] width 50 height 24
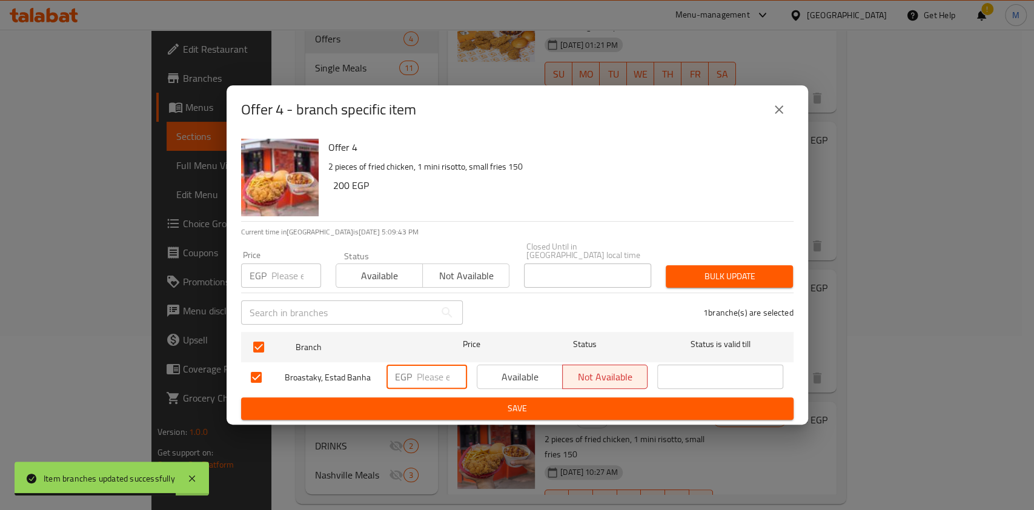
click at [485, 381] on span "Available" at bounding box center [520, 377] width 76 height 18
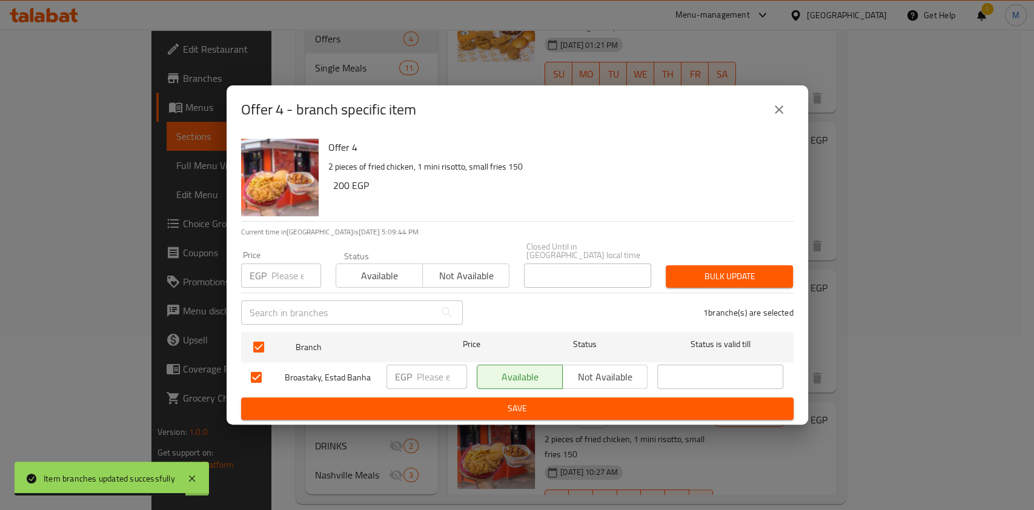
click at [506, 401] on span "Save" at bounding box center [517, 408] width 533 height 15
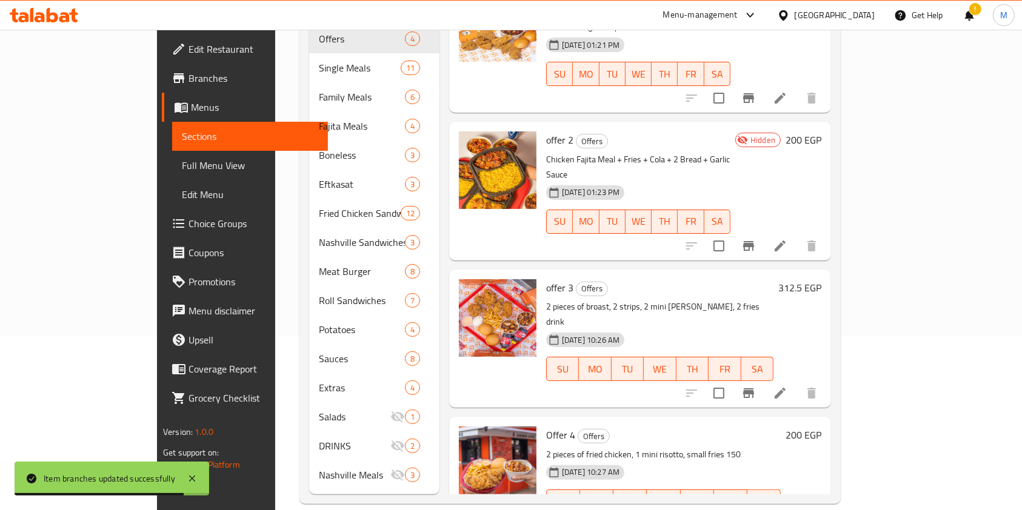
click at [754, 388] on icon "Branch-specific-item" at bounding box center [748, 393] width 11 height 10
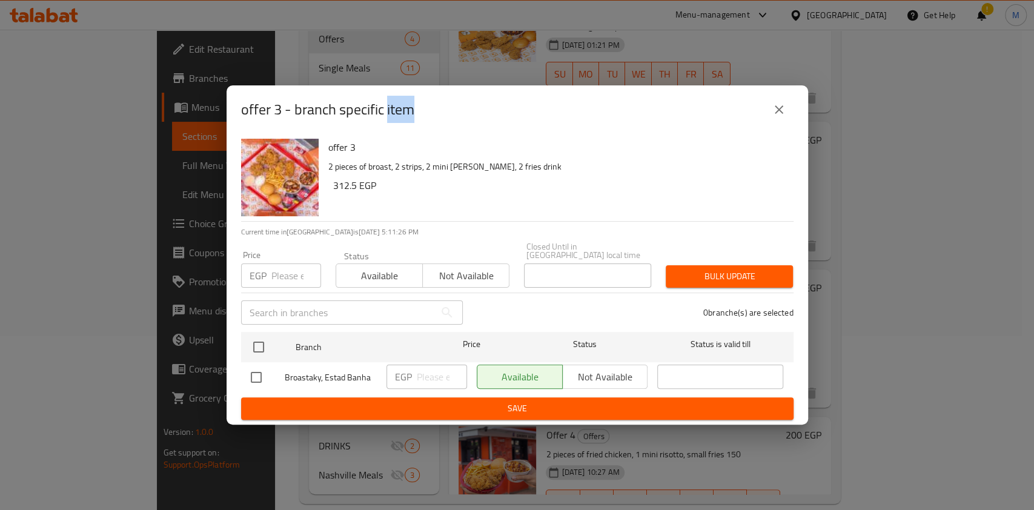
click at [782, 115] on icon "close" at bounding box center [779, 109] width 15 height 15
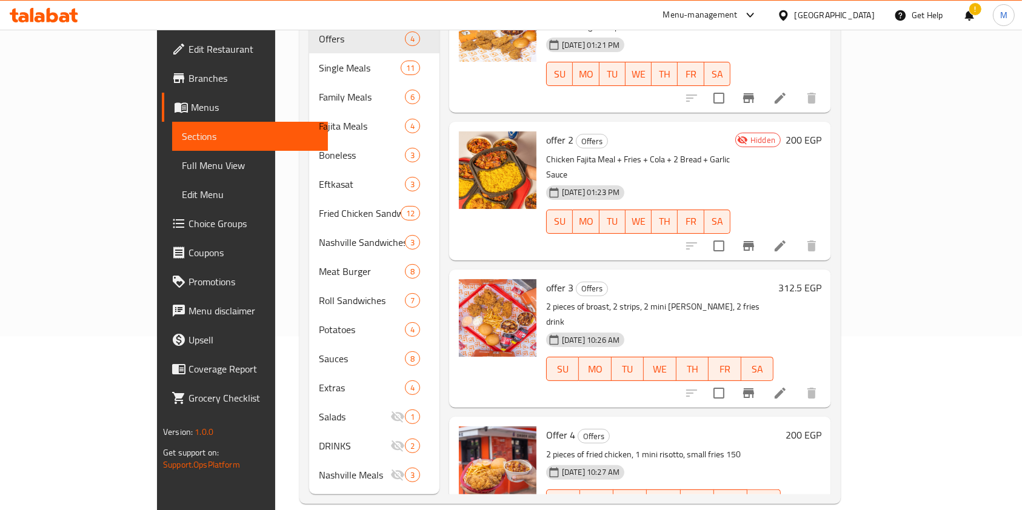
click at [68, 19] on icon at bounding box center [64, 17] width 10 height 10
